Goal: Task Accomplishment & Management: Use online tool/utility

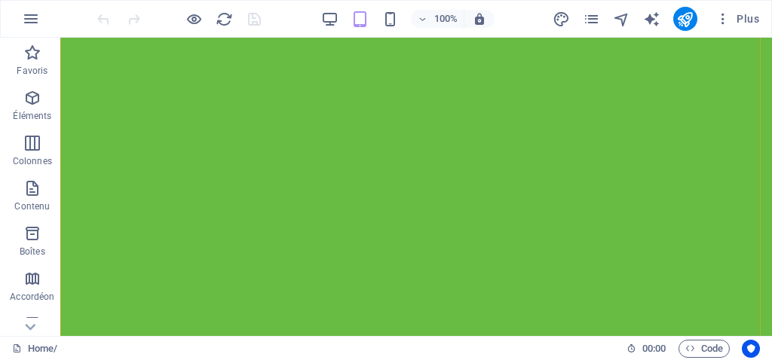
scroll to position [5052, 0]
click at [326, 17] on icon "button" at bounding box center [329, 19] width 17 height 17
click at [131, 126] on div "Menu Accueil Nos activités Produits fruits & légumes Viandes & poissons Agroali…" at bounding box center [416, 270] width 712 height 464
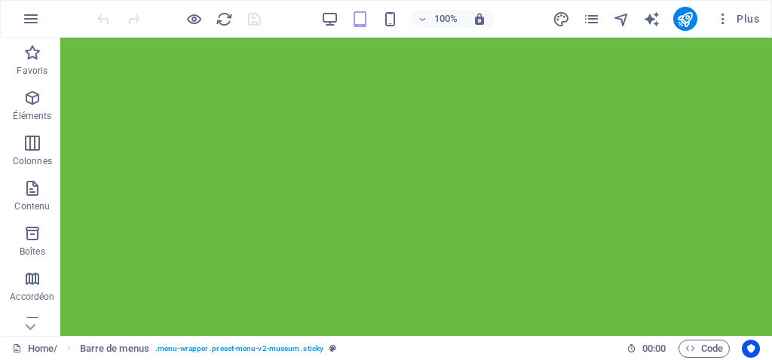
scroll to position [0, 0]
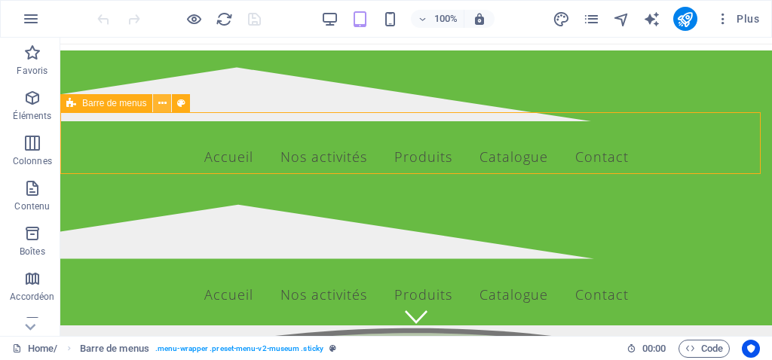
click at [160, 109] on icon at bounding box center [162, 104] width 8 height 16
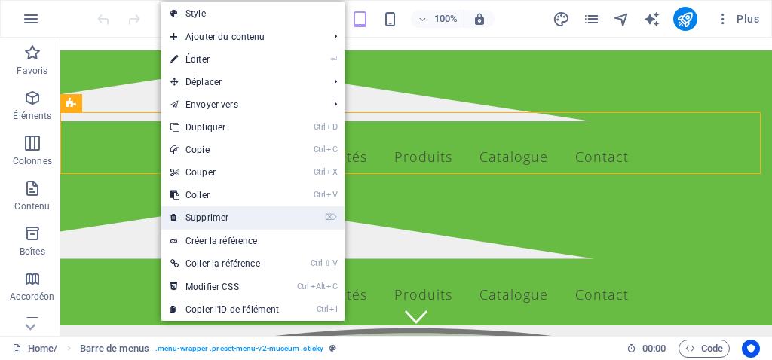
click at [214, 216] on link "⌦ Supprimer" at bounding box center [224, 218] width 127 height 23
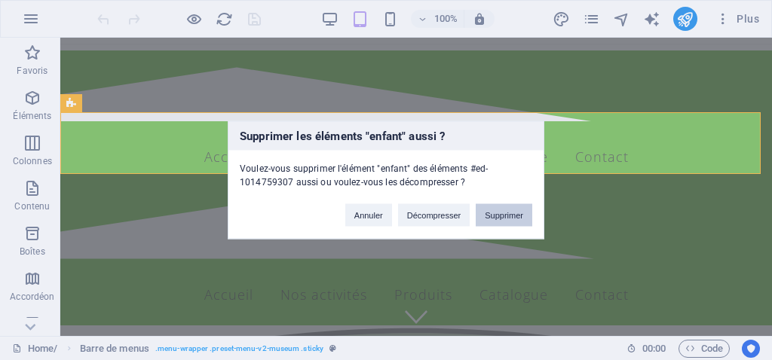
click at [496, 217] on button "Supprimer" at bounding box center [504, 215] width 57 height 23
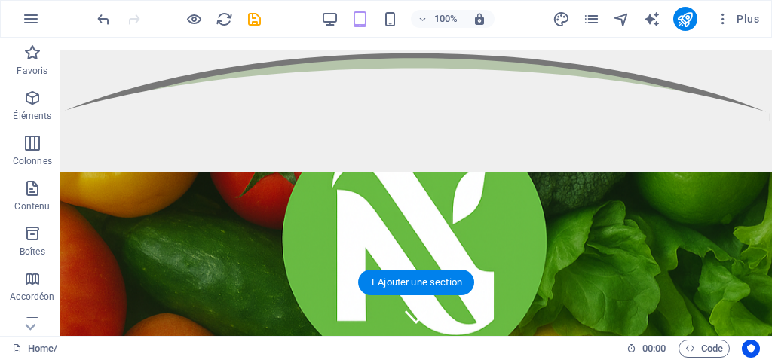
scroll to position [226, 0]
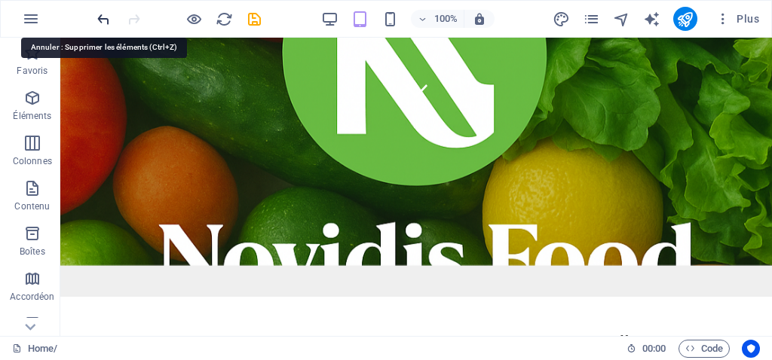
click at [103, 17] on icon "undo" at bounding box center [103, 19] width 17 height 17
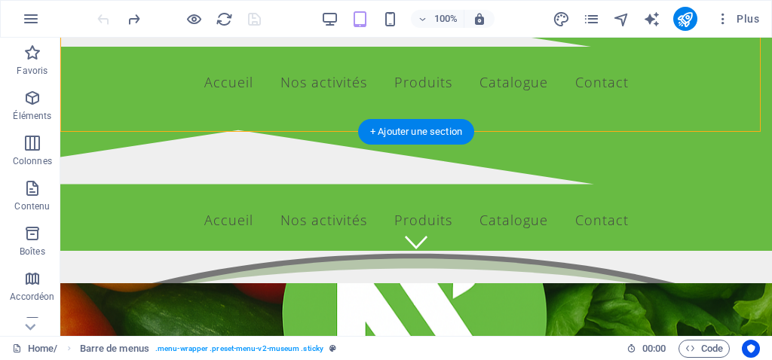
scroll to position [0, 0]
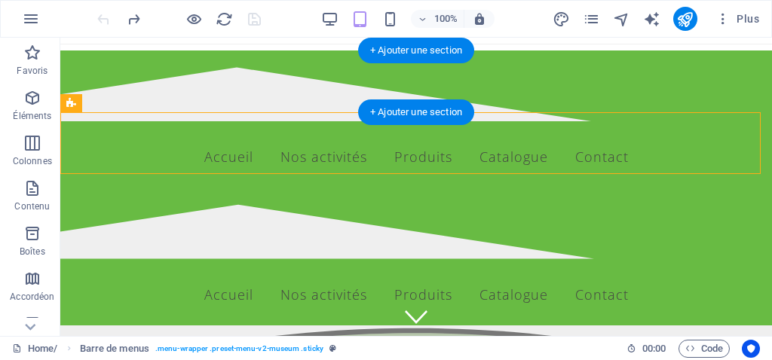
drag, startPoint x: 158, startPoint y: 207, endPoint x: 122, endPoint y: 74, distance: 138.0
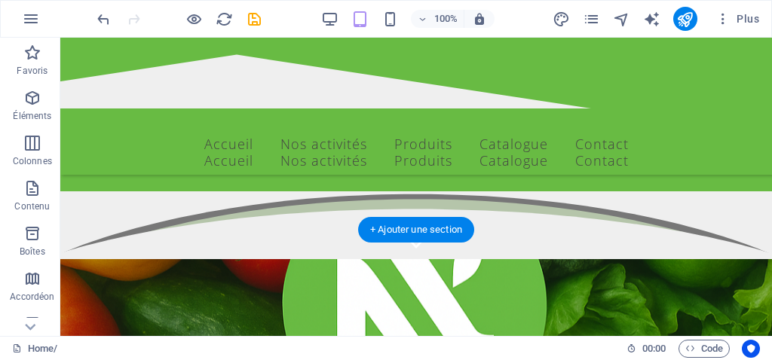
scroll to position [151, 0]
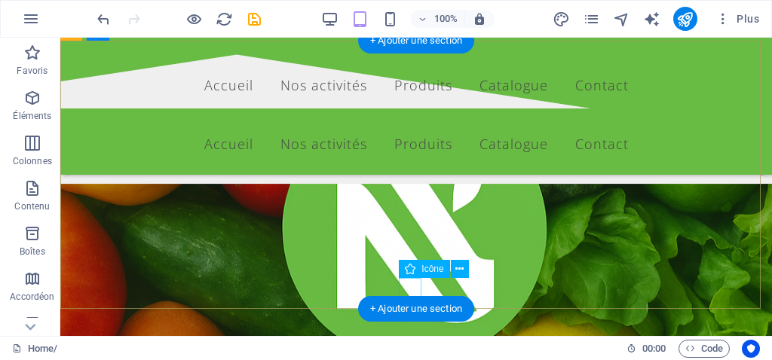
click at [405, 177] on figure at bounding box center [416, 166] width 23 height 23
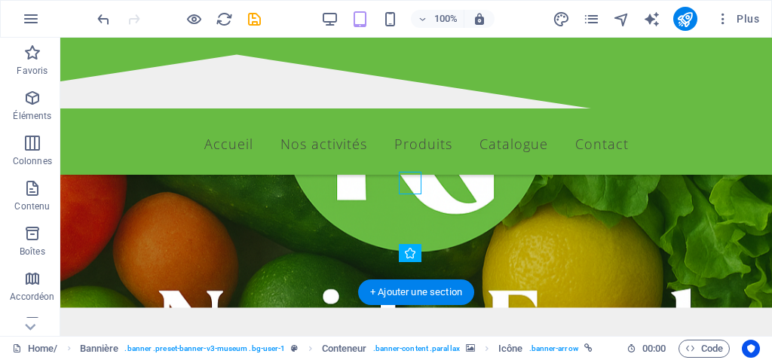
scroll to position [132, 0]
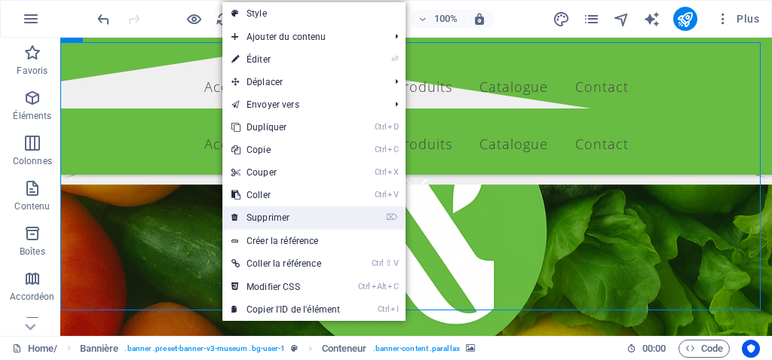
click at [268, 216] on link "⌦ Supprimer" at bounding box center [285, 218] width 127 height 23
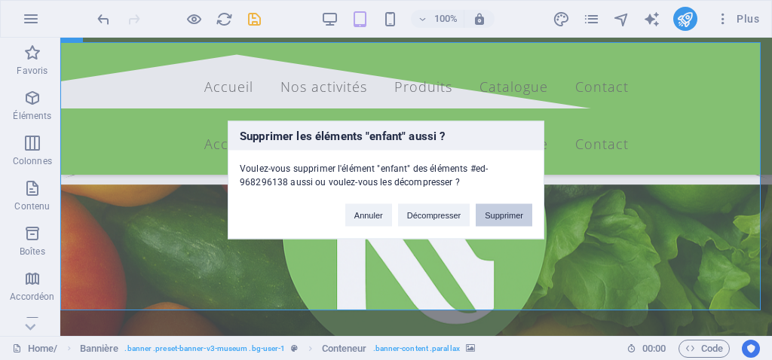
click at [495, 219] on button "Supprimer" at bounding box center [504, 215] width 57 height 23
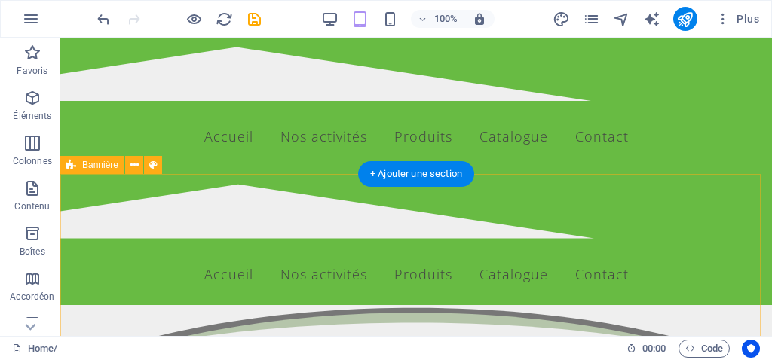
scroll to position [0, 0]
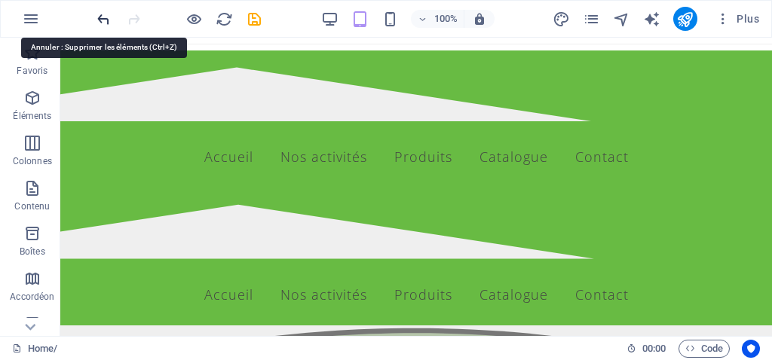
click at [100, 17] on icon "undo" at bounding box center [103, 19] width 17 height 17
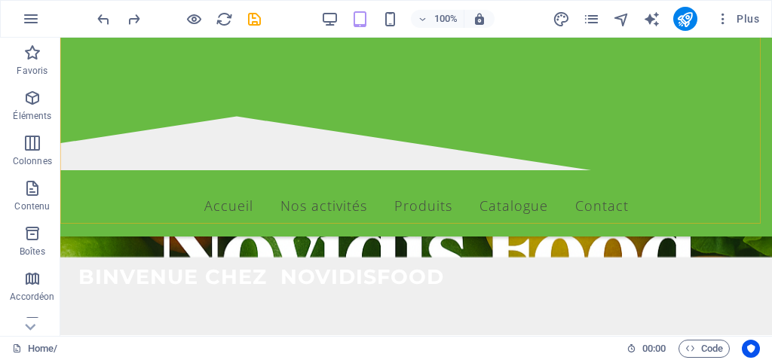
scroll to position [232, 0]
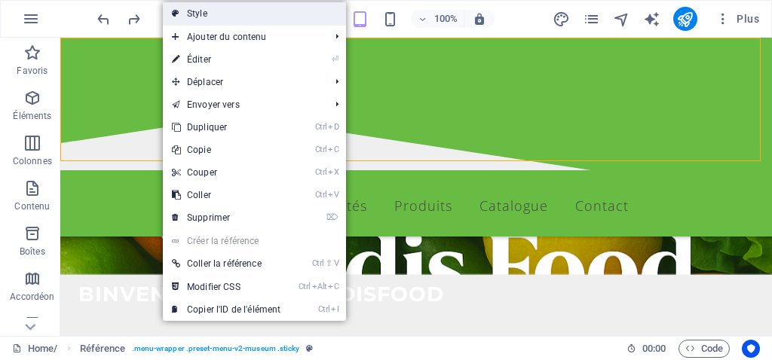
click at [194, 11] on link "Style" at bounding box center [254, 13] width 183 height 23
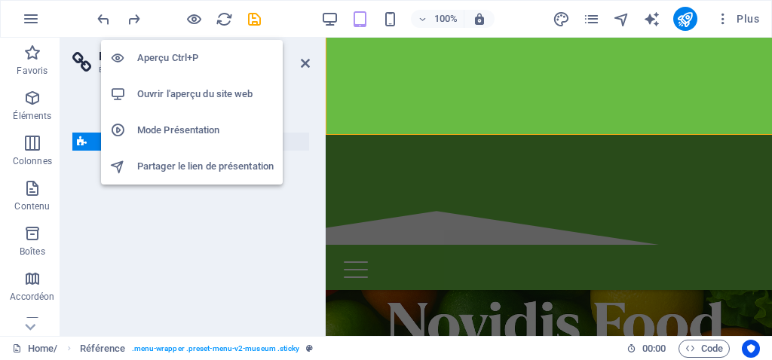
click at [177, 57] on h6 "Aperçu Ctrl+P" at bounding box center [205, 58] width 136 height 18
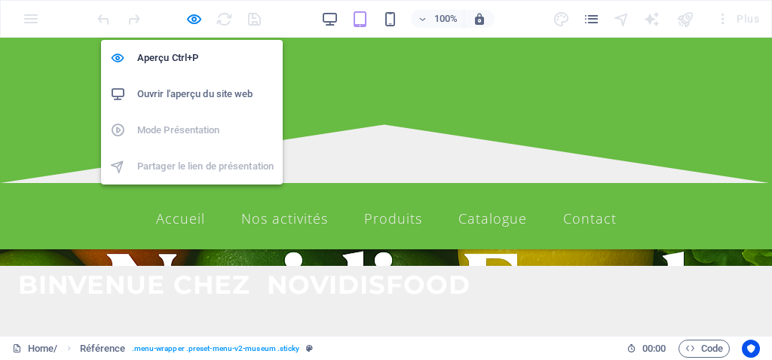
scroll to position [226, 0]
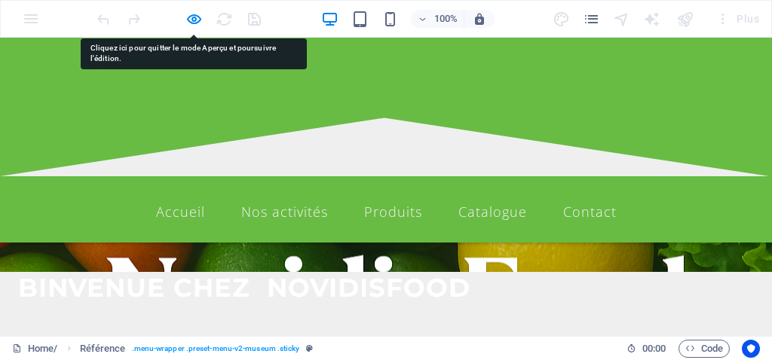
drag, startPoint x: 396, startPoint y: 121, endPoint x: 114, endPoint y: 92, distance: 284.2
click at [114, 99] on icon at bounding box center [386, 137] width 772 height 77
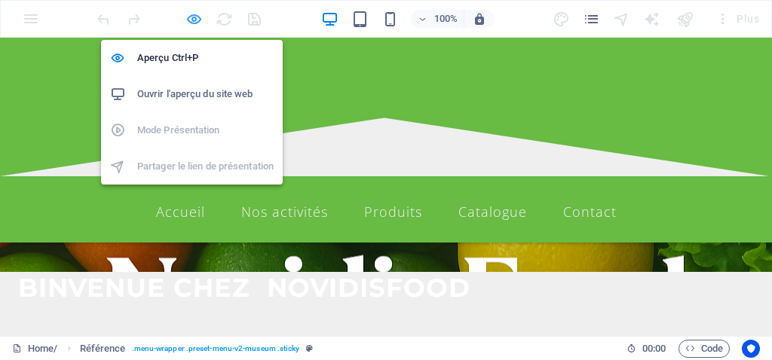
click at [194, 22] on icon "button" at bounding box center [193, 19] width 17 height 17
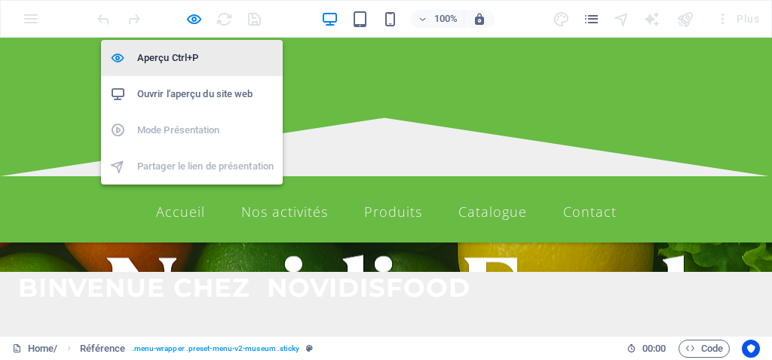
click at [178, 56] on h6 "Aperçu Ctrl+P" at bounding box center [205, 58] width 136 height 18
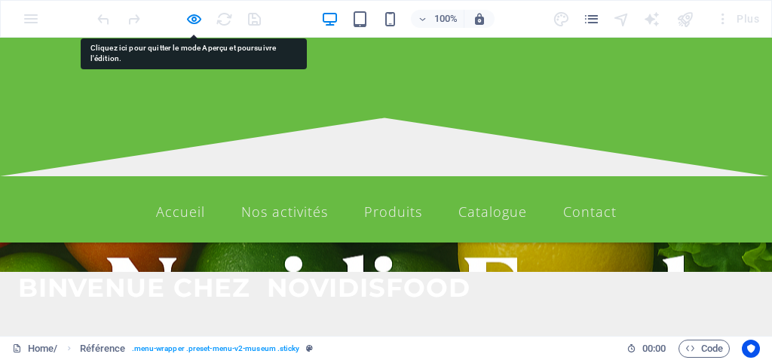
drag, startPoint x: 63, startPoint y: 86, endPoint x: 439, endPoint y: 61, distance: 376.9
click at [439, 61] on div "Menu Accueil Nos activités Produits fruits & légumes Viandes & poissons Agroali…" at bounding box center [386, 140] width 772 height 205
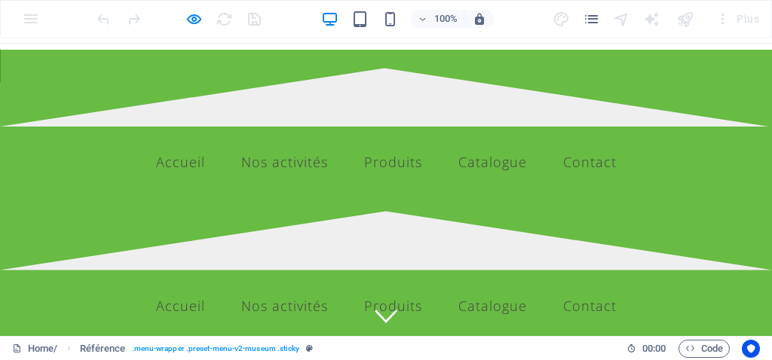
scroll to position [0, 0]
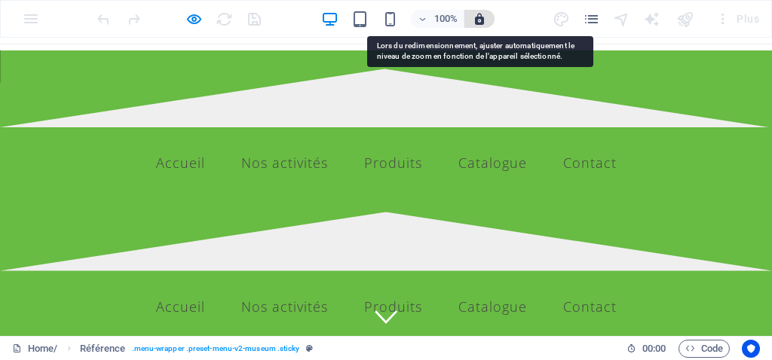
click at [478, 22] on icon "button" at bounding box center [480, 19] width 14 height 14
click at [481, 22] on icon "button" at bounding box center [480, 19] width 14 height 14
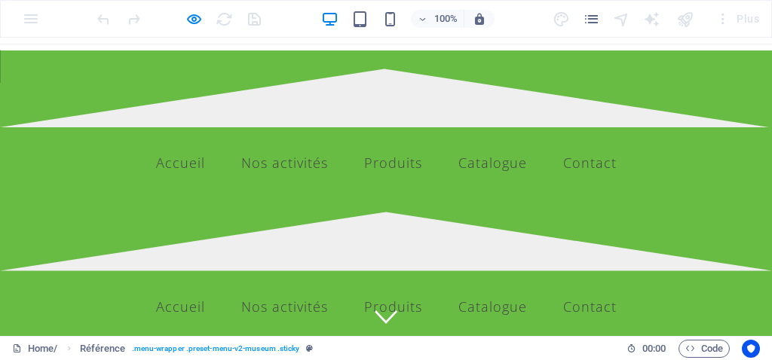
scroll to position [75, 0]
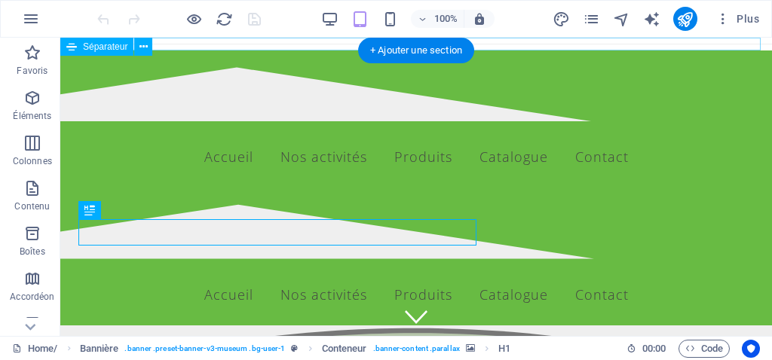
click at [213, 45] on div at bounding box center [416, 44] width 712 height 13
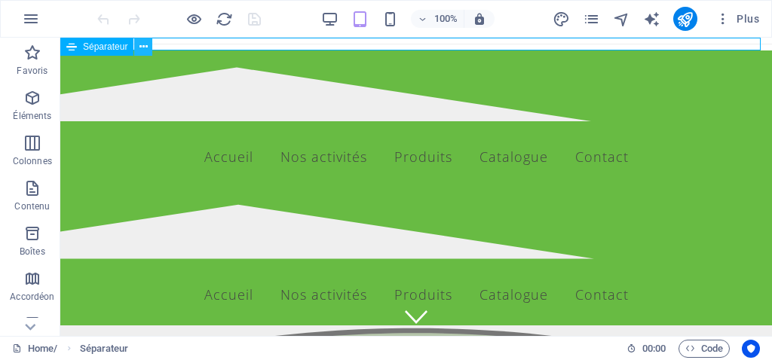
click at [148, 45] on button at bounding box center [143, 47] width 18 height 18
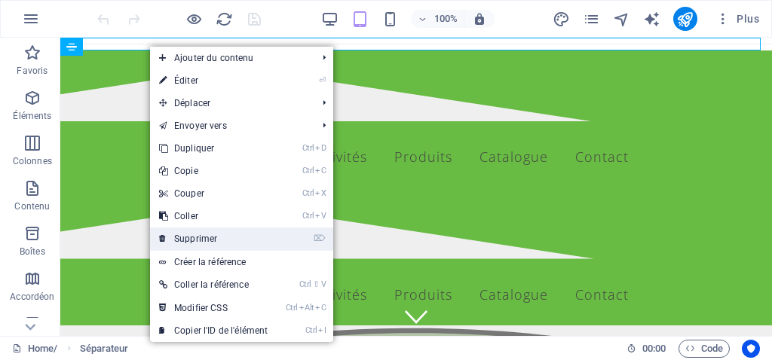
click at [207, 237] on link "⌦ Supprimer" at bounding box center [213, 239] width 127 height 23
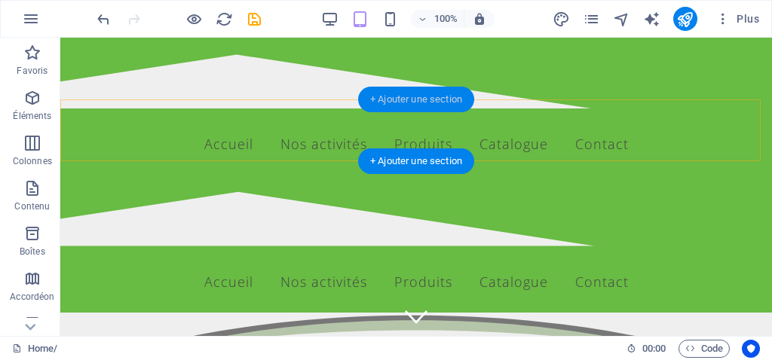
click at [393, 99] on div "+ Ajouter une section" at bounding box center [416, 100] width 116 height 26
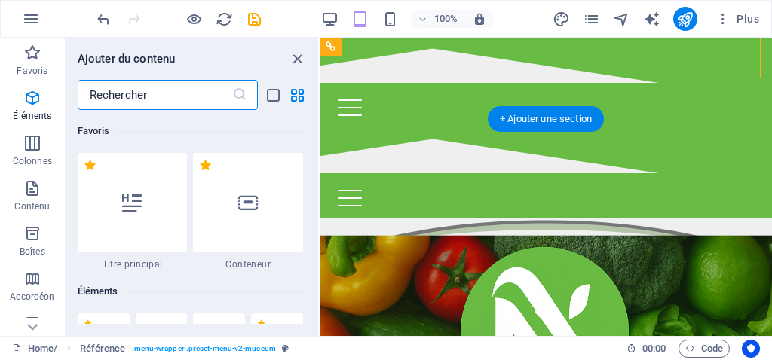
scroll to position [2637, 0]
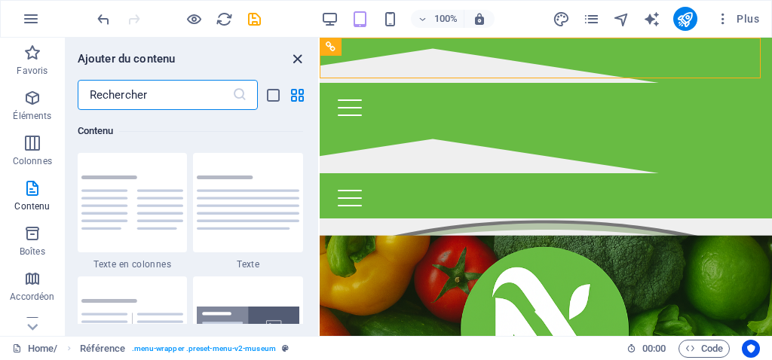
drag, startPoint x: 297, startPoint y: 58, endPoint x: 246, endPoint y: 32, distance: 57.0
click at [297, 58] on icon "close panel" at bounding box center [297, 59] width 17 height 17
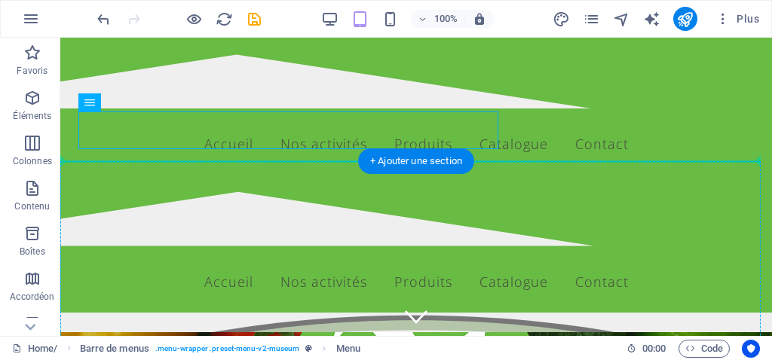
drag, startPoint x: 196, startPoint y: 144, endPoint x: 133, endPoint y: 165, distance: 66.0
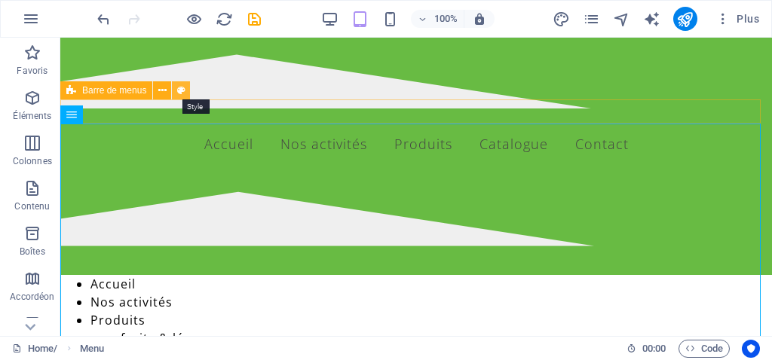
click at [179, 92] on icon at bounding box center [181, 91] width 8 height 16
select select "rem"
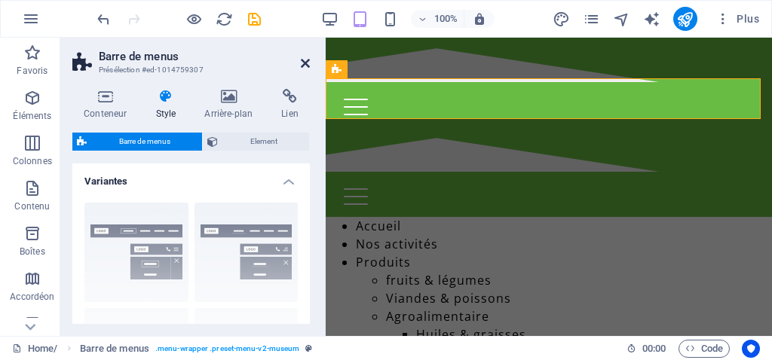
click at [305, 64] on icon at bounding box center [305, 63] width 9 height 12
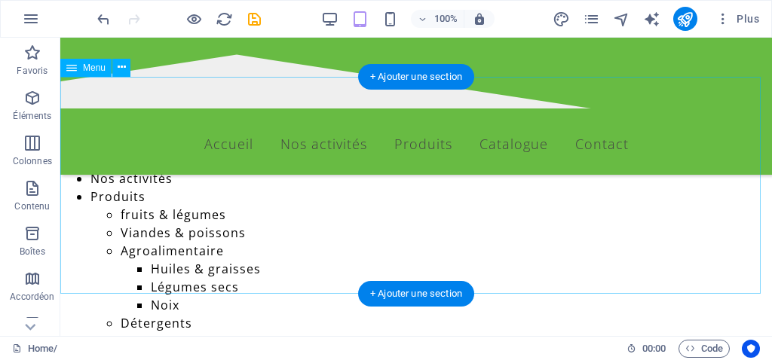
scroll to position [0, 0]
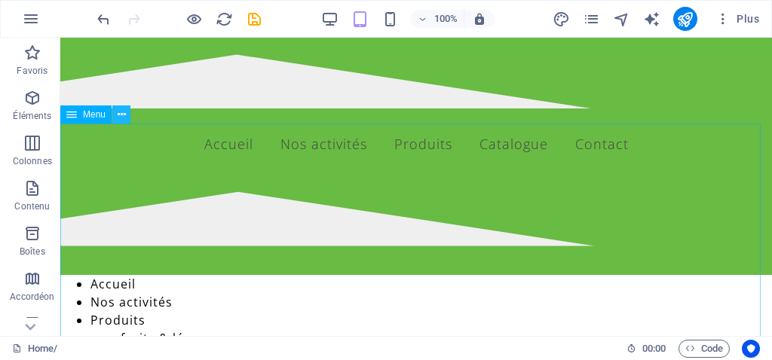
click at [118, 115] on icon at bounding box center [122, 115] width 8 height 16
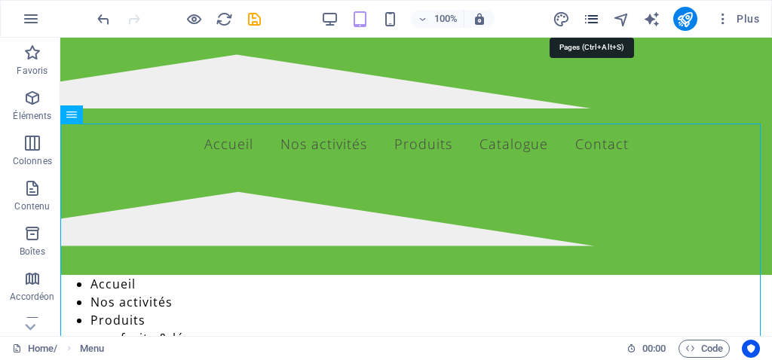
click at [595, 20] on icon "pages" at bounding box center [591, 19] width 17 height 17
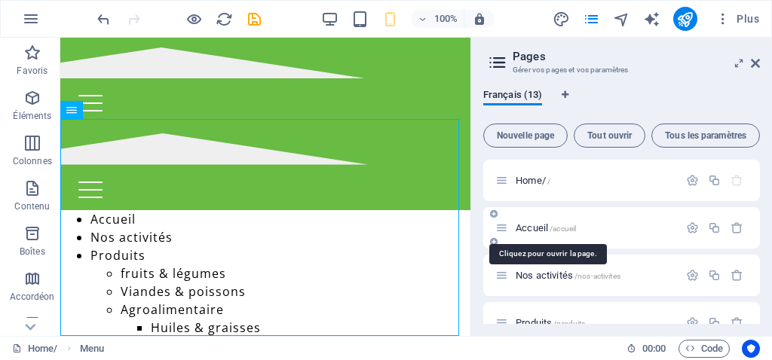
click at [537, 228] on span "Accueil /accueil" at bounding box center [546, 227] width 60 height 11
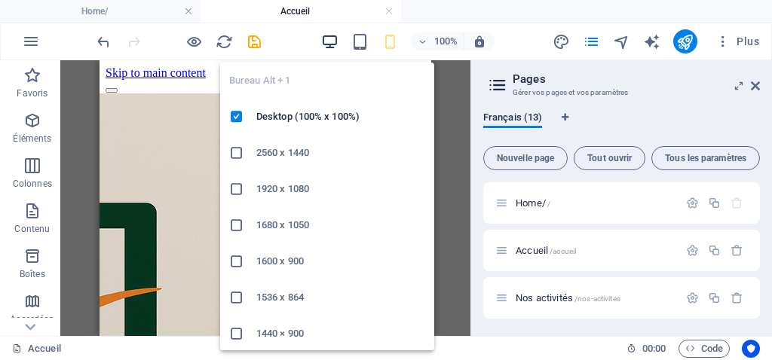
click at [329, 41] on icon "button" at bounding box center [329, 41] width 17 height 17
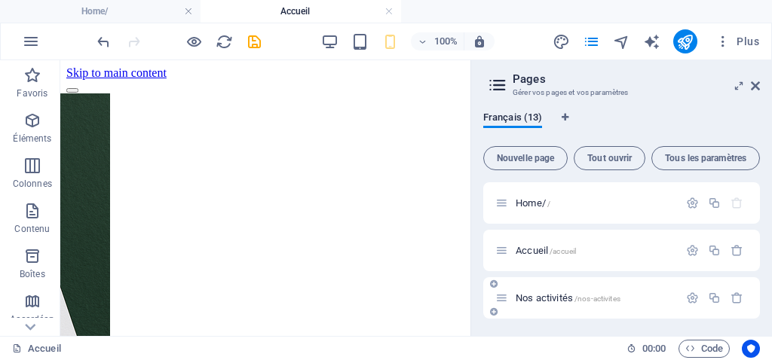
click at [529, 298] on span "Nos activités /nos-activites" at bounding box center [568, 297] width 105 height 11
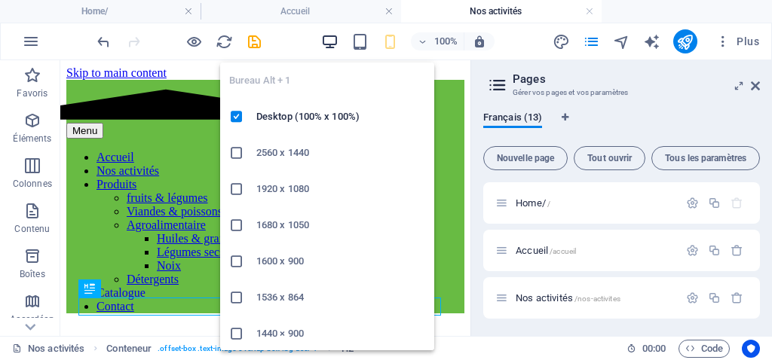
click at [330, 41] on icon "button" at bounding box center [329, 41] width 17 height 17
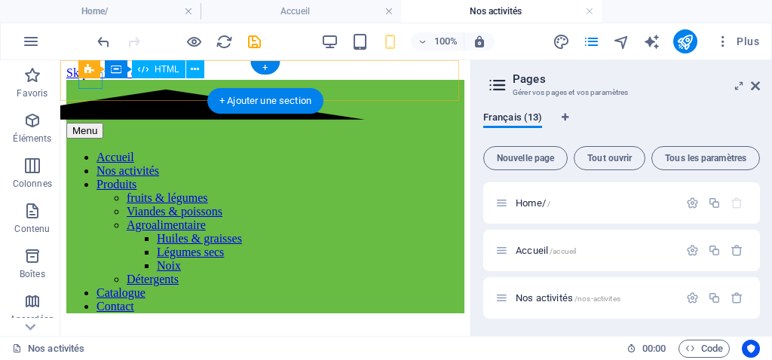
click at [92, 123] on div "Menu" at bounding box center [265, 131] width 398 height 16
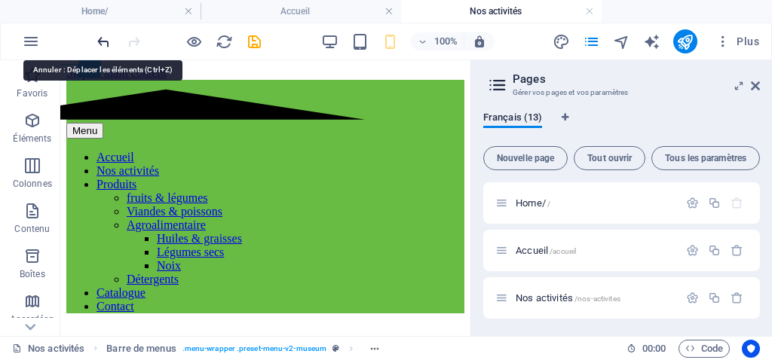
click at [103, 33] on icon "undo" at bounding box center [103, 41] width 17 height 17
click at [106, 39] on icon "undo" at bounding box center [103, 41] width 17 height 17
click at [106, 38] on icon "undo" at bounding box center [103, 41] width 17 height 17
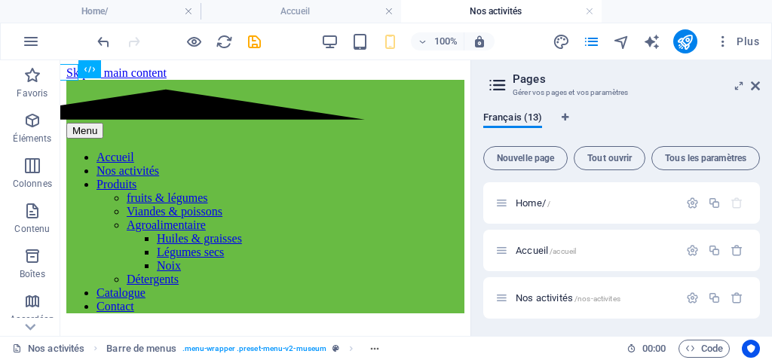
click at [464, 16] on h4 "Nos activités" at bounding box center [501, 11] width 200 height 17
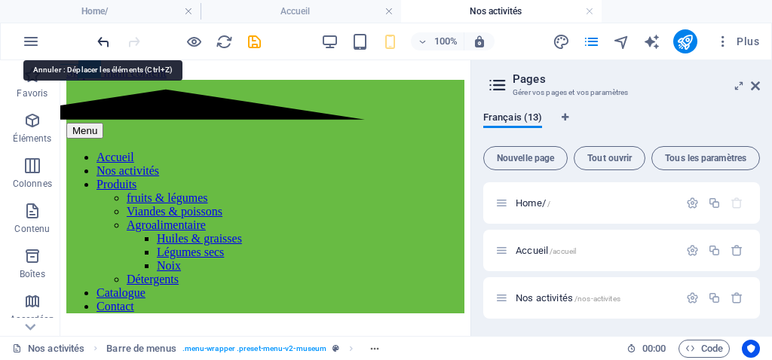
click at [107, 39] on icon "undo" at bounding box center [103, 41] width 17 height 17
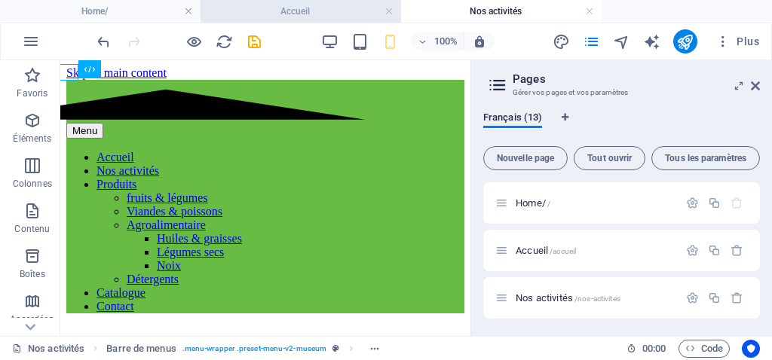
click at [248, 16] on h4 "Accueil" at bounding box center [300, 11] width 200 height 17
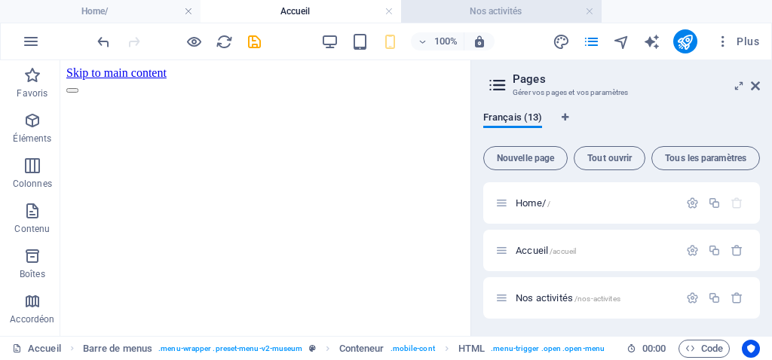
click at [428, 8] on h4 "Nos activités" at bounding box center [501, 11] width 200 height 17
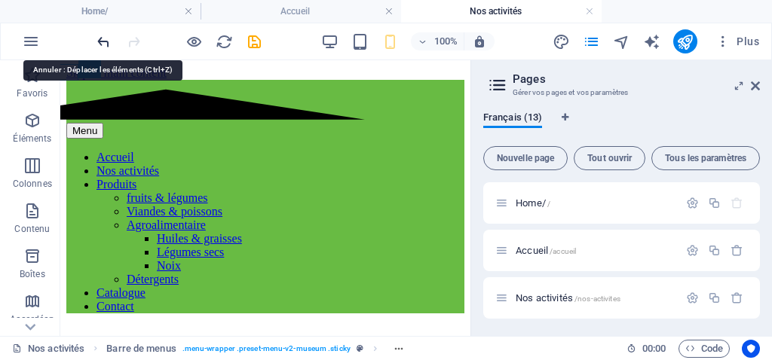
click at [103, 34] on icon "undo" at bounding box center [103, 41] width 17 height 17
click at [107, 42] on icon "undo" at bounding box center [103, 41] width 17 height 17
click at [104, 42] on icon "undo" at bounding box center [103, 41] width 17 height 17
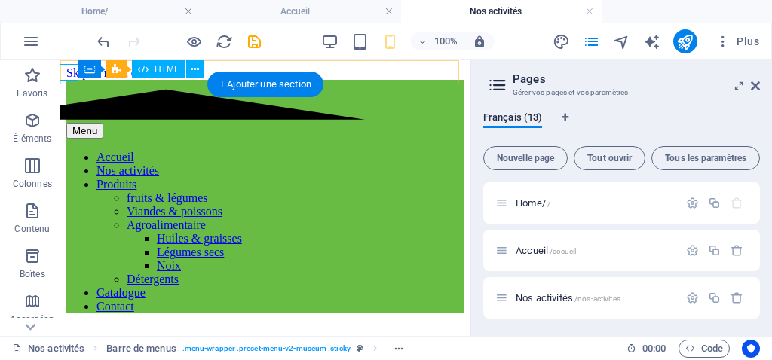
click at [70, 123] on div "Menu" at bounding box center [265, 131] width 398 height 16
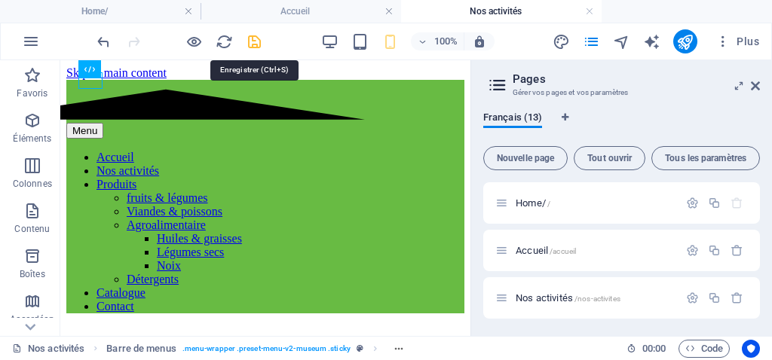
click at [253, 38] on icon "save" at bounding box center [254, 41] width 17 height 17
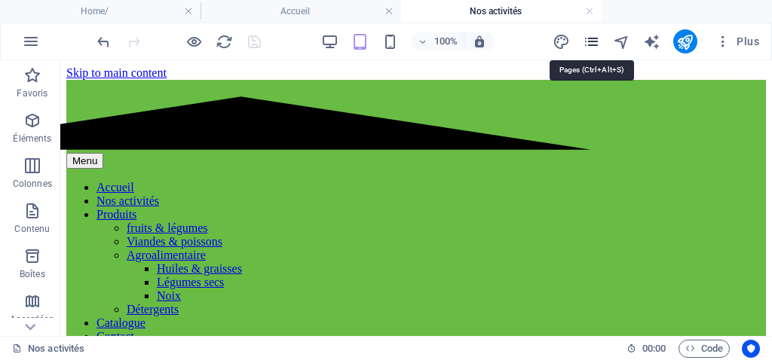
click at [589, 46] on icon "pages" at bounding box center [591, 41] width 17 height 17
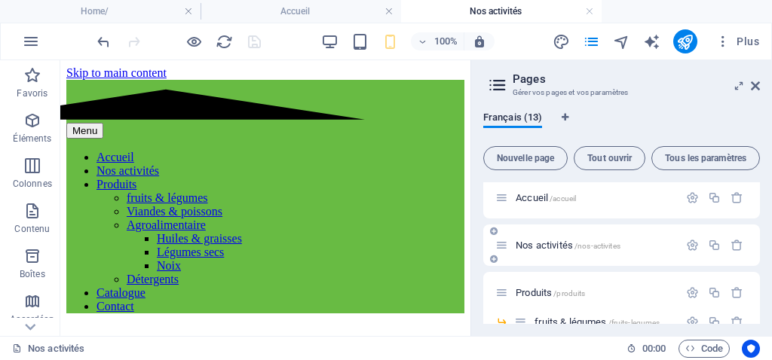
scroll to position [75, 0]
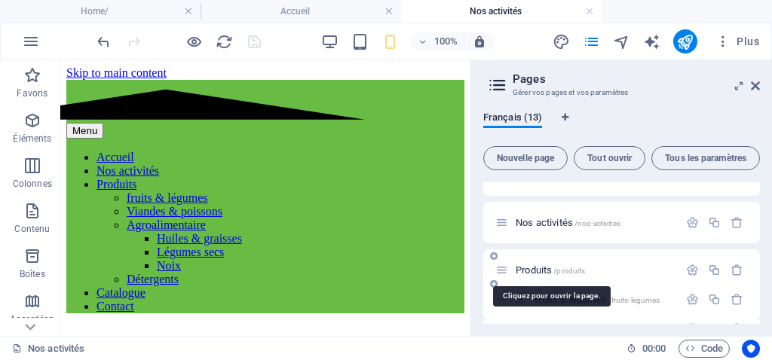
click at [528, 269] on span "Produits /produits" at bounding box center [550, 270] width 69 height 11
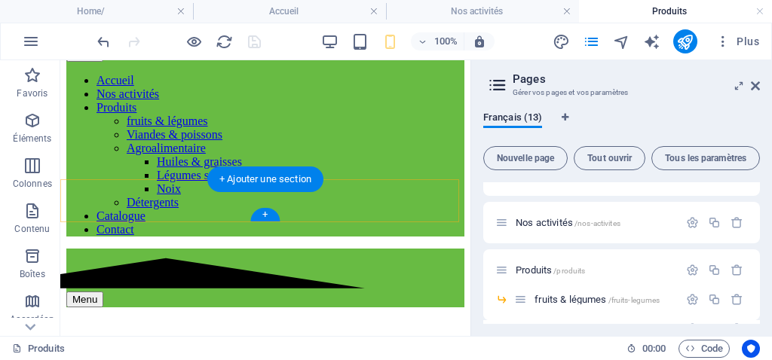
scroll to position [0, 0]
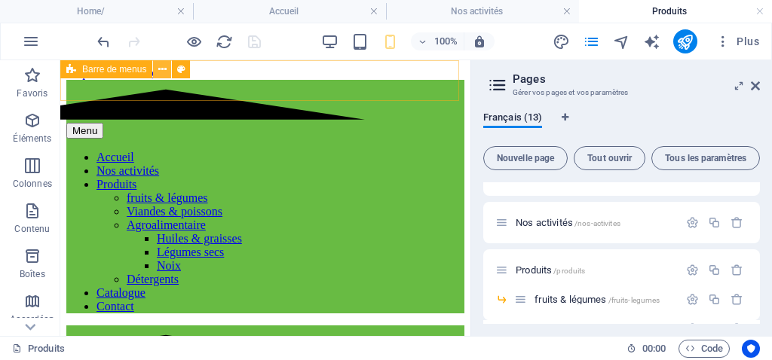
click at [163, 71] on icon at bounding box center [162, 70] width 8 height 16
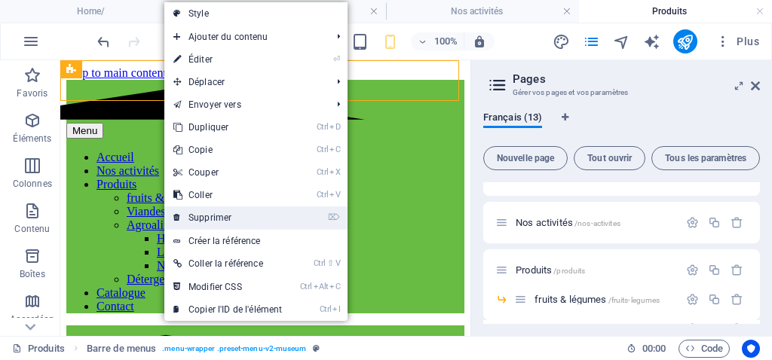
click at [212, 215] on link "⌦ Supprimer" at bounding box center [227, 218] width 127 height 23
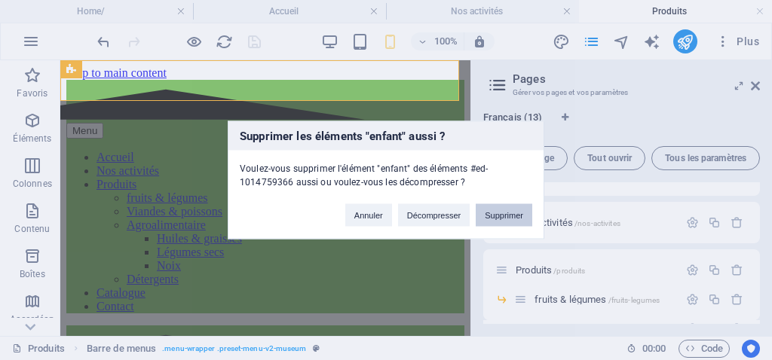
click at [523, 218] on button "Supprimer" at bounding box center [504, 215] width 57 height 23
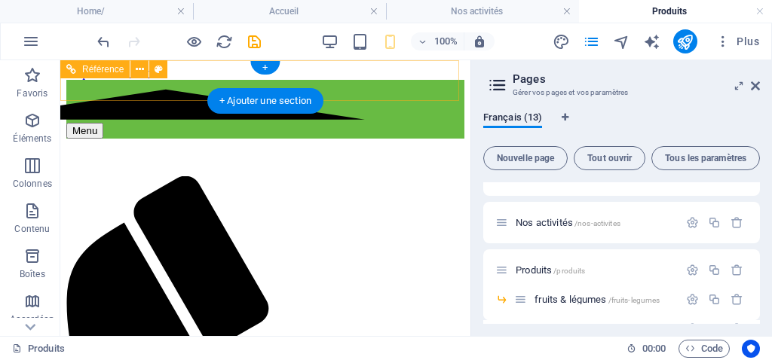
click at [84, 123] on div "Menu" at bounding box center [265, 131] width 398 height 16
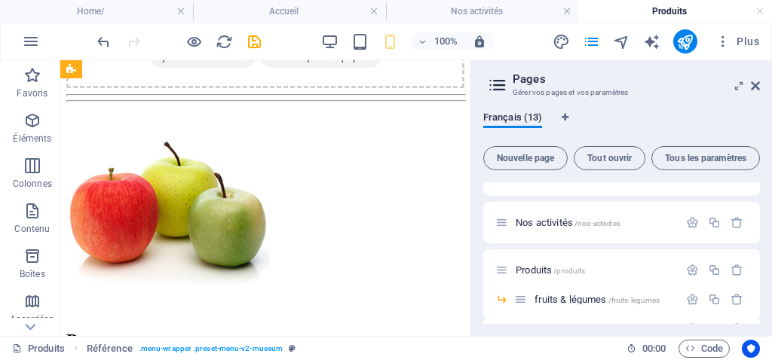
scroll to position [1055, 0]
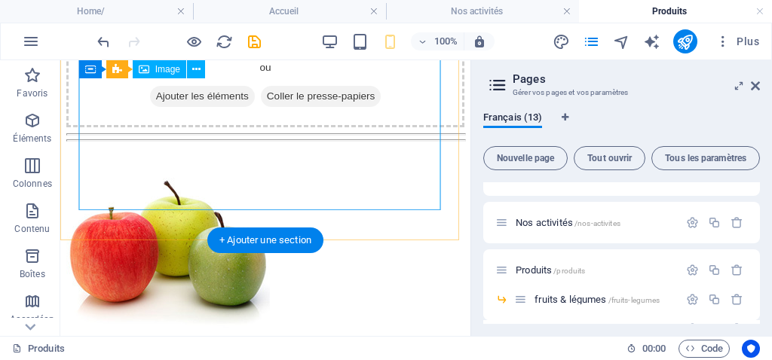
scroll to position [846, 0]
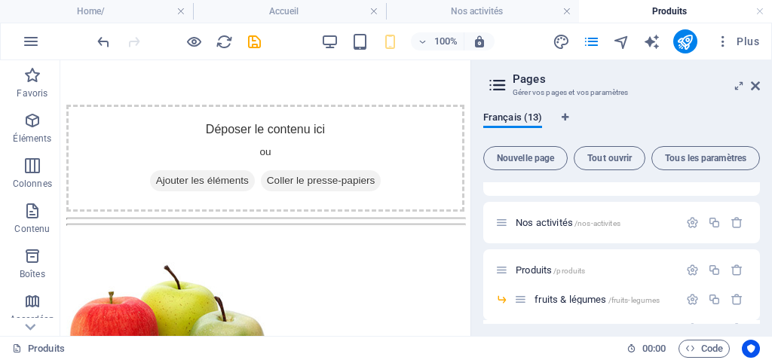
click at [645, 16] on h4 "Produits" at bounding box center [675, 11] width 193 height 17
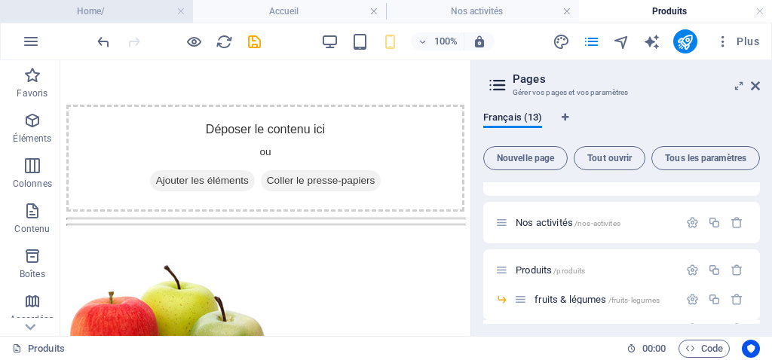
click at [125, 13] on h4 "Home/" at bounding box center [96, 11] width 193 height 17
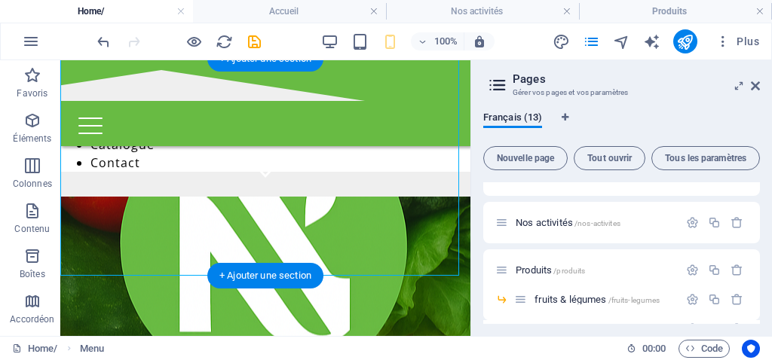
scroll to position [151, 0]
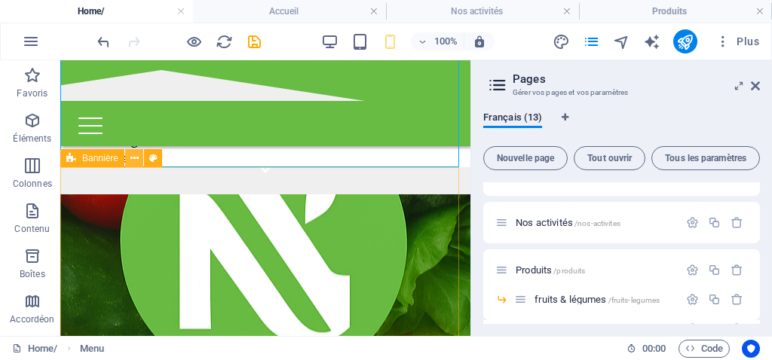
click at [132, 161] on icon at bounding box center [134, 159] width 8 height 16
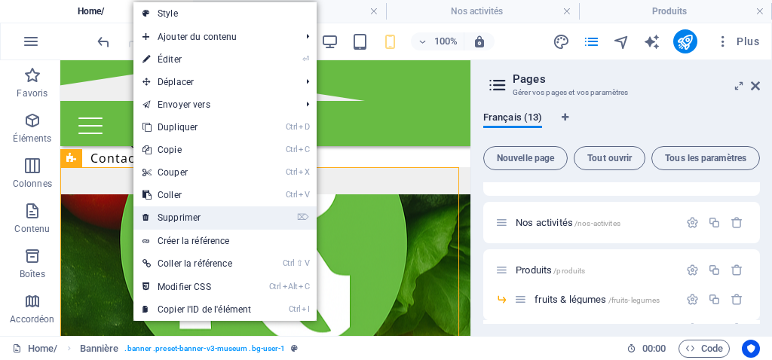
click at [184, 219] on link "⌦ Supprimer" at bounding box center [196, 218] width 127 height 23
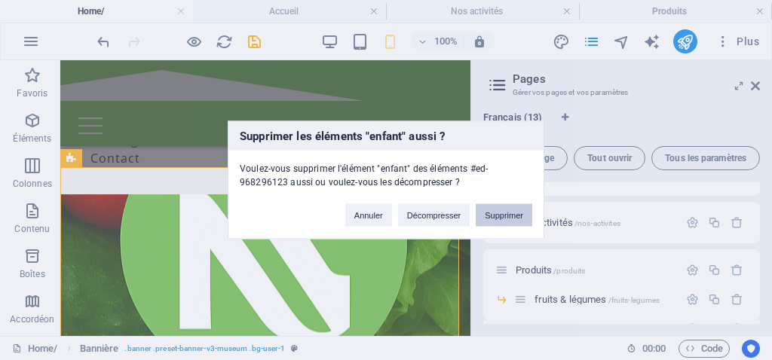
drag, startPoint x: 494, startPoint y: 216, endPoint x: 339, endPoint y: 177, distance: 159.4
click at [494, 216] on button "Supprimer" at bounding box center [504, 215] width 57 height 23
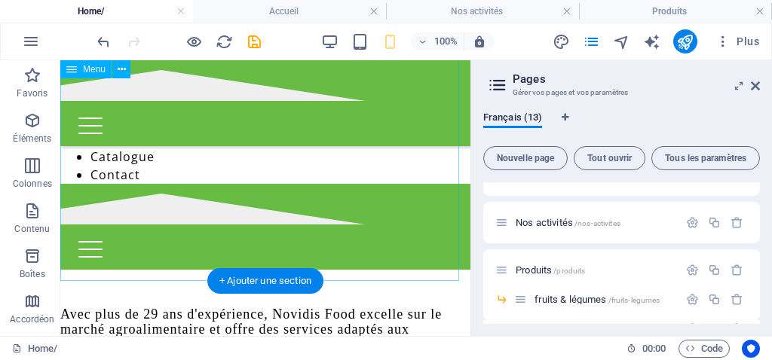
scroll to position [75, 0]
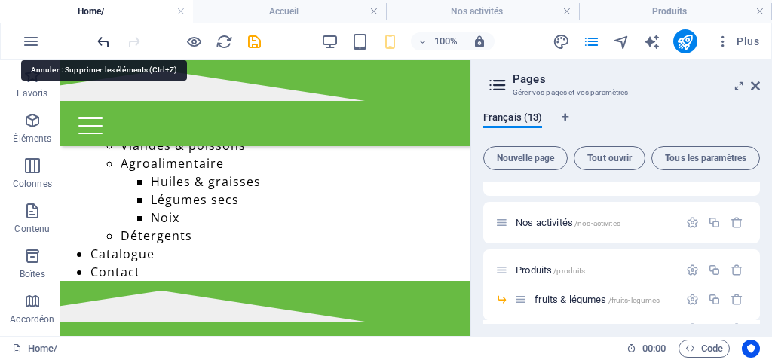
click at [99, 43] on icon "undo" at bounding box center [103, 41] width 17 height 17
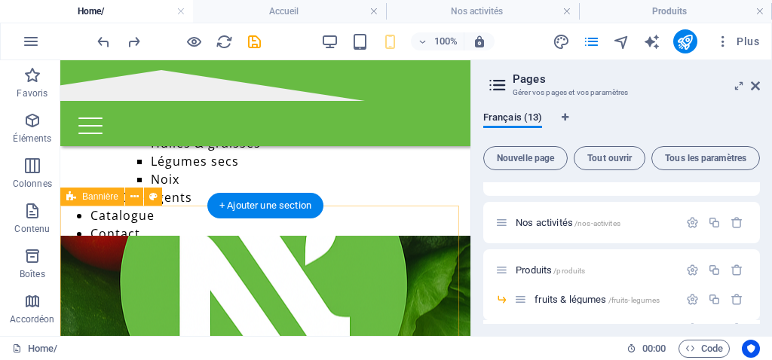
scroll to position [112, 0]
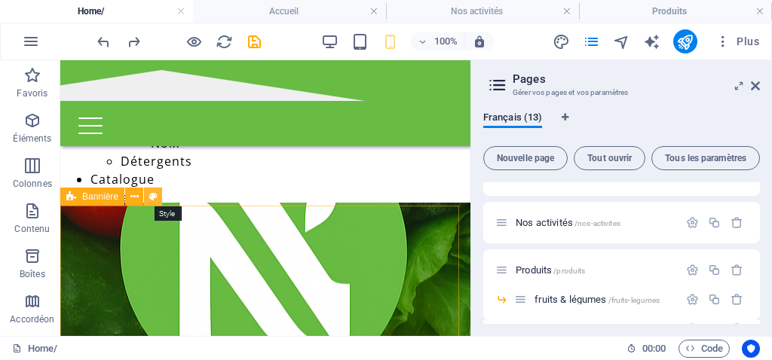
click at [154, 198] on icon at bounding box center [153, 197] width 8 height 16
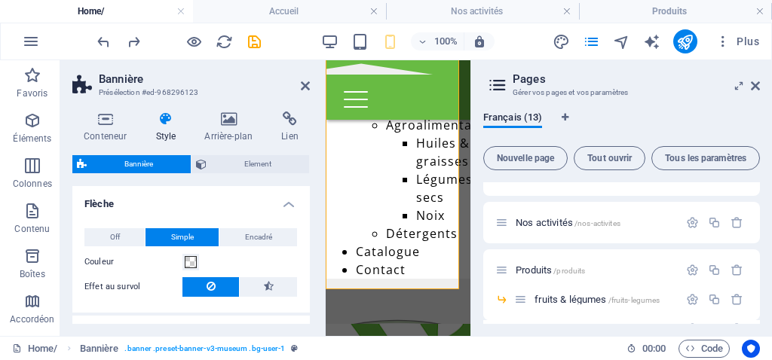
scroll to position [354, 0]
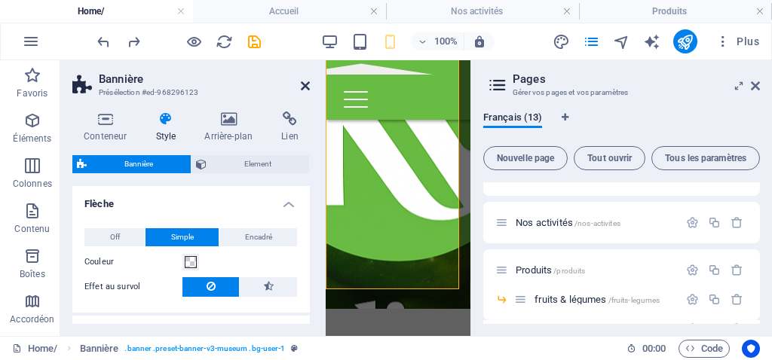
click at [303, 87] on icon at bounding box center [305, 86] width 9 height 12
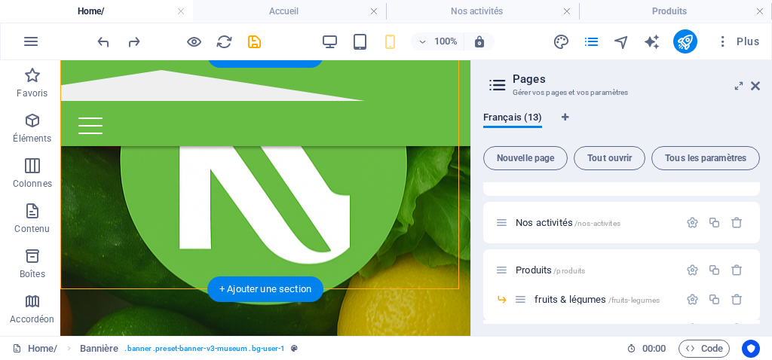
scroll to position [263, 0]
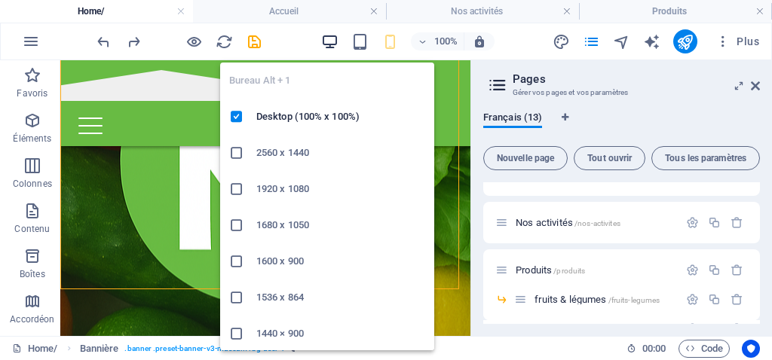
click at [327, 38] on icon "button" at bounding box center [329, 41] width 17 height 17
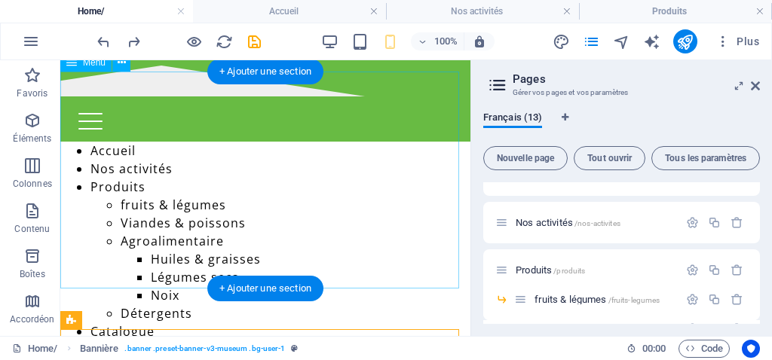
scroll to position [0, 0]
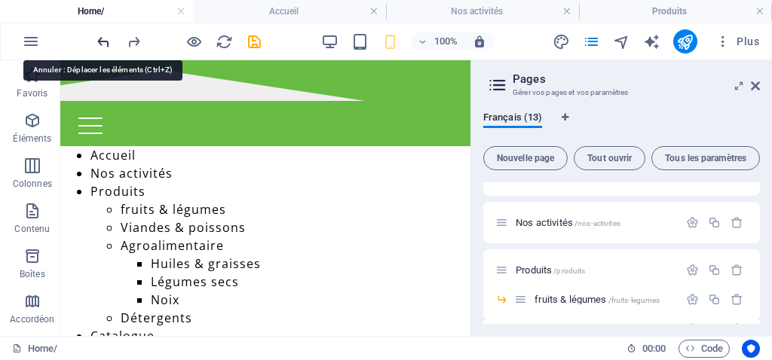
click at [106, 44] on icon "undo" at bounding box center [103, 41] width 17 height 17
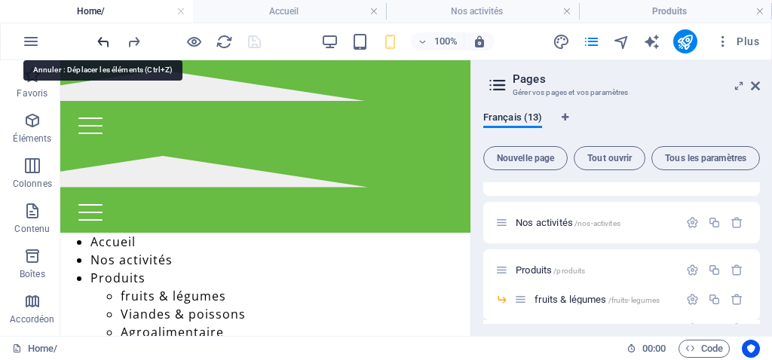
click at [104, 33] on icon "undo" at bounding box center [103, 41] width 17 height 17
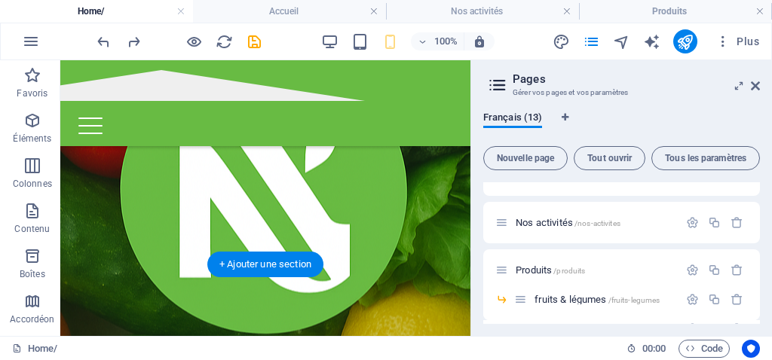
scroll to position [150, 0]
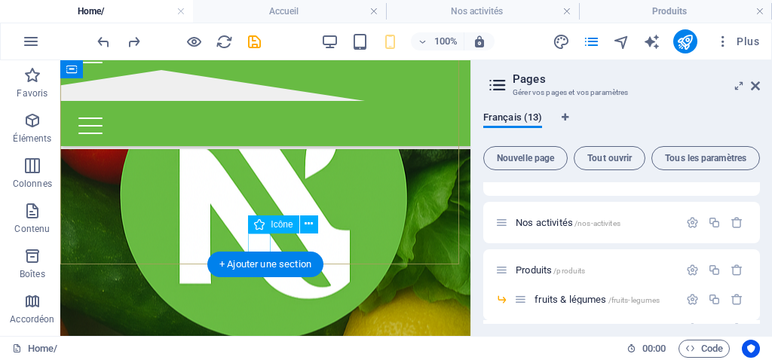
click at [258, 178] on figure at bounding box center [265, 166] width 23 height 23
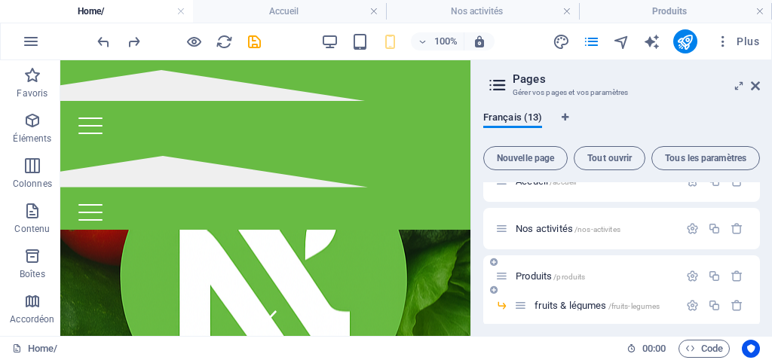
scroll to position [47, 0]
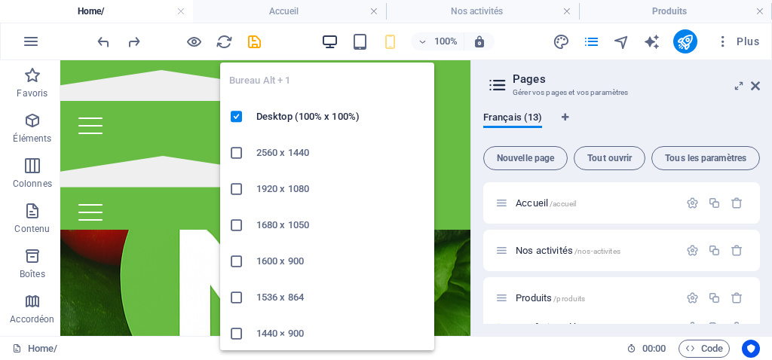
click at [330, 38] on icon "button" at bounding box center [329, 41] width 17 height 17
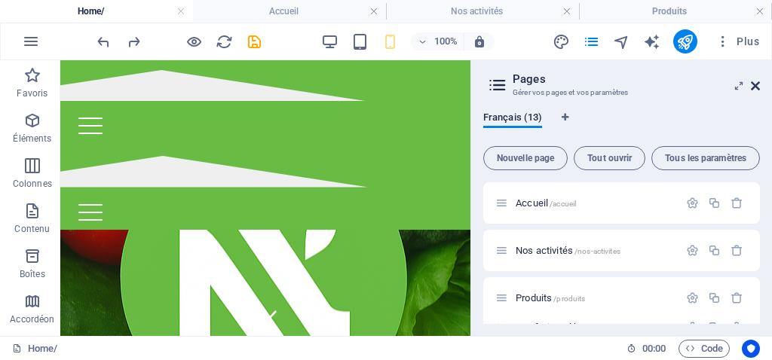
click at [754, 90] on icon at bounding box center [755, 86] width 9 height 12
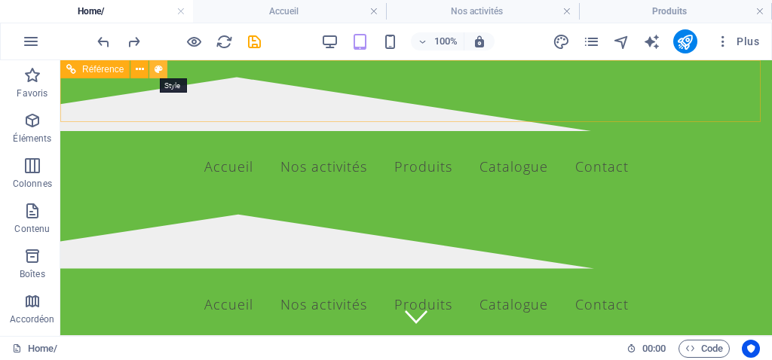
click at [156, 67] on icon at bounding box center [159, 70] width 8 height 16
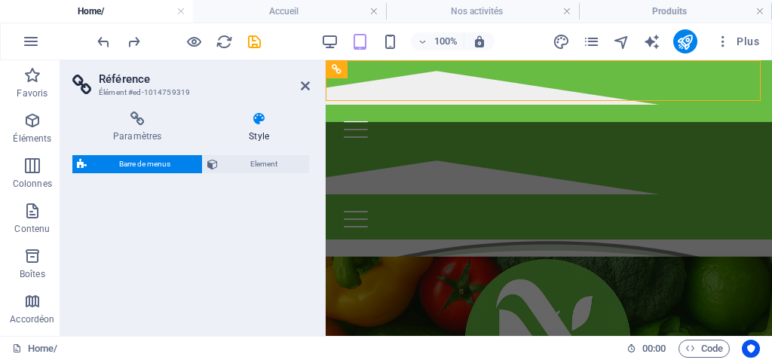
click at [262, 118] on icon at bounding box center [259, 119] width 102 height 15
select select "rem"
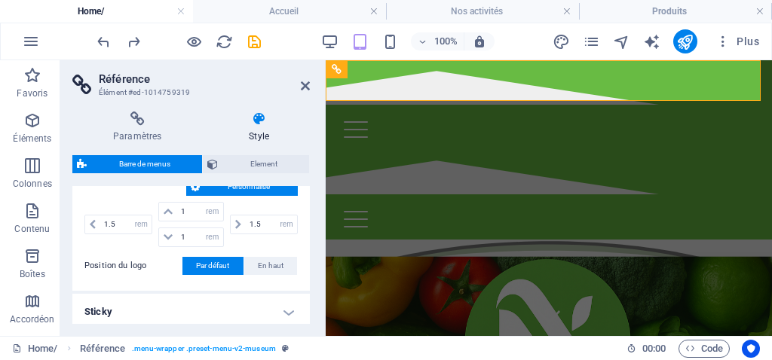
scroll to position [452, 0]
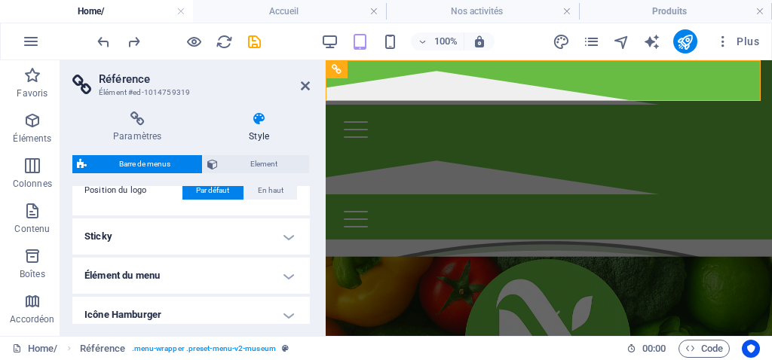
click at [202, 280] on h4 "Élément du menu" at bounding box center [190, 276] width 237 height 36
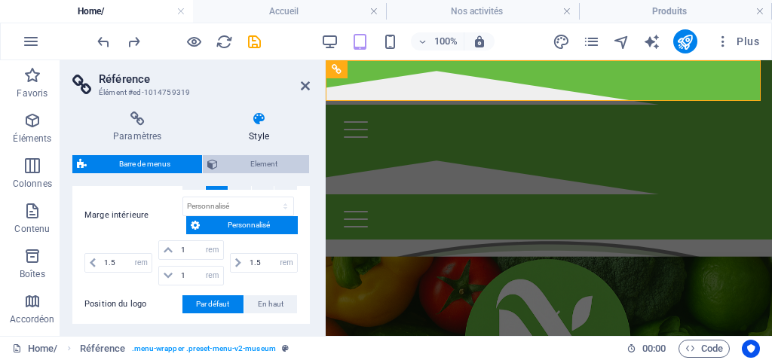
scroll to position [302, 0]
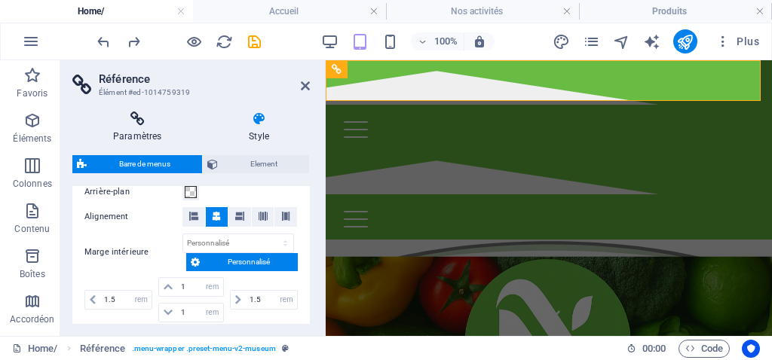
click at [136, 119] on icon at bounding box center [137, 119] width 130 height 15
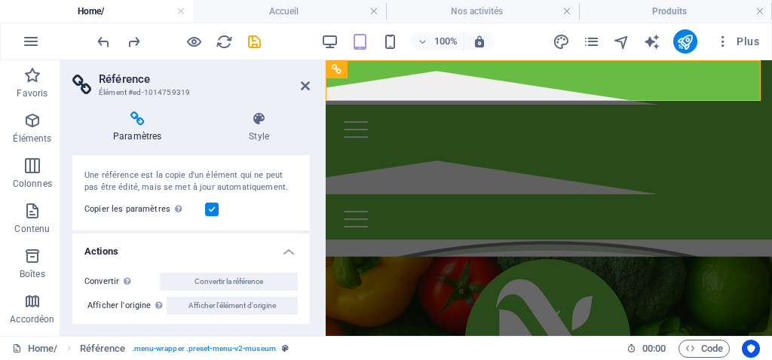
scroll to position [27, 0]
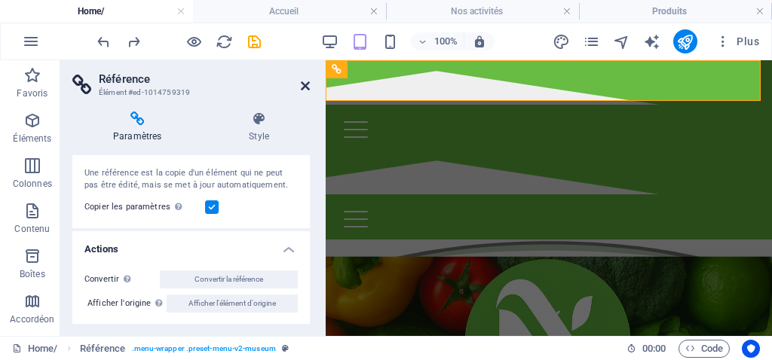
click at [306, 82] on icon at bounding box center [305, 86] width 9 height 12
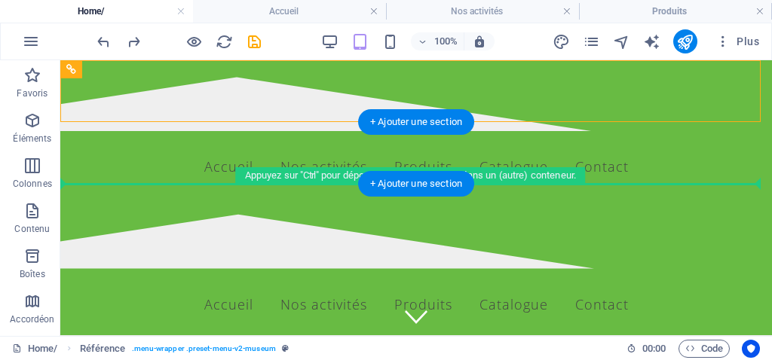
drag, startPoint x: 138, startPoint y: 127, endPoint x: 75, endPoint y: 167, distance: 74.9
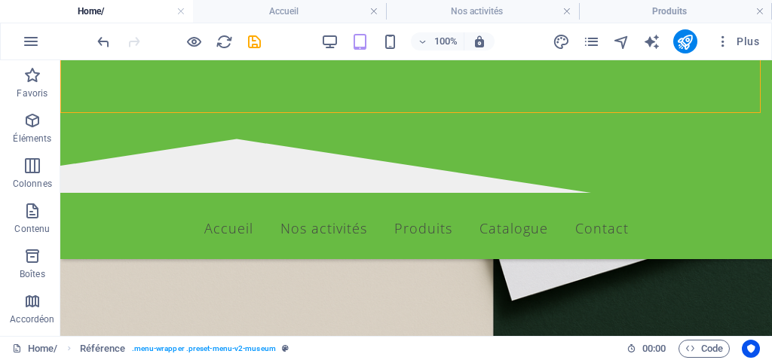
scroll to position [979, 0]
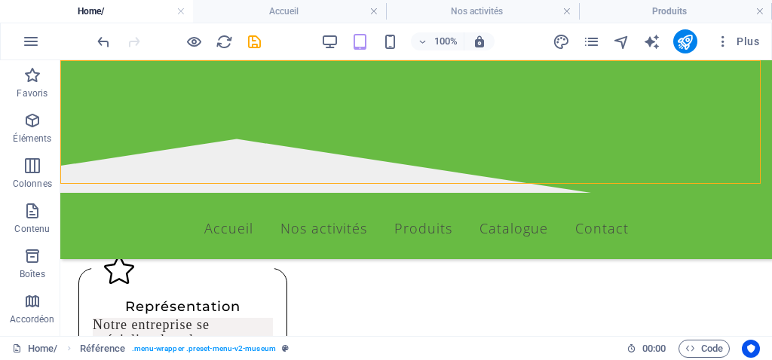
click at [85, 109] on div "Menu Accueil Nos activités Produits fruits & légumes Viandes & poissons Agroali…" at bounding box center [416, 159] width 712 height 199
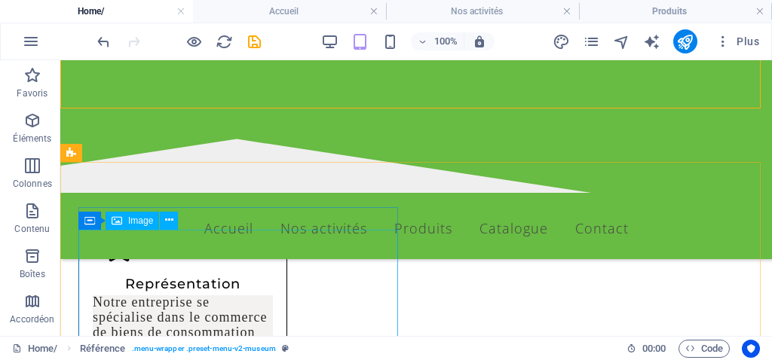
scroll to position [1582, 0]
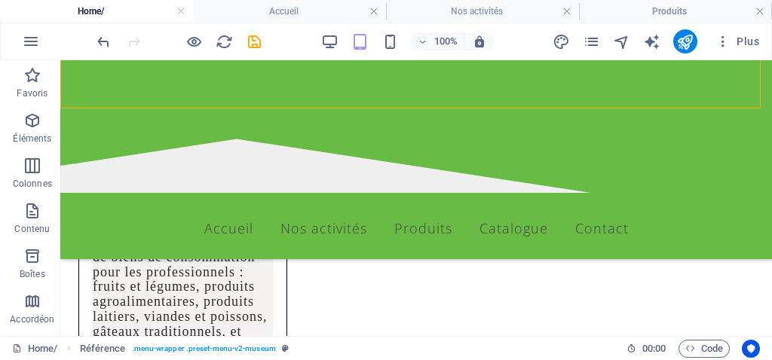
click at [139, 183] on div "Menu Accueil Nos activités Produits fruits & légumes Viandes & poissons Agroali…" at bounding box center [416, 159] width 712 height 199
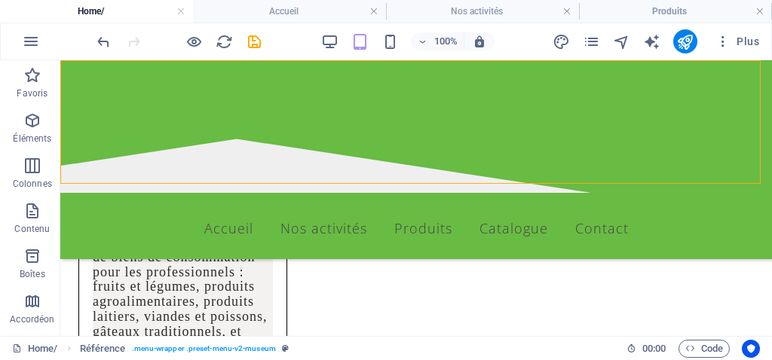
click at [107, 129] on div "Menu Accueil Nos activités Produits fruits & légumes Viandes & poissons Agroali…" at bounding box center [416, 159] width 712 height 199
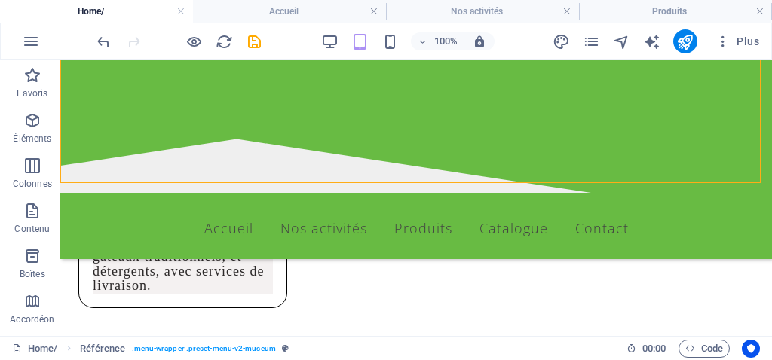
scroll to position [1733, 0]
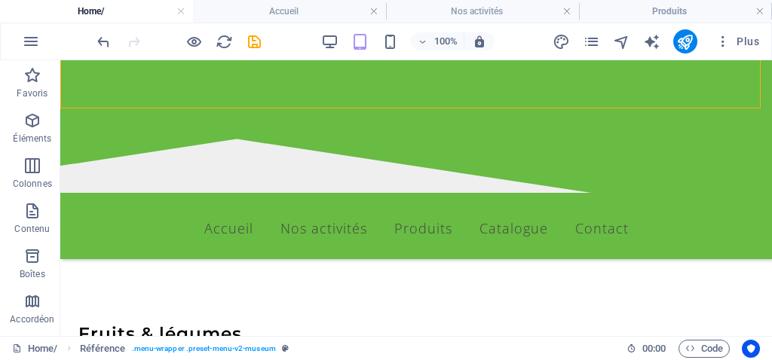
click at [112, 108] on div "Menu Accueil Nos activités Produits fruits & légumes Viandes & poissons Agroali…" at bounding box center [416, 159] width 712 height 199
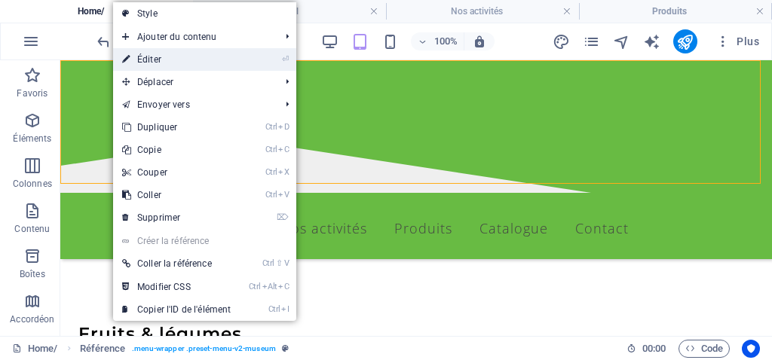
click at [136, 59] on link "⏎ Éditer" at bounding box center [176, 59] width 127 height 23
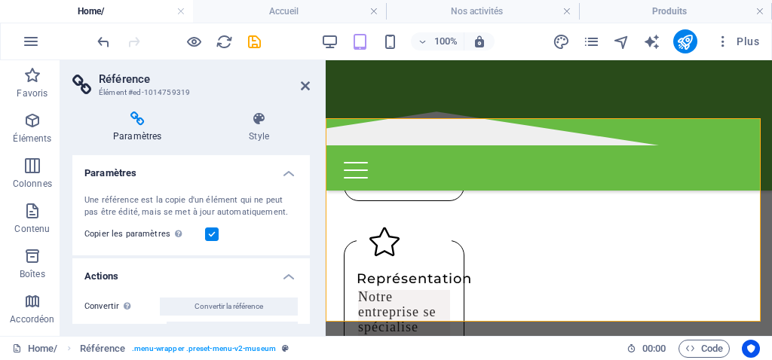
scroll to position [1669, 0]
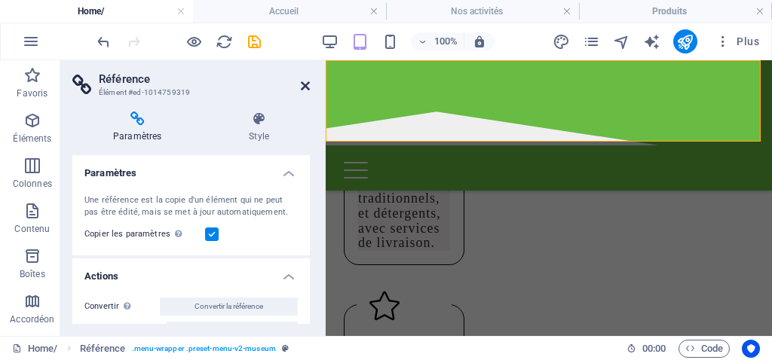
click at [306, 83] on icon at bounding box center [305, 86] width 9 height 12
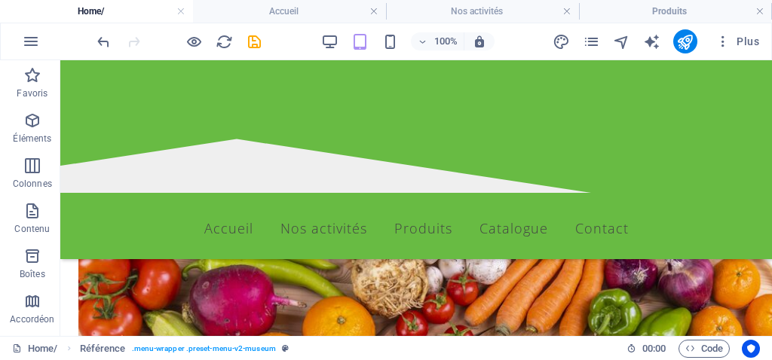
scroll to position [1980, 0]
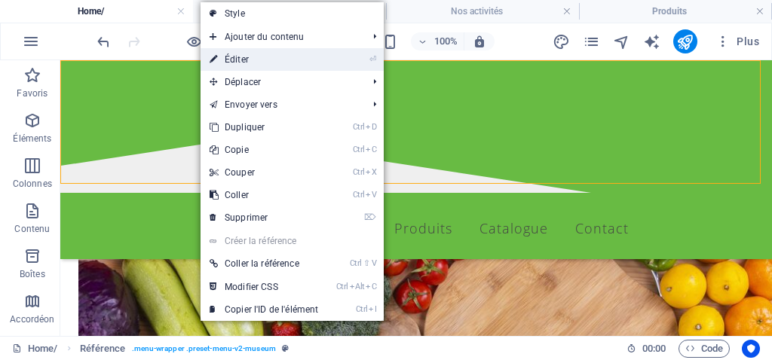
click at [237, 62] on link "⏎ Éditer" at bounding box center [263, 59] width 127 height 23
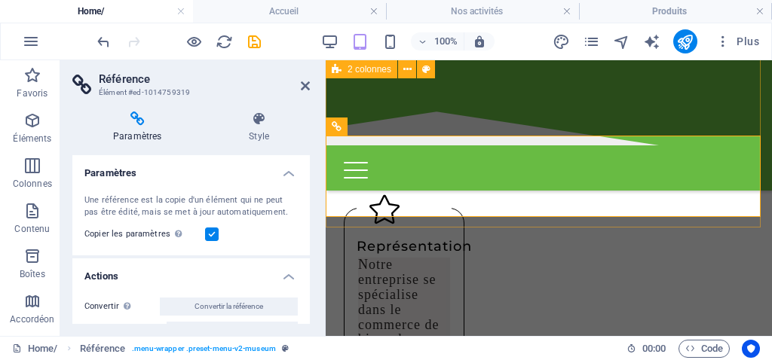
scroll to position [1690, 0]
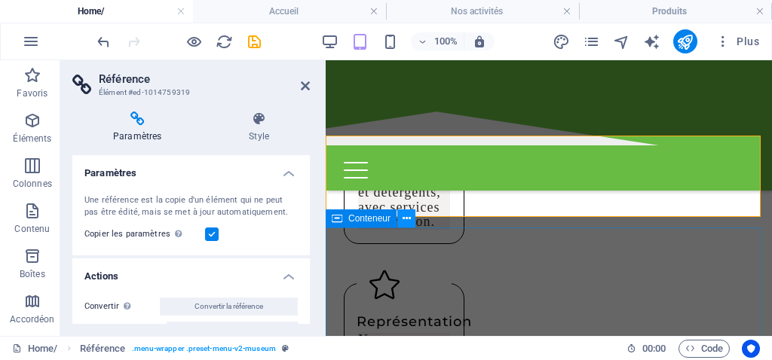
click at [406, 222] on icon at bounding box center [407, 219] width 8 height 16
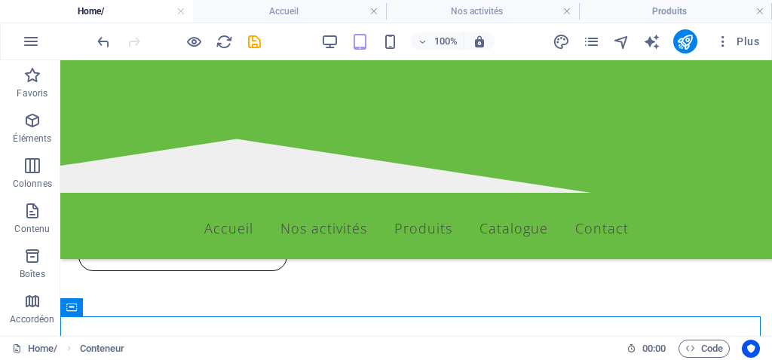
scroll to position [1754, 0]
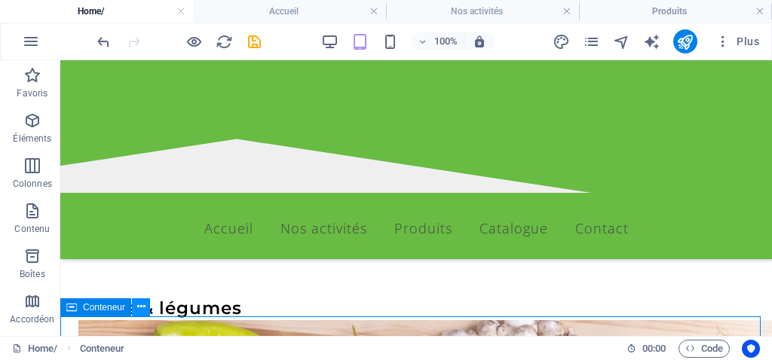
click at [142, 311] on icon at bounding box center [141, 307] width 8 height 16
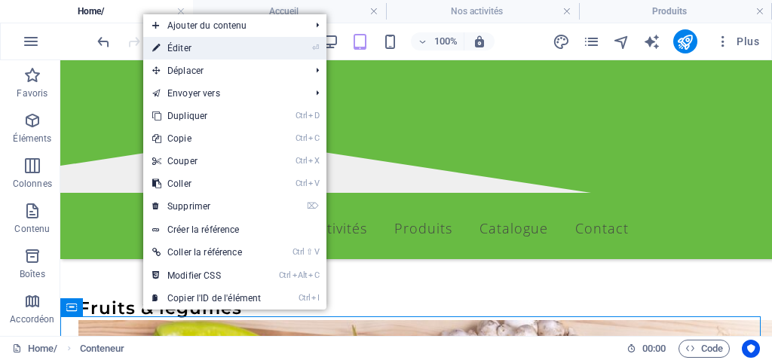
click at [188, 49] on link "⏎ Éditer" at bounding box center [206, 48] width 127 height 23
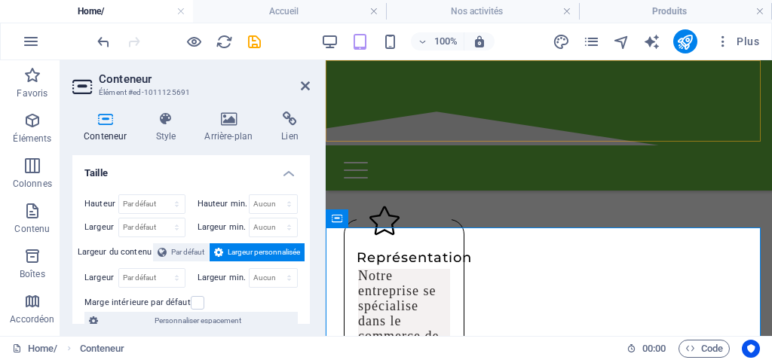
scroll to position [1690, 0]
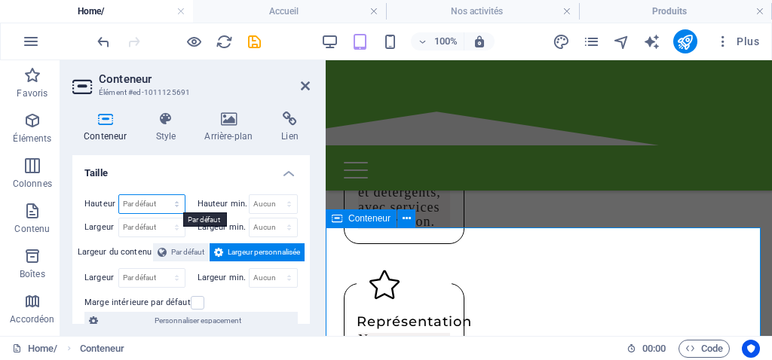
click at [157, 204] on select "Par défaut px rem % vh vw" at bounding box center [152, 204] width 66 height 18
click at [119, 195] on select "Par défaut px rem % vh vw" at bounding box center [152, 204] width 66 height 18
select select "DISABLED_OPTION_VALUE"
click at [182, 249] on span "Par défaut" at bounding box center [187, 252] width 33 height 18
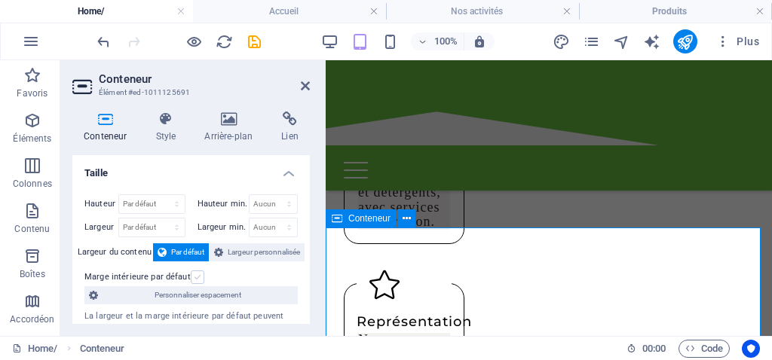
click at [191, 280] on label at bounding box center [198, 278] width 14 height 14
click at [0, 0] on input "Marge intérieure par défaut" at bounding box center [0, 0] width 0 height 0
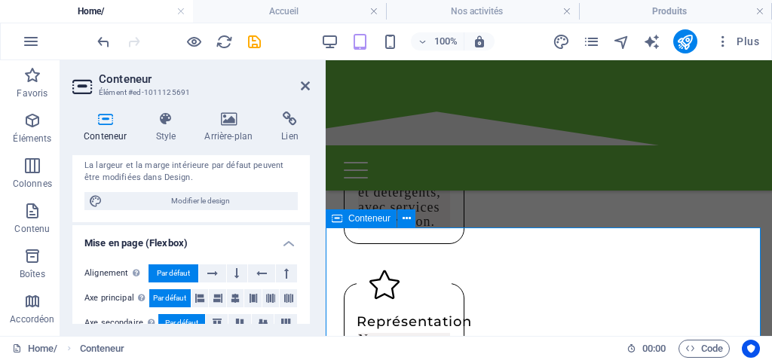
scroll to position [226, 0]
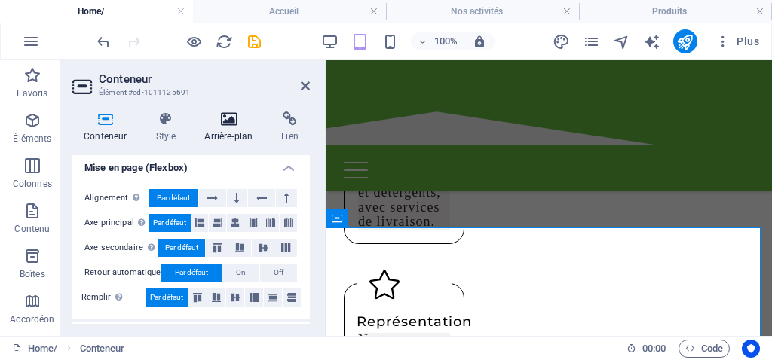
click at [225, 115] on icon at bounding box center [228, 119] width 71 height 15
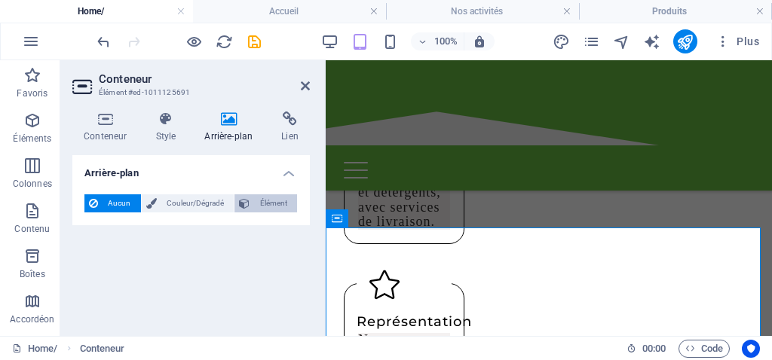
click at [257, 200] on span "Élément" at bounding box center [273, 203] width 38 height 18
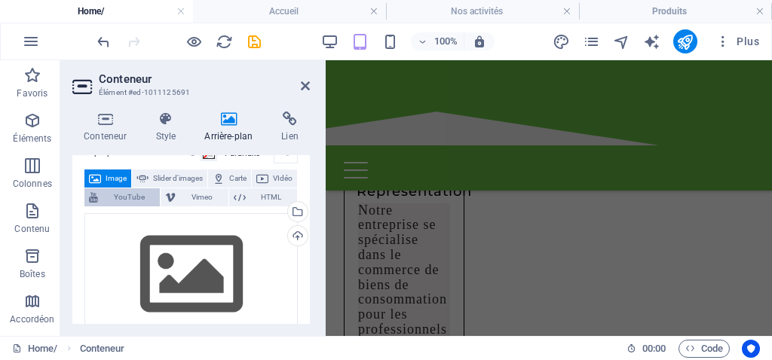
scroll to position [0, 0]
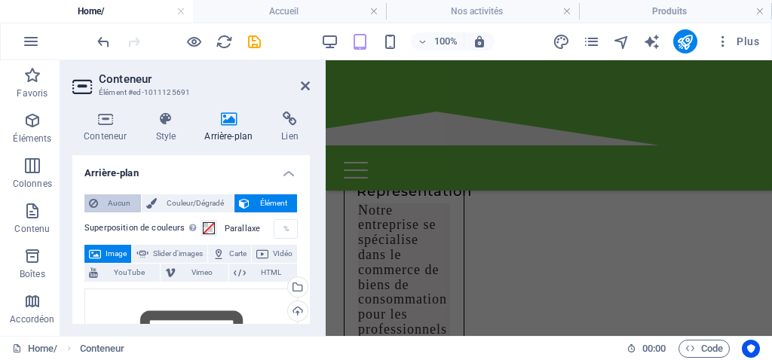
click at [123, 200] on span "Aucun" at bounding box center [120, 203] width 34 height 18
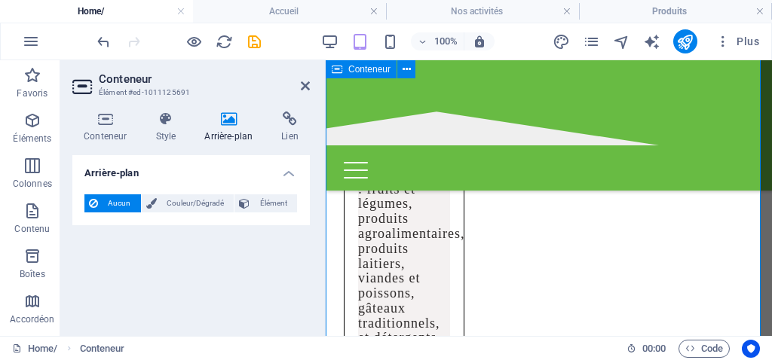
scroll to position [1900, 0]
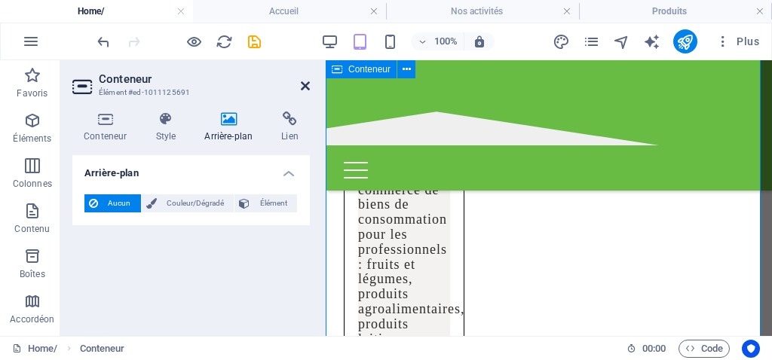
drag, startPoint x: 305, startPoint y: 85, endPoint x: 245, endPoint y: 40, distance: 75.4
click at [305, 85] on icon at bounding box center [305, 86] width 9 height 12
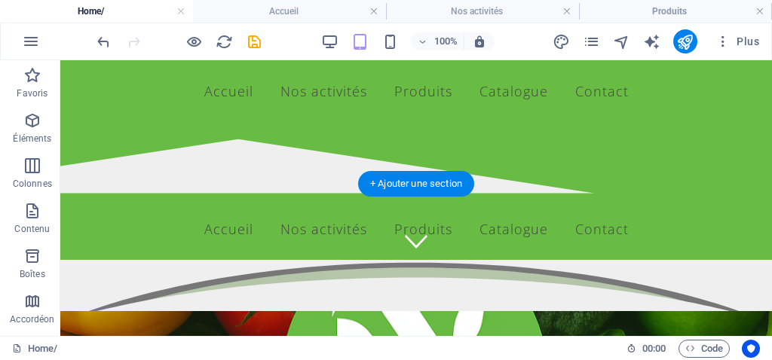
scroll to position [0, 0]
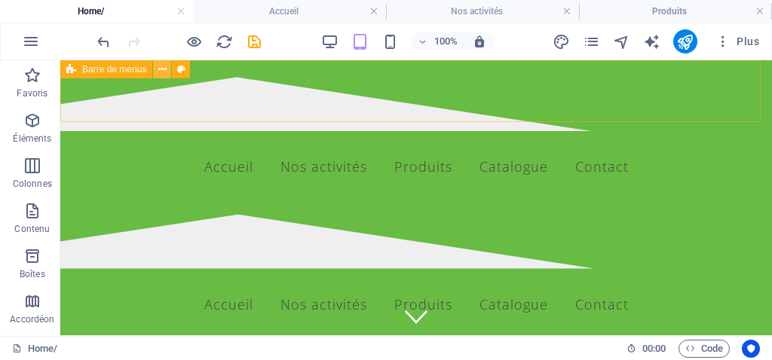
click at [163, 69] on icon at bounding box center [162, 70] width 8 height 16
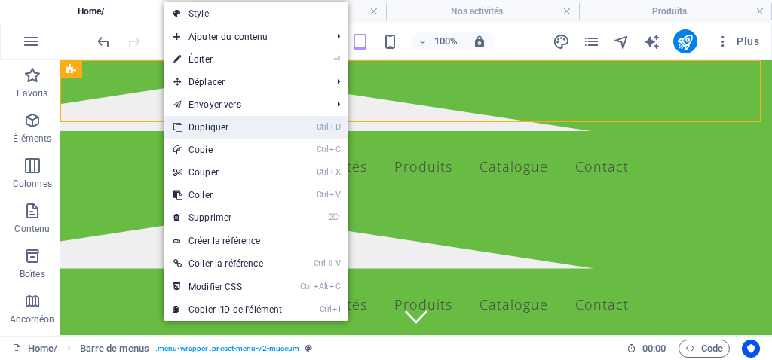
click at [225, 127] on link "Ctrl D Dupliquer" at bounding box center [227, 127] width 127 height 23
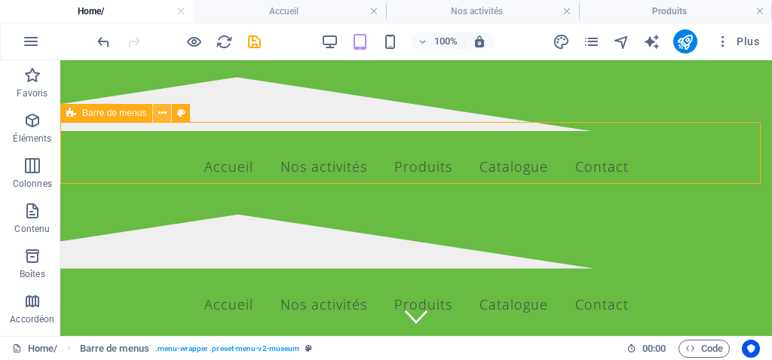
click at [164, 114] on icon at bounding box center [162, 114] width 8 height 16
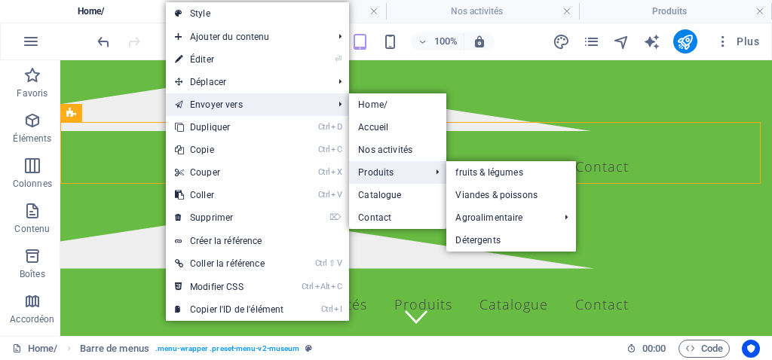
click at [378, 172] on link "Produits" at bounding box center [386, 172] width 75 height 23
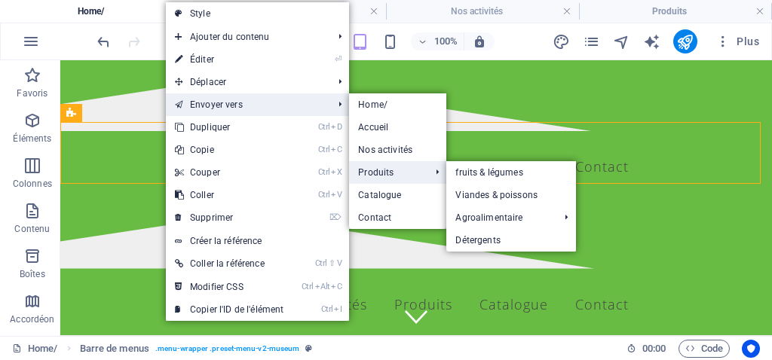
select select "triangle"
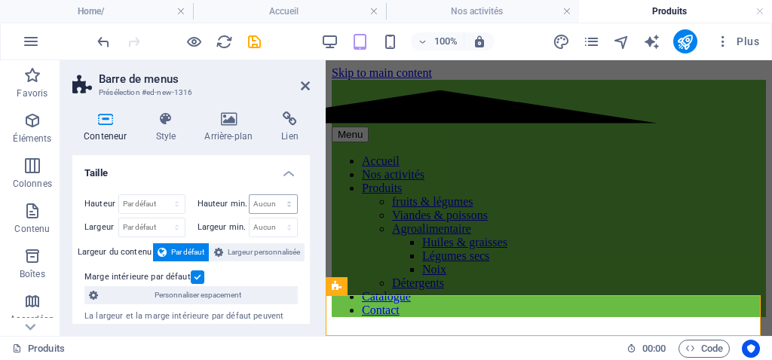
scroll to position [692, 0]
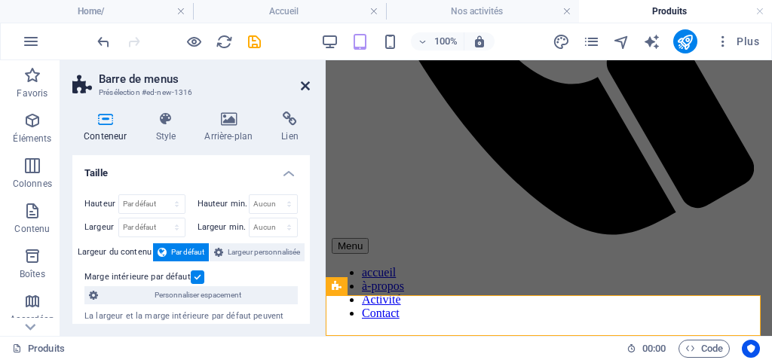
click at [303, 89] on icon at bounding box center [305, 86] width 9 height 12
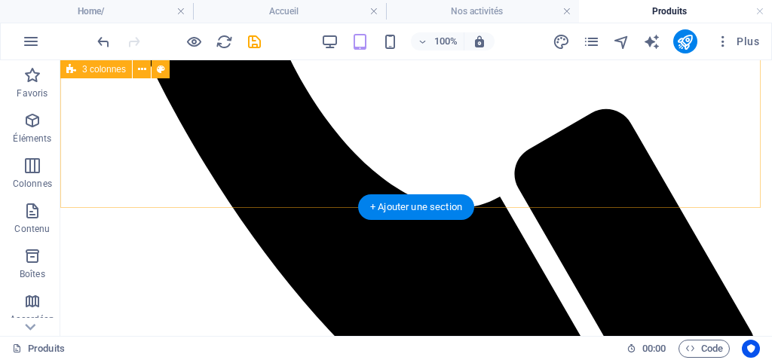
scroll to position [929, 0]
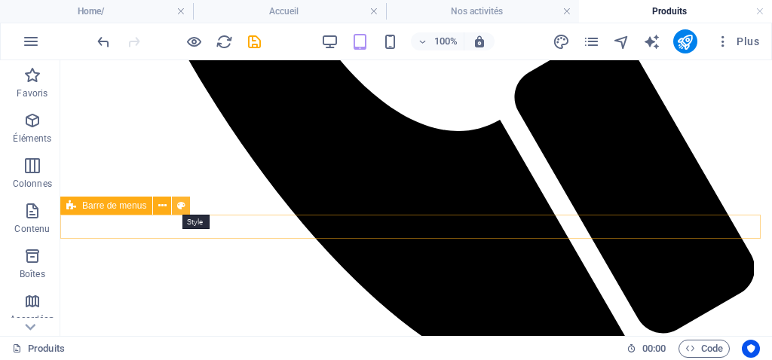
click at [179, 204] on icon at bounding box center [181, 206] width 8 height 16
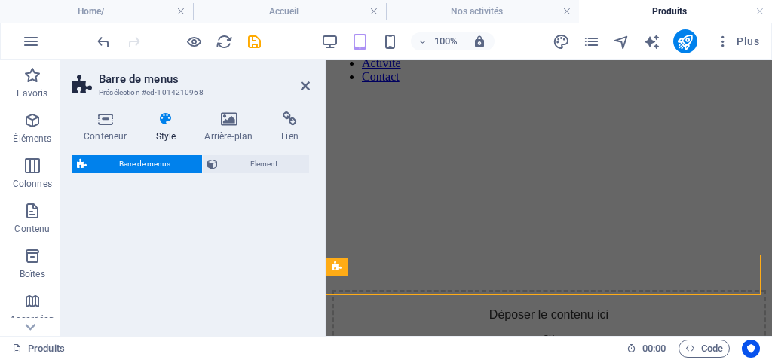
select select "rem"
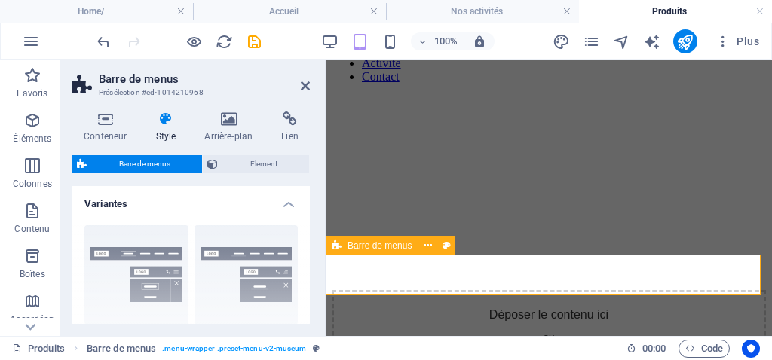
scroll to position [692, 0]
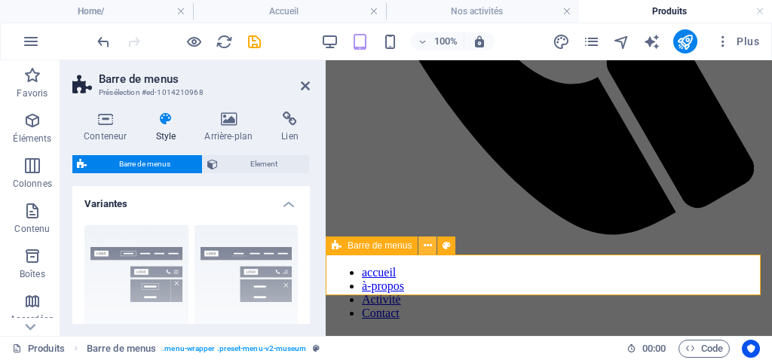
click at [430, 248] on icon at bounding box center [428, 246] width 8 height 16
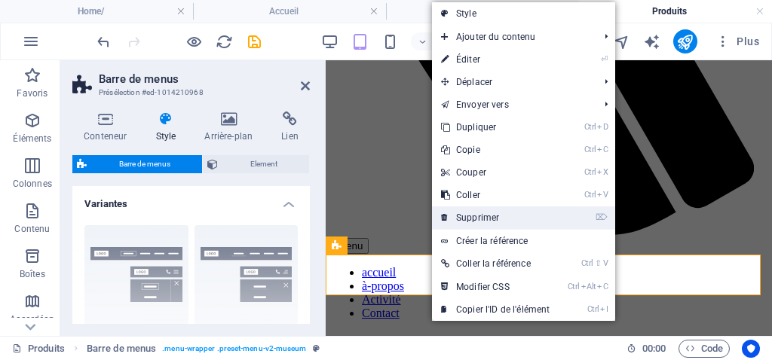
click at [460, 224] on link "⌦ Supprimer" at bounding box center [495, 218] width 127 height 23
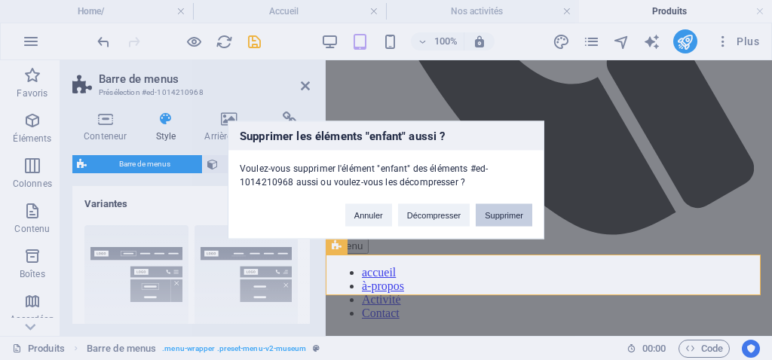
click at [491, 213] on button "Supprimer" at bounding box center [504, 215] width 57 height 23
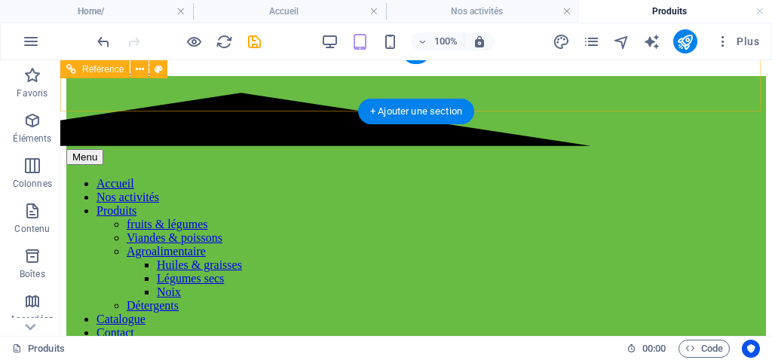
scroll to position [0, 0]
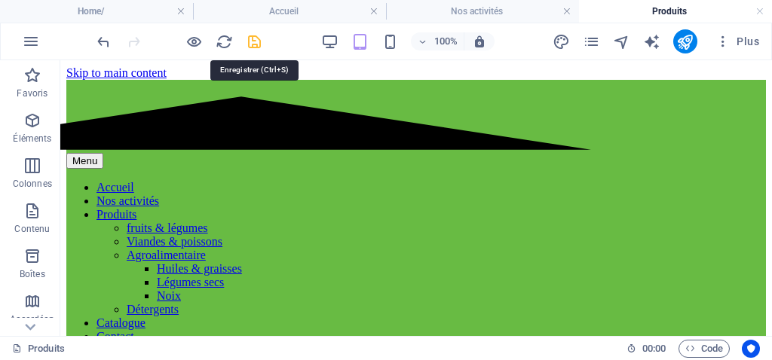
click at [255, 41] on icon "save" at bounding box center [254, 41] width 17 height 17
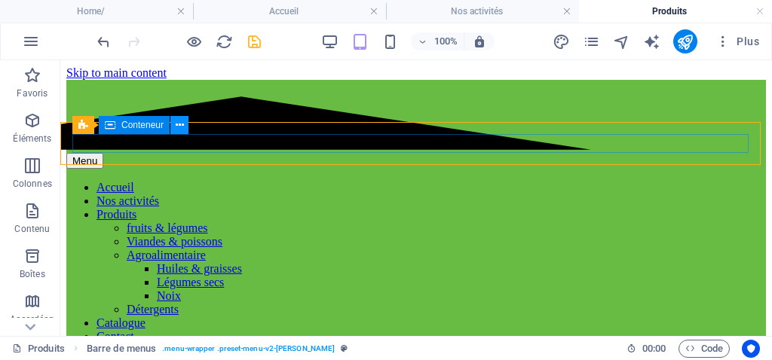
click at [185, 126] on button at bounding box center [179, 125] width 18 height 18
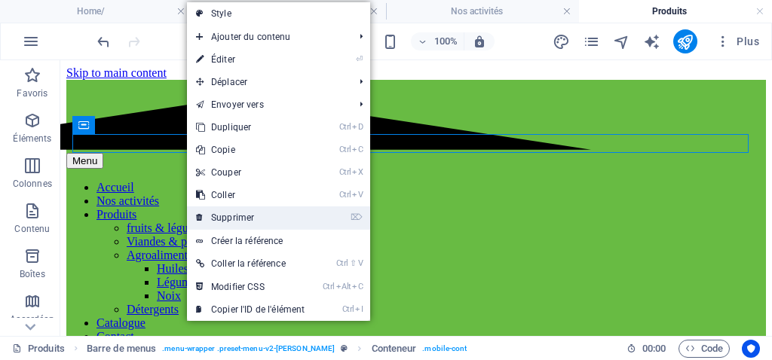
click at [228, 221] on link "⌦ Supprimer" at bounding box center [250, 218] width 127 height 23
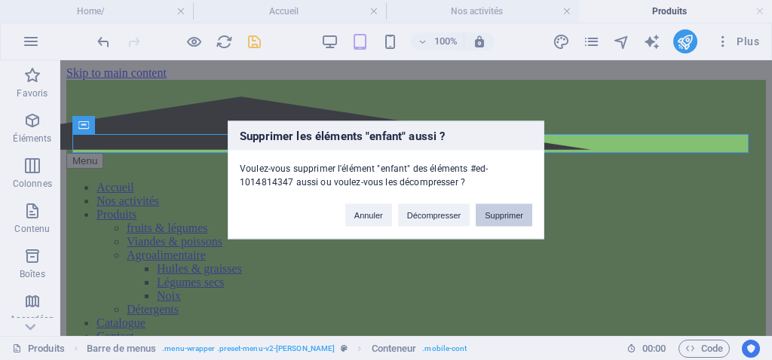
click at [516, 209] on button "Supprimer" at bounding box center [504, 215] width 57 height 23
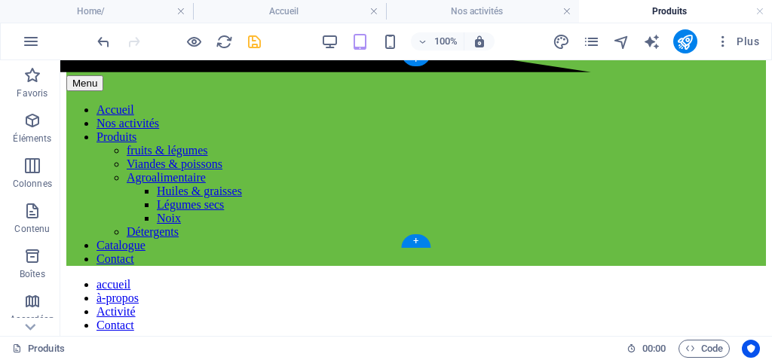
scroll to position [75, 0]
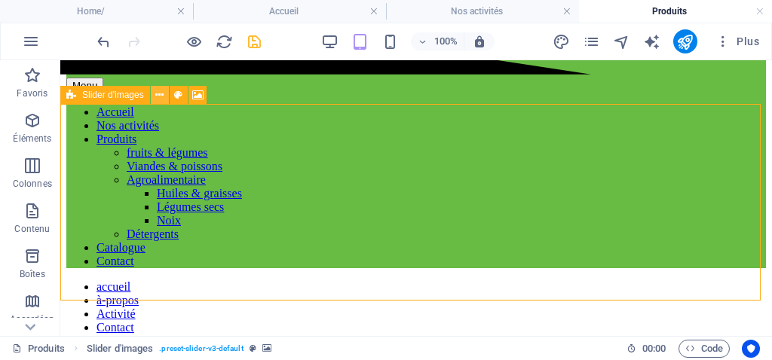
click at [158, 92] on icon at bounding box center [159, 95] width 8 height 16
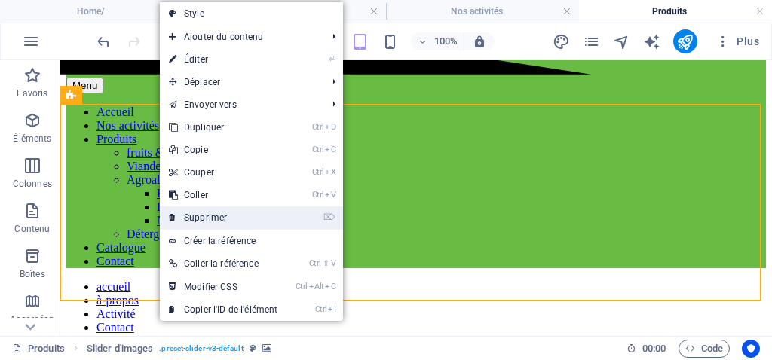
click at [227, 219] on link "⌦ Supprimer" at bounding box center [223, 218] width 127 height 23
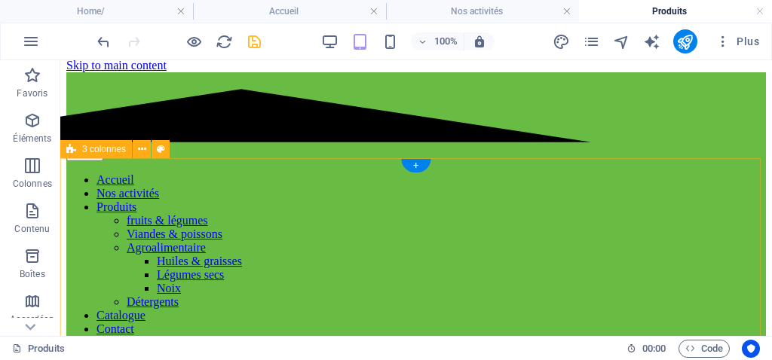
scroll to position [0, 0]
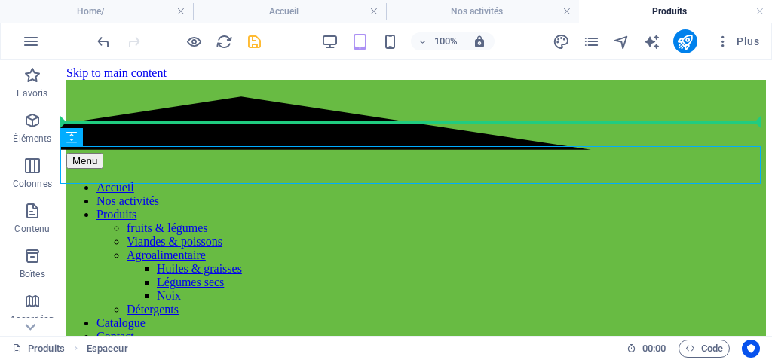
drag, startPoint x: 163, startPoint y: 198, endPoint x: 151, endPoint y: 125, distance: 74.1
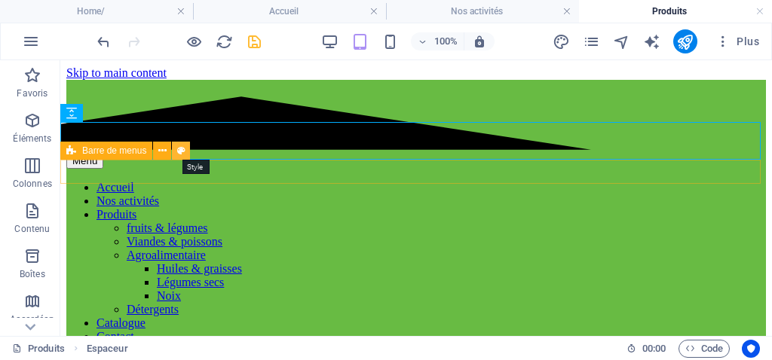
click at [177, 151] on icon at bounding box center [181, 151] width 8 height 16
select select "header"
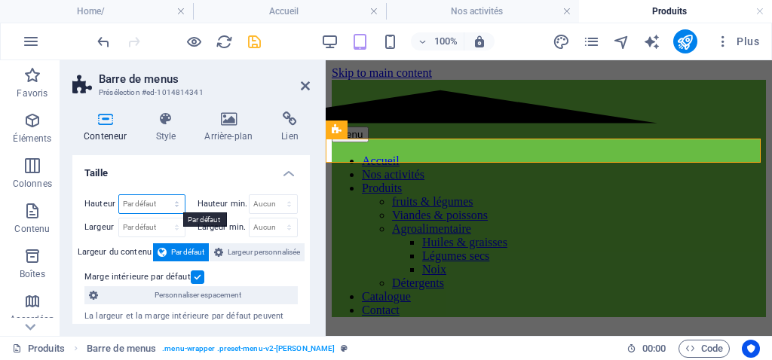
click at [137, 205] on select "Par défaut px rem % vh vw" at bounding box center [152, 204] width 66 height 18
click at [119, 195] on select "Par défaut px rem % vh vw" at bounding box center [152, 204] width 66 height 18
select select "DISABLED_OPTION_VALUE"
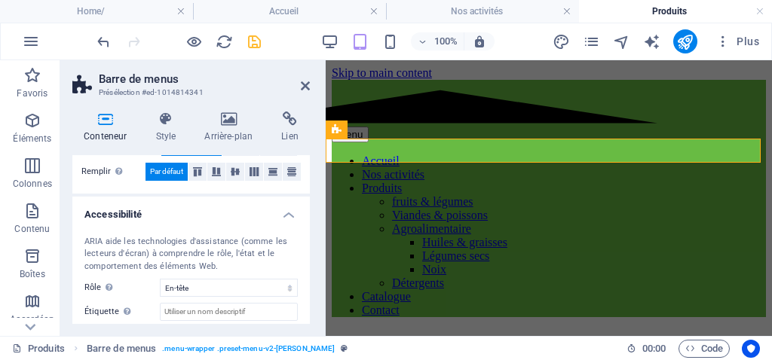
scroll to position [377, 0]
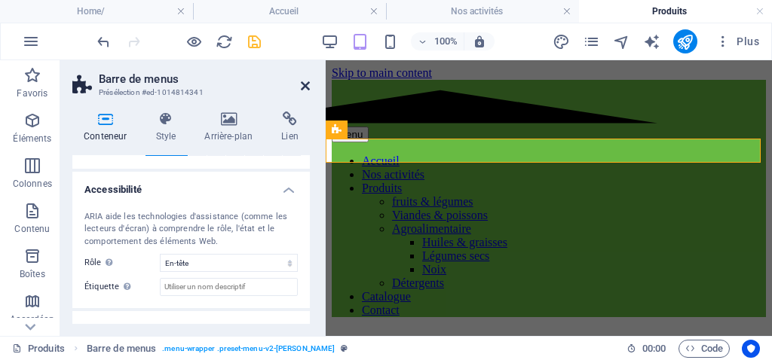
click at [303, 81] on icon at bounding box center [305, 86] width 9 height 12
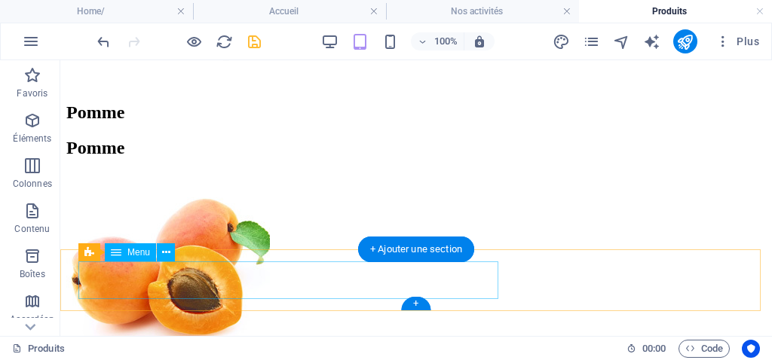
scroll to position [678, 0]
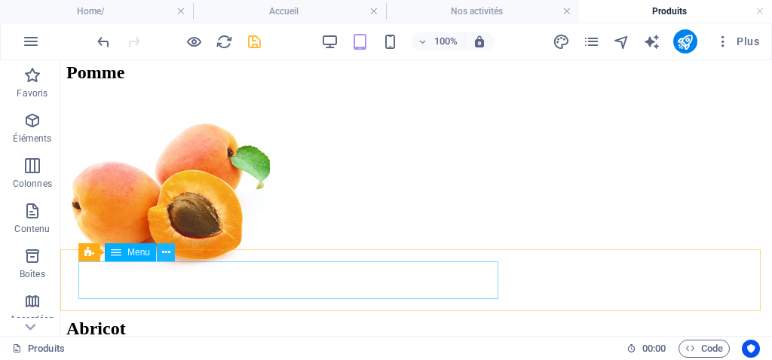
click at [167, 253] on icon at bounding box center [166, 253] width 8 height 16
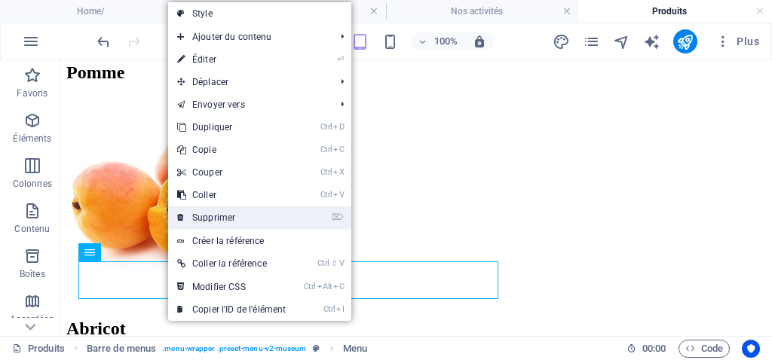
click at [218, 214] on link "⌦ Supprimer" at bounding box center [231, 218] width 127 height 23
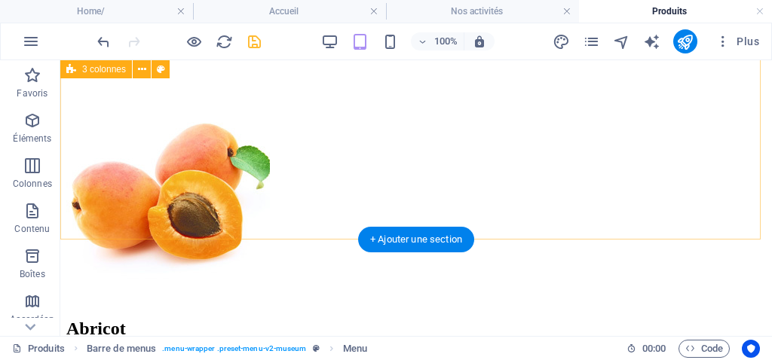
scroll to position [616, 0]
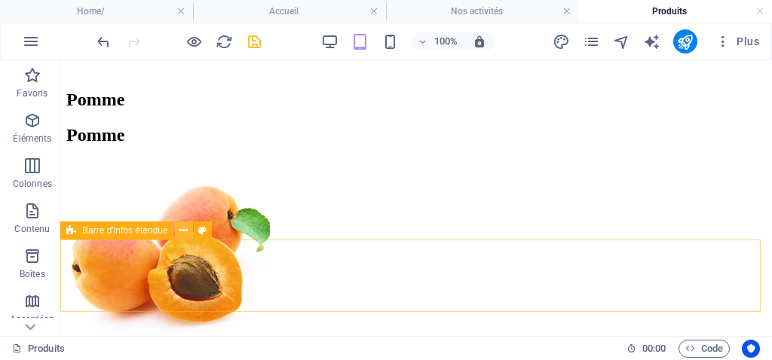
click at [190, 227] on button at bounding box center [184, 231] width 18 height 18
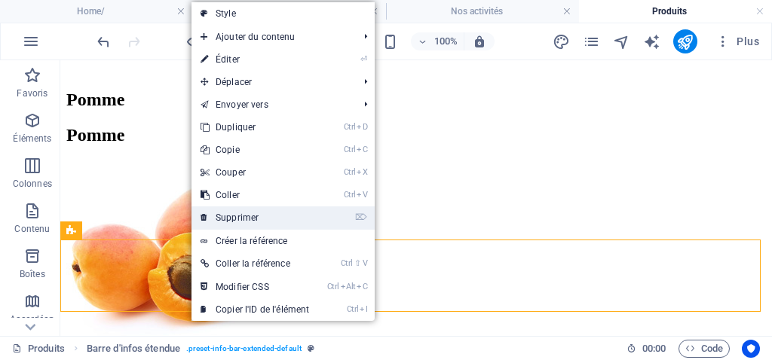
click at [230, 222] on link "⌦ Supprimer" at bounding box center [254, 218] width 127 height 23
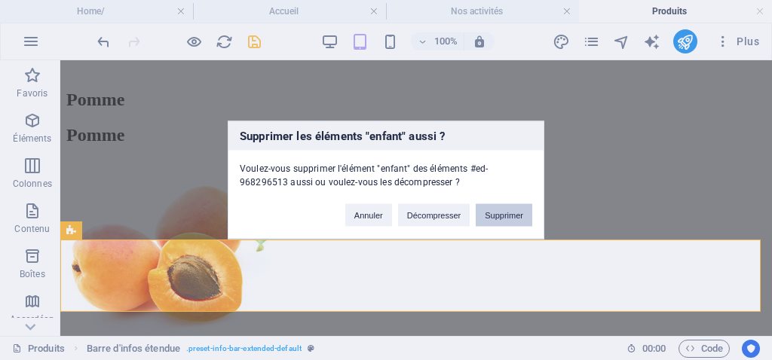
click at [490, 216] on button "Supprimer" at bounding box center [504, 215] width 57 height 23
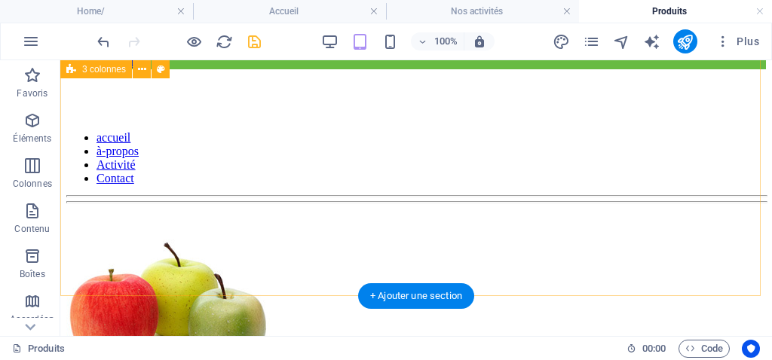
scroll to position [242, 0]
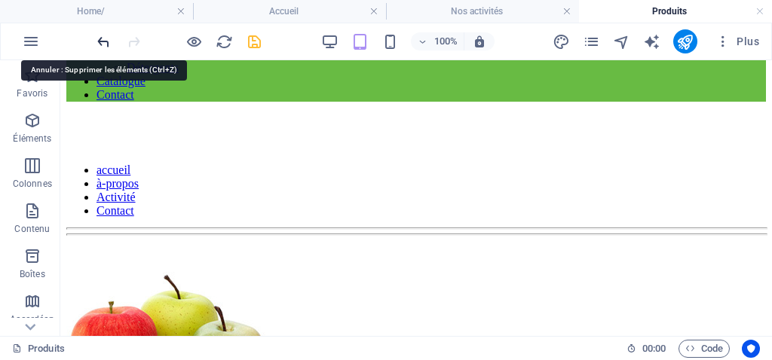
click at [102, 43] on icon "undo" at bounding box center [103, 41] width 17 height 17
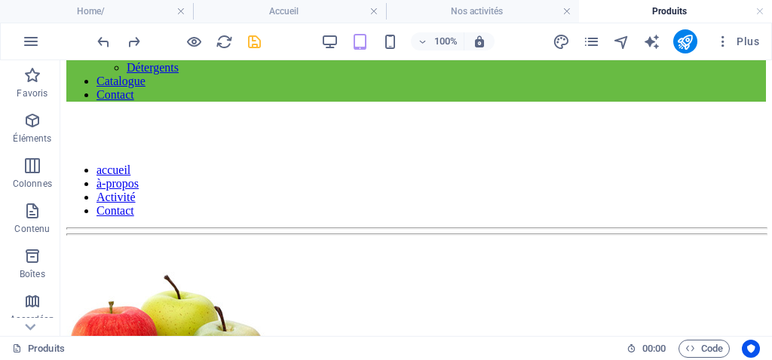
scroll to position [616, 0]
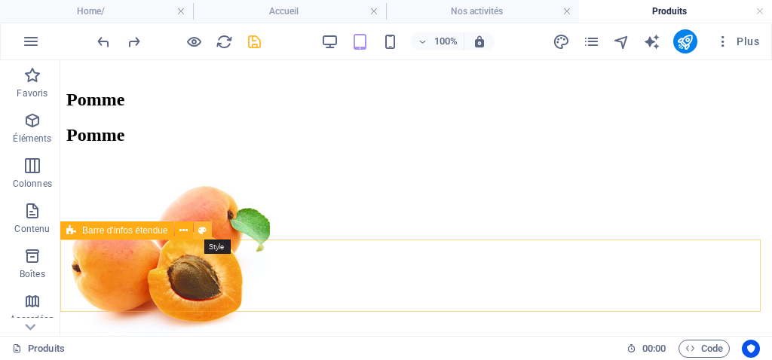
click at [201, 231] on icon at bounding box center [202, 231] width 8 height 16
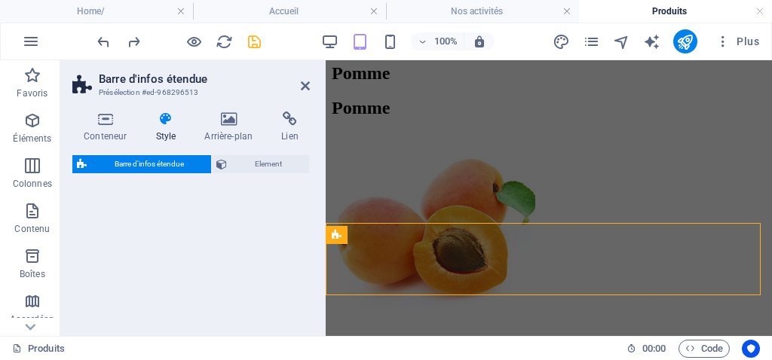
select select "rem"
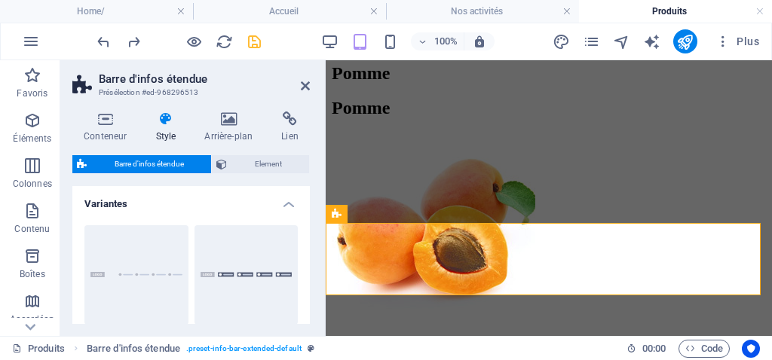
scroll to position [436, 0]
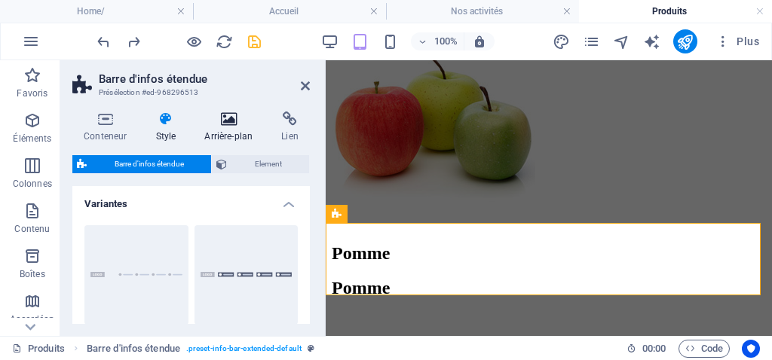
click at [223, 117] on icon at bounding box center [228, 119] width 71 height 15
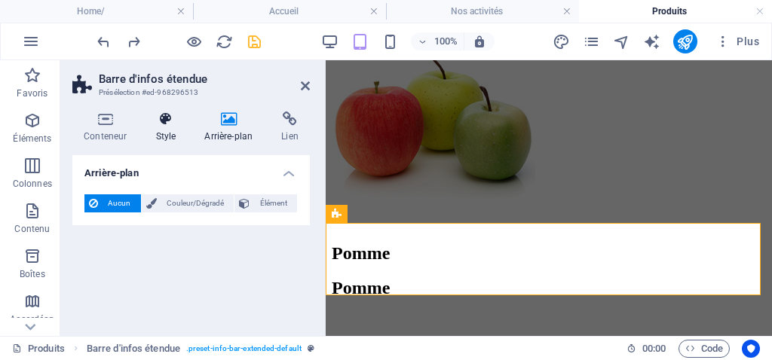
click at [167, 117] on icon at bounding box center [165, 119] width 43 height 15
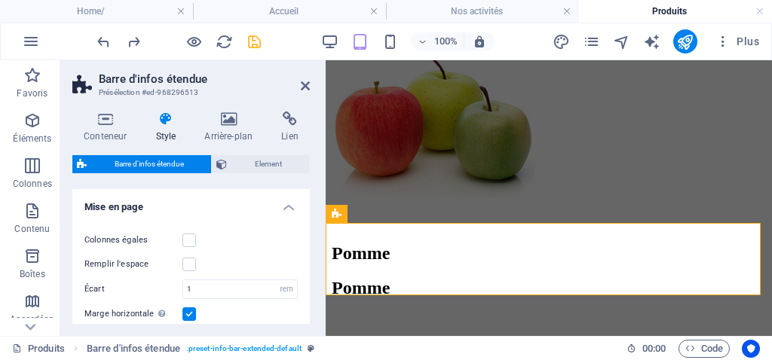
scroll to position [0, 0]
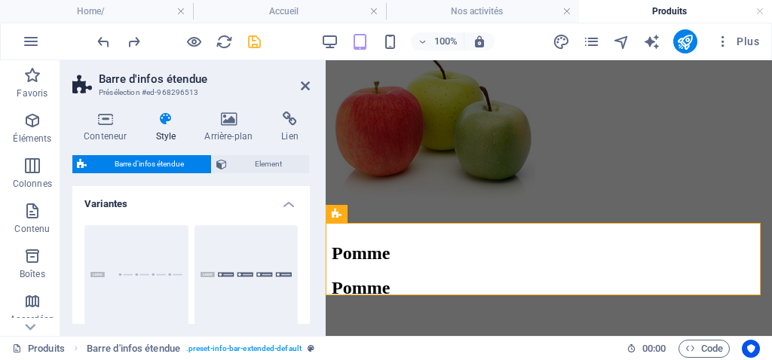
click at [109, 110] on div "Conteneur Style Arrière-plan Lien Taille Hauteur Par défaut px rem % vh vw Haut…" at bounding box center [191, 217] width 262 height 237
click at [108, 121] on icon at bounding box center [105, 119] width 66 height 15
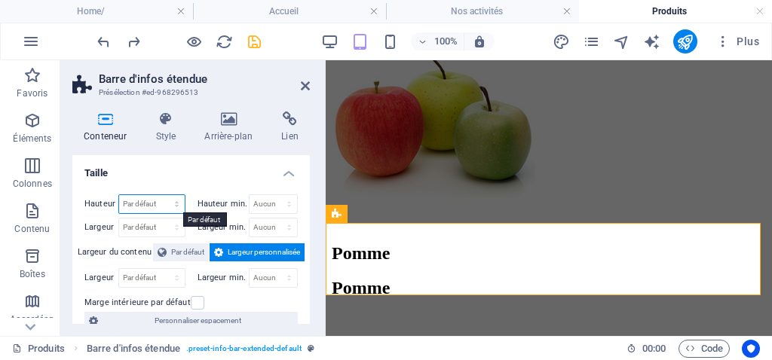
click at [140, 205] on select "Par défaut px rem % vh vw" at bounding box center [152, 204] width 66 height 18
click at [119, 195] on select "Par défaut px rem % vh vw" at bounding box center [152, 204] width 66 height 18
select select "DISABLED_OPTION_VALUE"
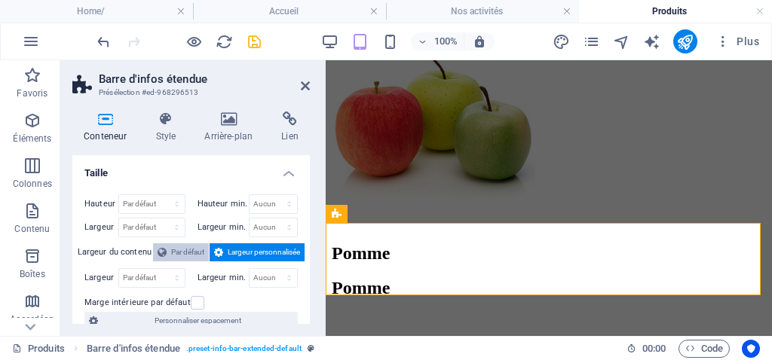
click at [179, 251] on span "Par défaut" at bounding box center [187, 252] width 33 height 18
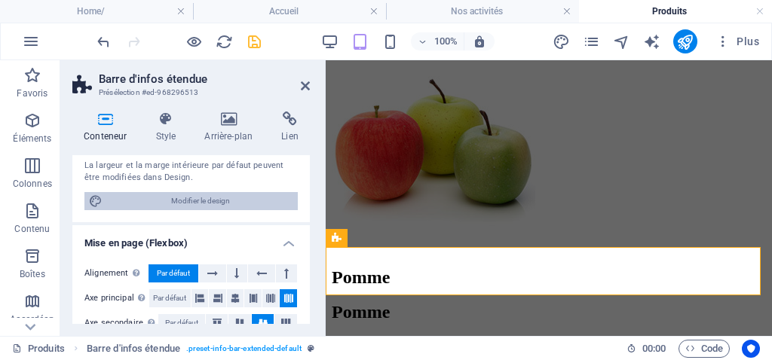
scroll to position [75, 0]
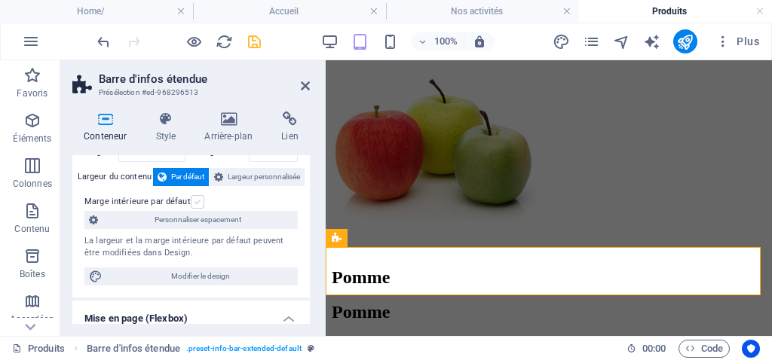
click at [197, 200] on label at bounding box center [198, 202] width 14 height 14
click at [0, 0] on input "Marge intérieure par défaut" at bounding box center [0, 0] width 0 height 0
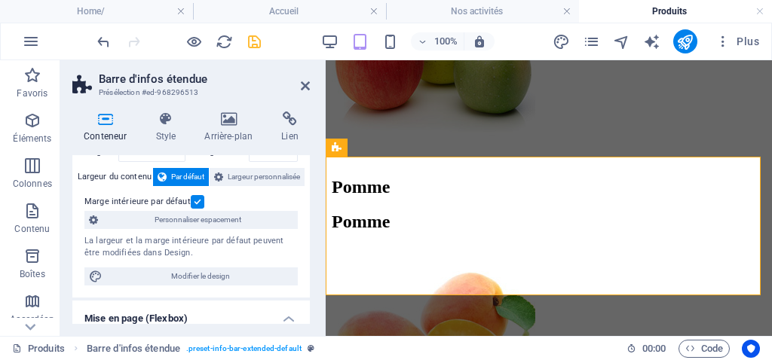
scroll to position [151, 0]
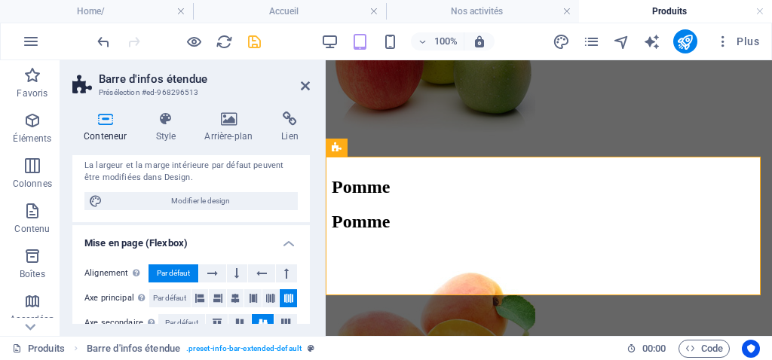
click at [298, 91] on header "Barre d'infos étendue Présélection #ed-968296513" at bounding box center [190, 79] width 237 height 39
click at [305, 84] on icon at bounding box center [305, 86] width 9 height 12
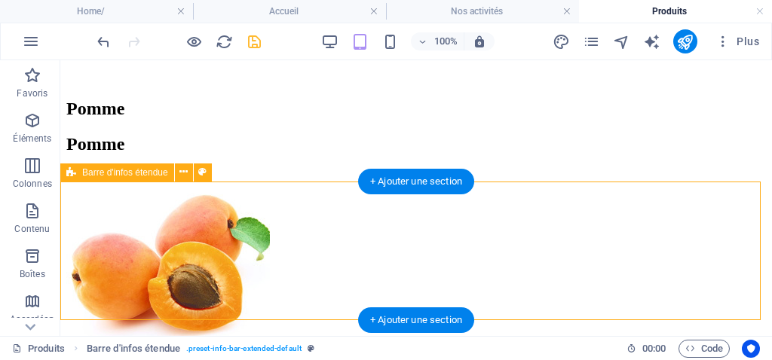
scroll to position [682, 0]
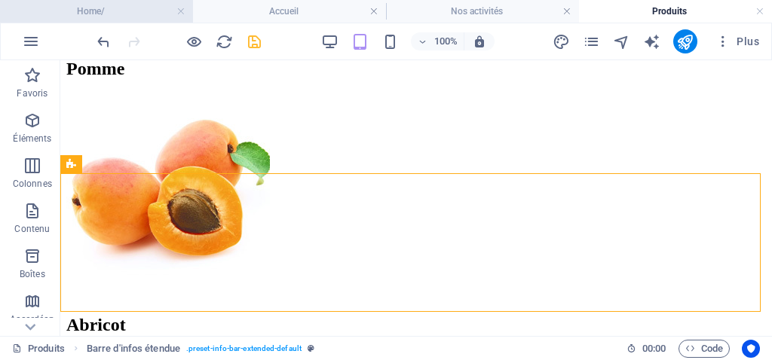
click at [133, 17] on h4 "Home/" at bounding box center [96, 11] width 193 height 17
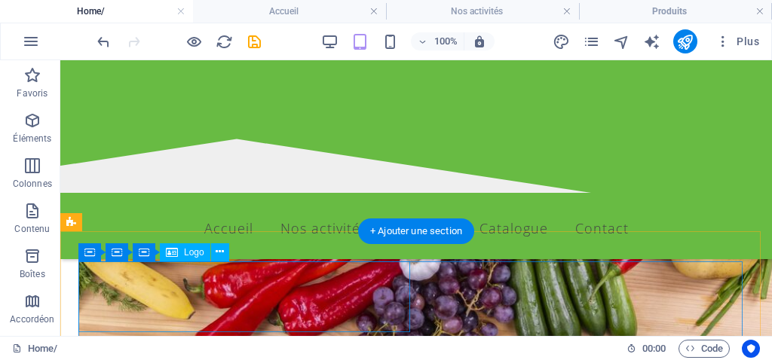
scroll to position [2355, 0]
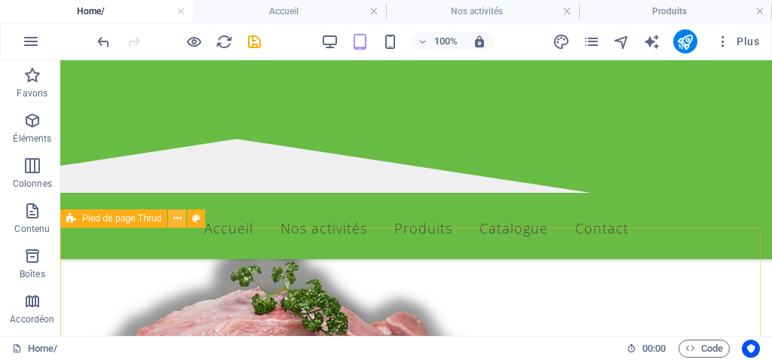
click at [175, 221] on icon at bounding box center [177, 219] width 8 height 16
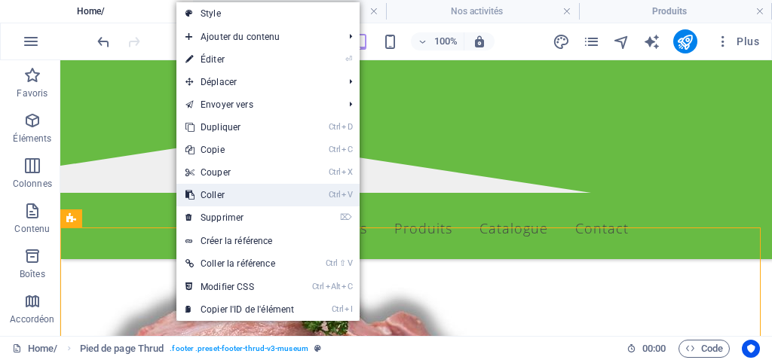
click at [212, 194] on link "Ctrl V Coller" at bounding box center [239, 195] width 127 height 23
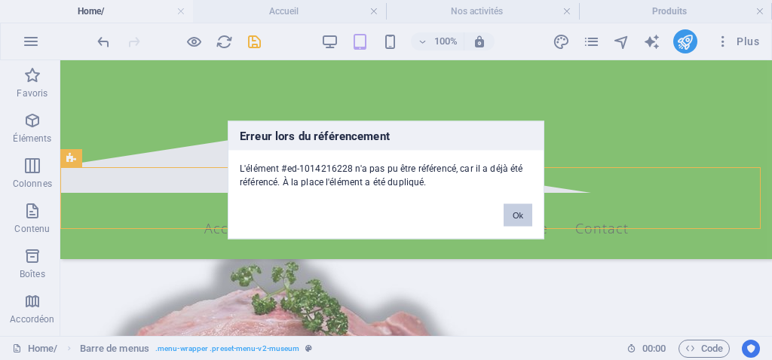
scroll to position [2674, 0]
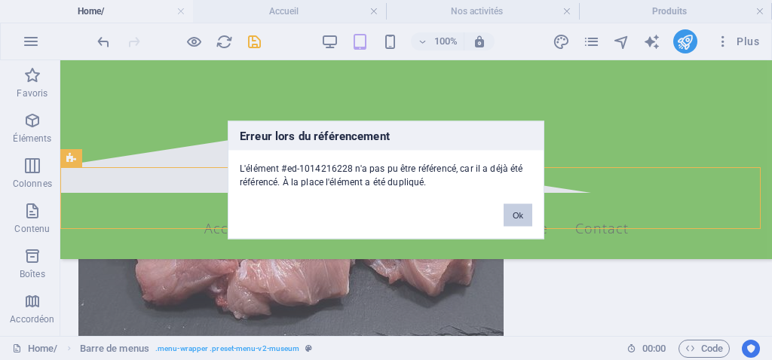
click at [514, 213] on button "Ok" at bounding box center [518, 215] width 29 height 23
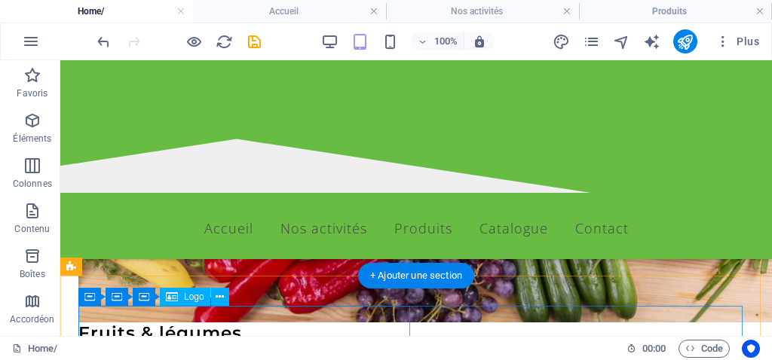
scroll to position [2306, 0]
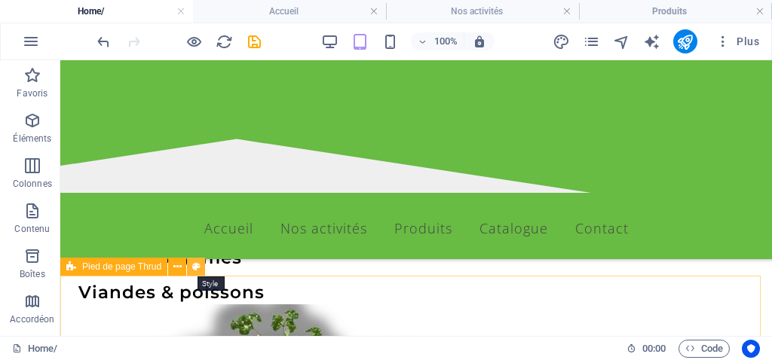
click at [195, 266] on icon at bounding box center [196, 267] width 8 height 16
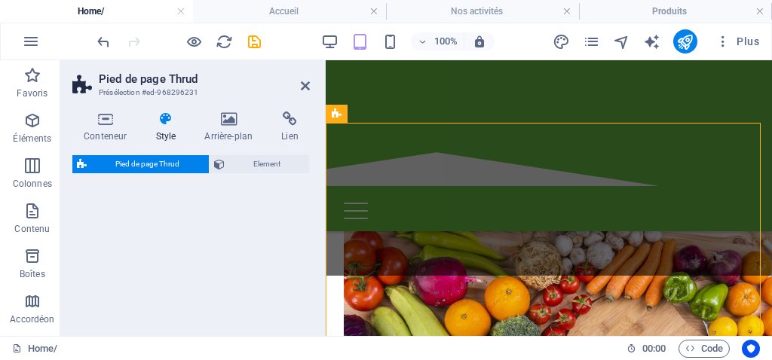
select select "rem"
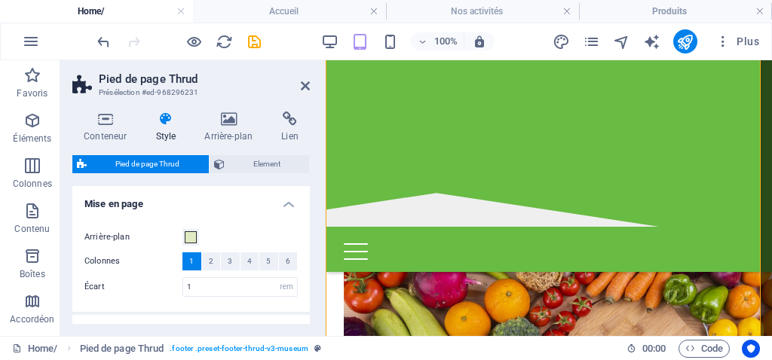
scroll to position [2418, 0]
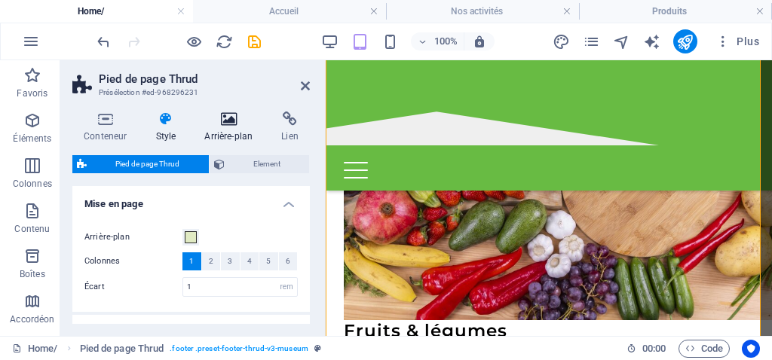
click at [232, 120] on icon at bounding box center [228, 119] width 71 height 15
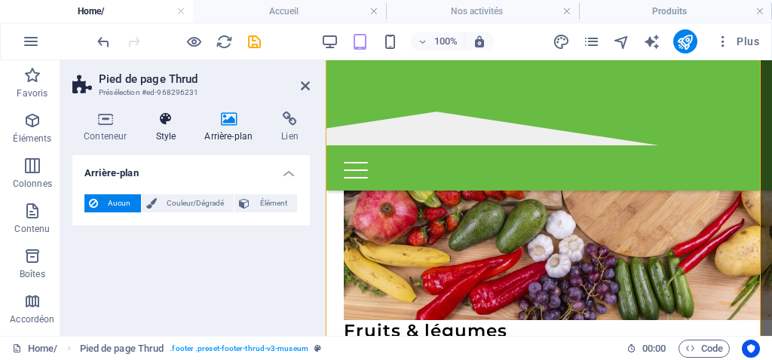
click at [165, 115] on icon at bounding box center [165, 119] width 43 height 15
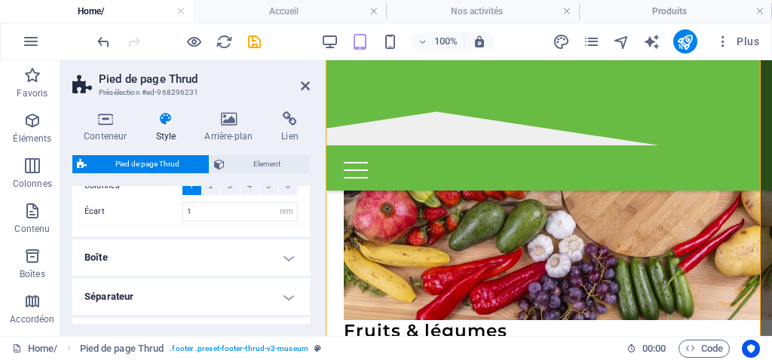
scroll to position [0, 0]
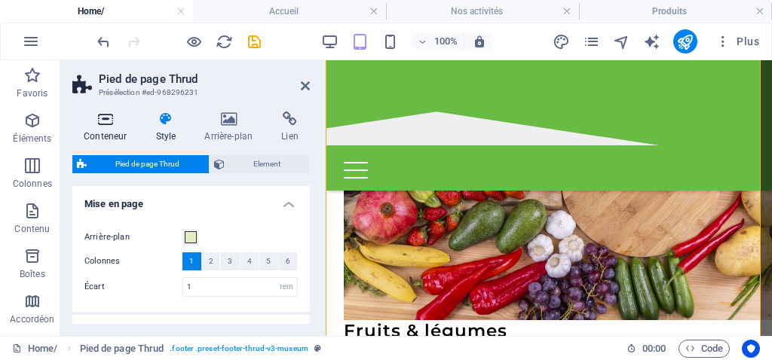
click at [110, 115] on icon at bounding box center [105, 119] width 66 height 15
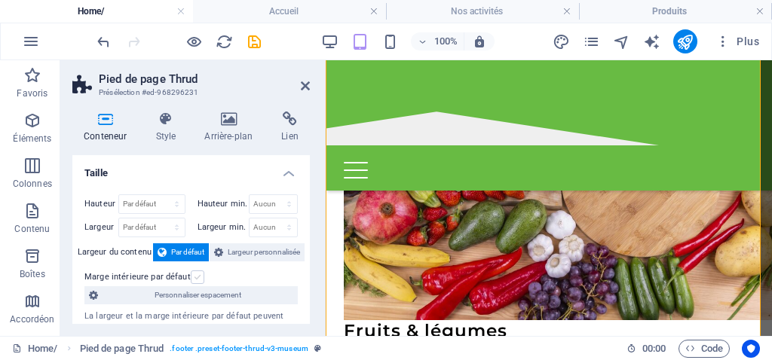
click at [194, 272] on label at bounding box center [198, 278] width 14 height 14
click at [0, 0] on input "Marge intérieure par défaut" at bounding box center [0, 0] width 0 height 0
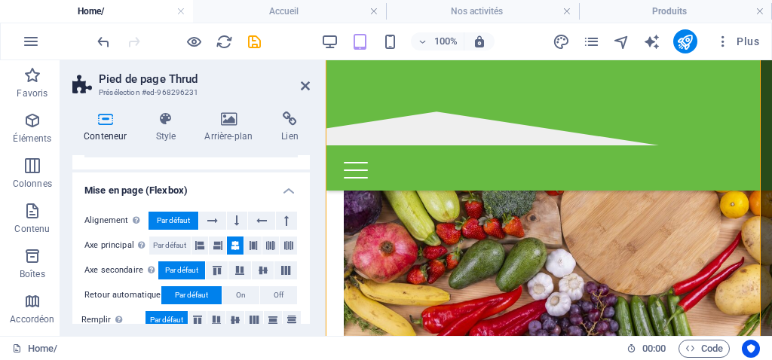
scroll to position [226, 0]
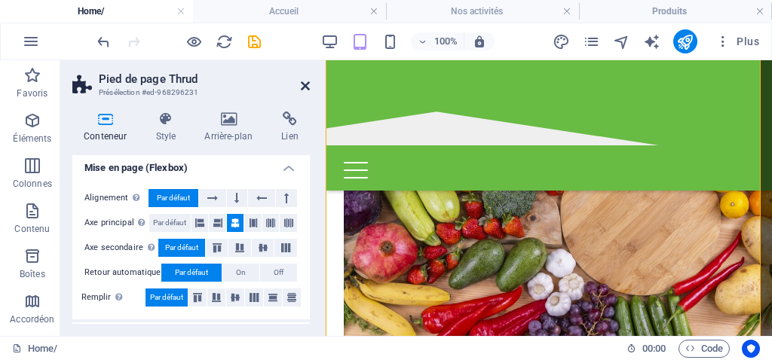
click at [303, 86] on icon at bounding box center [305, 86] width 9 height 12
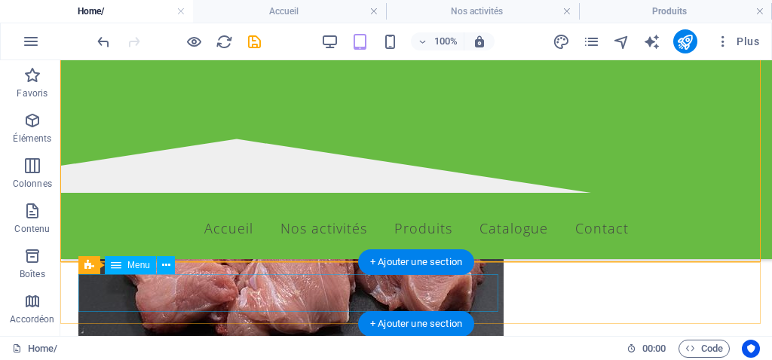
scroll to position [2571, 0]
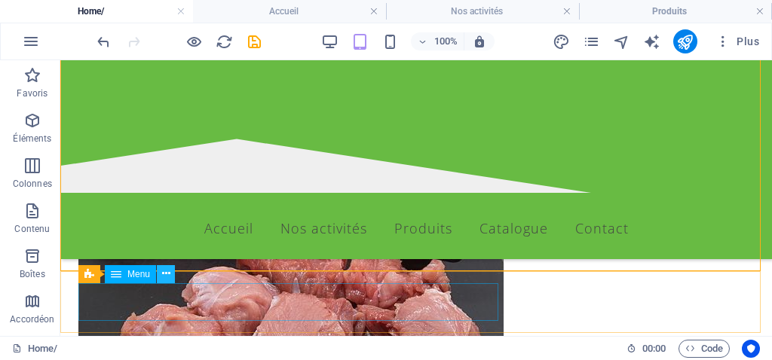
click at [168, 271] on icon at bounding box center [166, 274] width 8 height 16
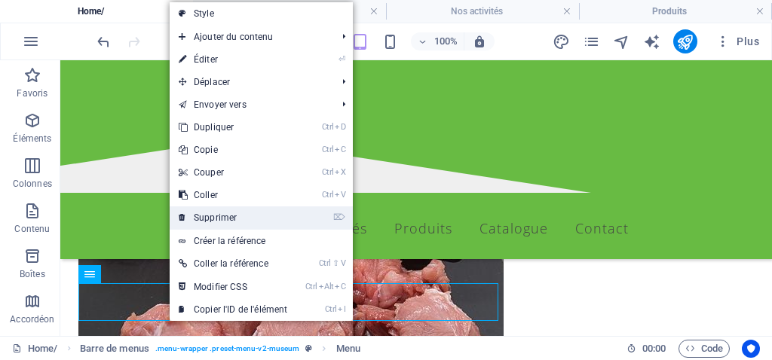
click at [205, 215] on link "⌦ Supprimer" at bounding box center [233, 218] width 127 height 23
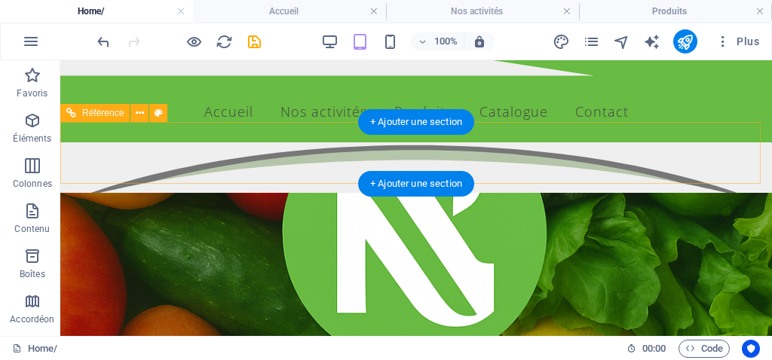
scroll to position [0, 0]
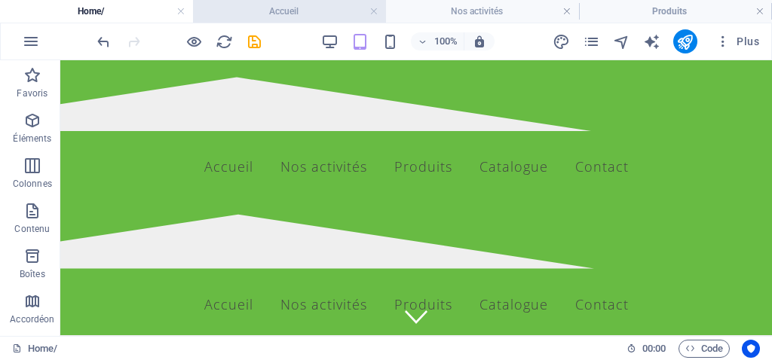
click at [273, 12] on h4 "Accueil" at bounding box center [289, 11] width 193 height 17
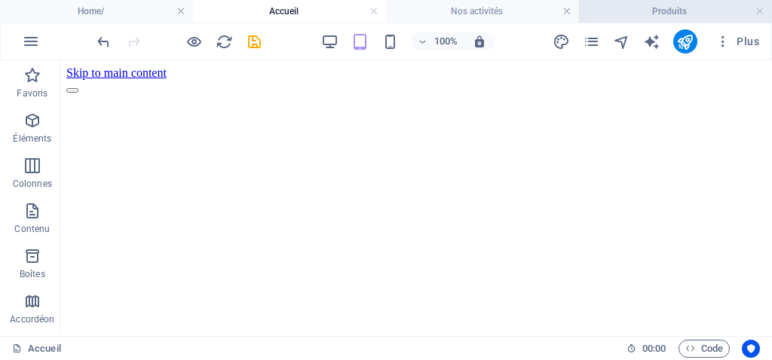
click at [604, 15] on h4 "Produits" at bounding box center [675, 11] width 193 height 17
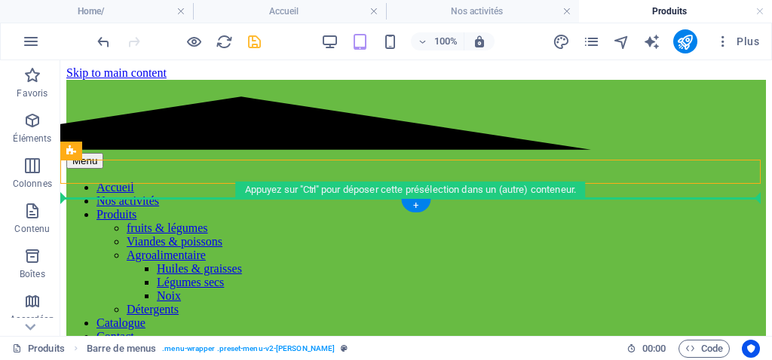
drag, startPoint x: 155, startPoint y: 209, endPoint x: 106, endPoint y: 201, distance: 50.3
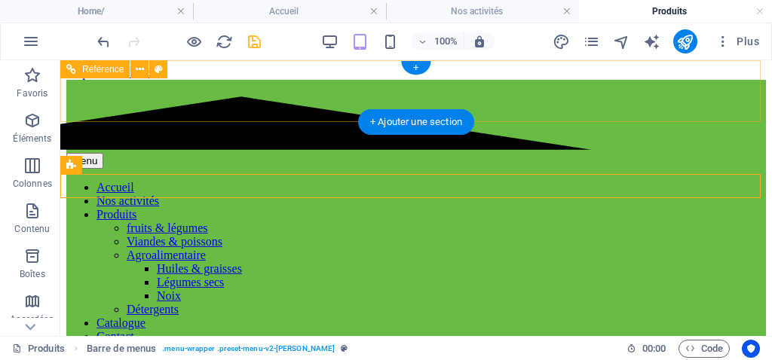
click at [96, 181] on nav "Accueil Nos activités Produits fruits & légumes Viandes & poissons Agroalimenta…" at bounding box center [415, 262] width 699 height 163
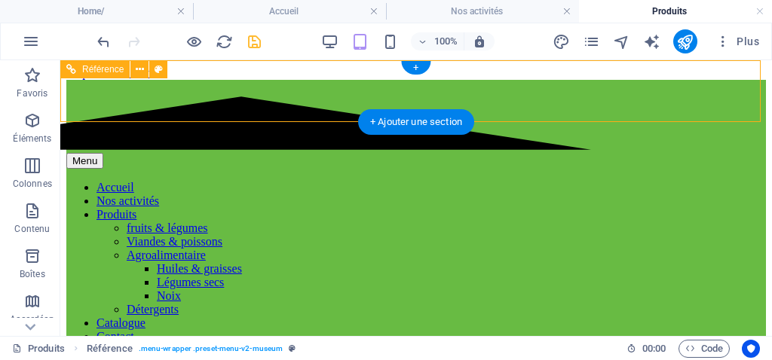
click at [190, 181] on nav "Accueil Nos activités Produits fruits & légumes Viandes & poissons Agroalimenta…" at bounding box center [415, 262] width 699 height 163
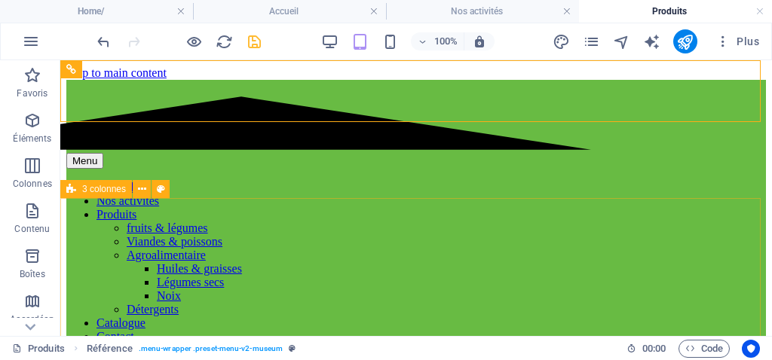
click at [112, 198] on div "3 colonnes" at bounding box center [96, 189] width 72 height 18
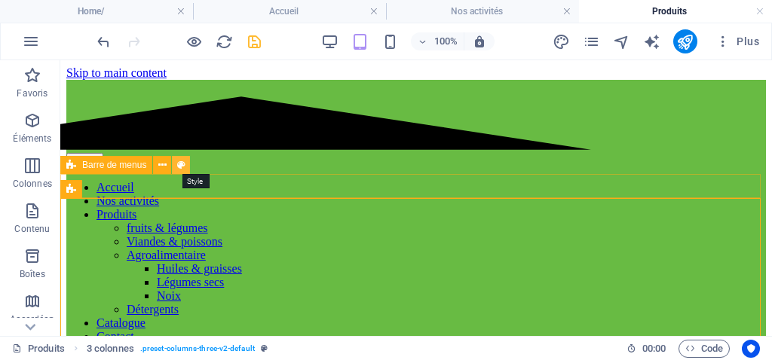
click at [177, 163] on icon at bounding box center [181, 166] width 8 height 16
select select "rem"
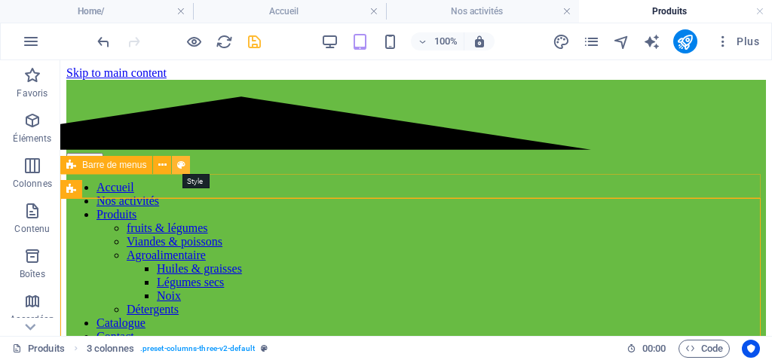
select select "rem"
select select "preset-menu-v2-loki"
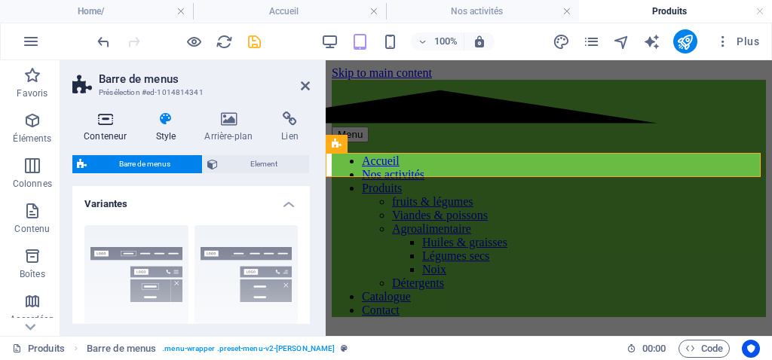
click at [109, 126] on icon at bounding box center [105, 119] width 66 height 15
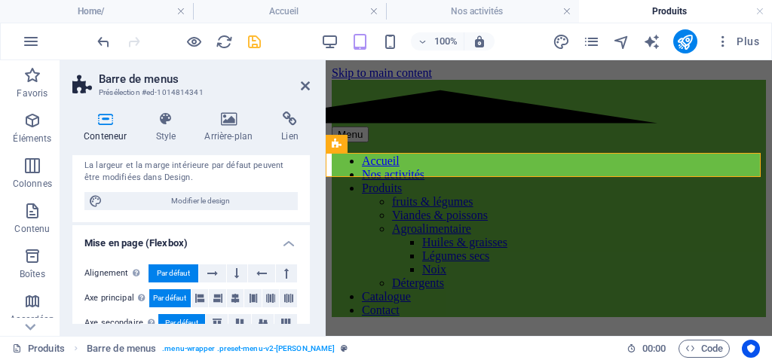
scroll to position [226, 0]
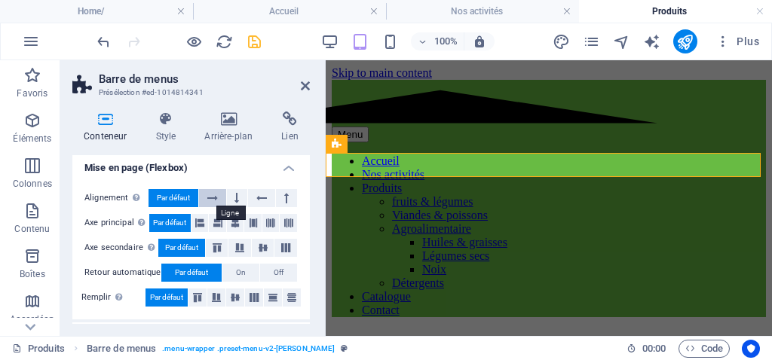
click at [204, 197] on button at bounding box center [212, 198] width 27 height 18
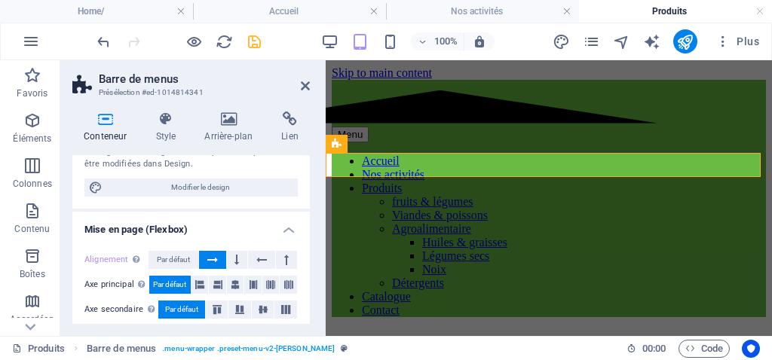
scroll to position [75, 0]
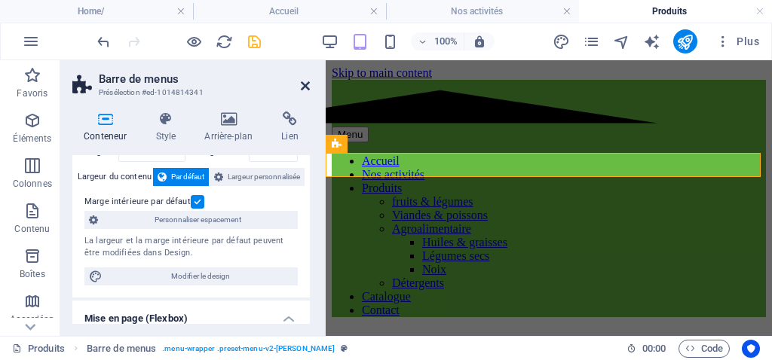
click at [302, 83] on icon at bounding box center [305, 86] width 9 height 12
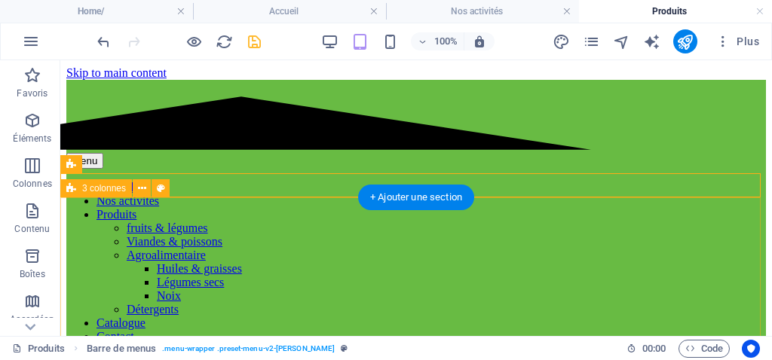
scroll to position [0, 0]
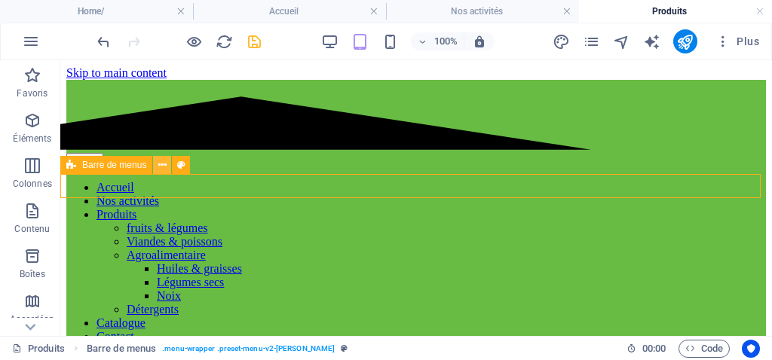
click at [167, 164] on button at bounding box center [162, 165] width 18 height 18
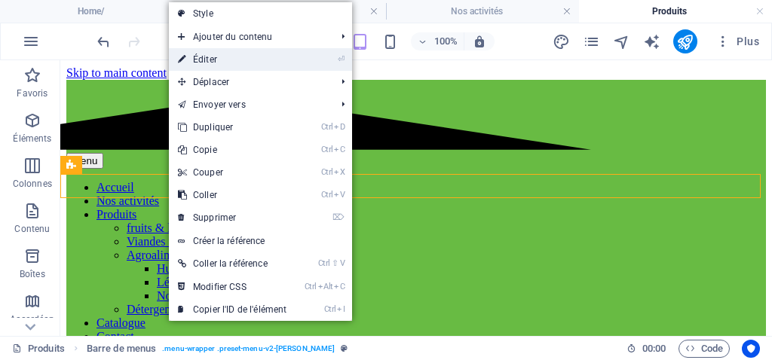
click at [203, 62] on link "⏎ Éditer" at bounding box center [232, 59] width 127 height 23
select select "header"
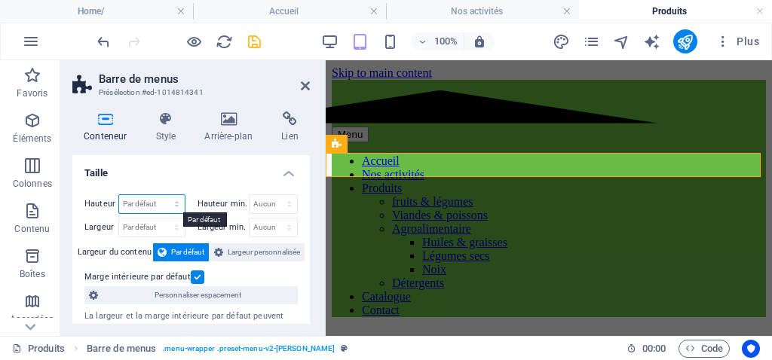
click at [161, 207] on select "Par défaut px rem % vh vw" at bounding box center [152, 204] width 66 height 18
click at [119, 195] on select "Par défaut px rem % vh vw" at bounding box center [152, 204] width 66 height 18
select select "DISABLED_OPTION_VALUE"
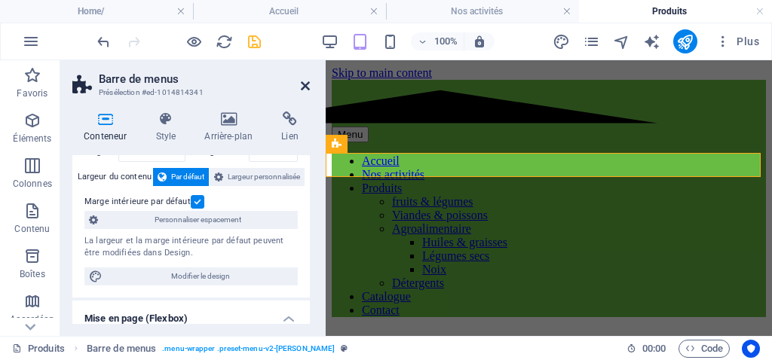
click at [305, 90] on icon at bounding box center [305, 86] width 9 height 12
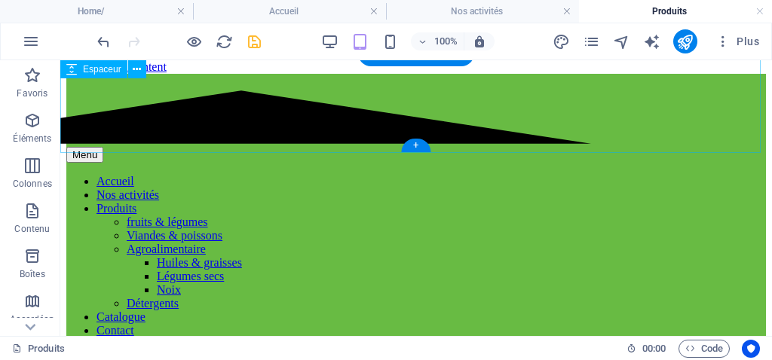
scroll to position [0, 0]
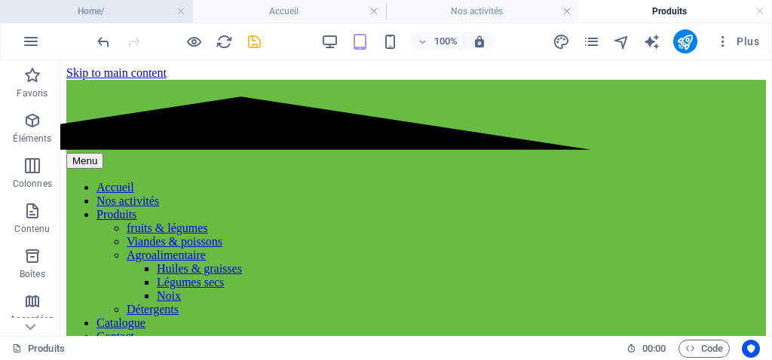
click at [140, 17] on h4 "Home/" at bounding box center [96, 11] width 193 height 17
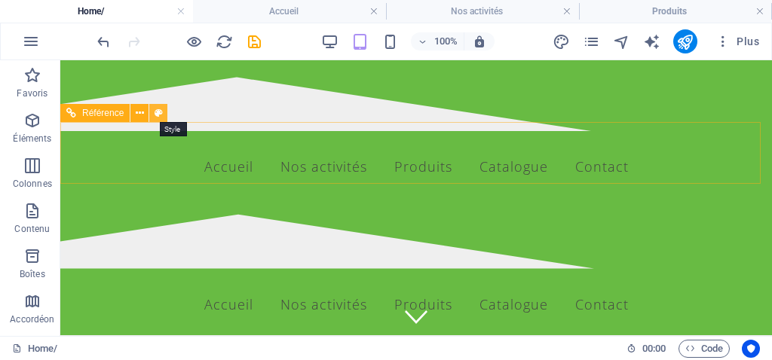
click at [160, 111] on icon at bounding box center [159, 114] width 8 height 16
select select "rem"
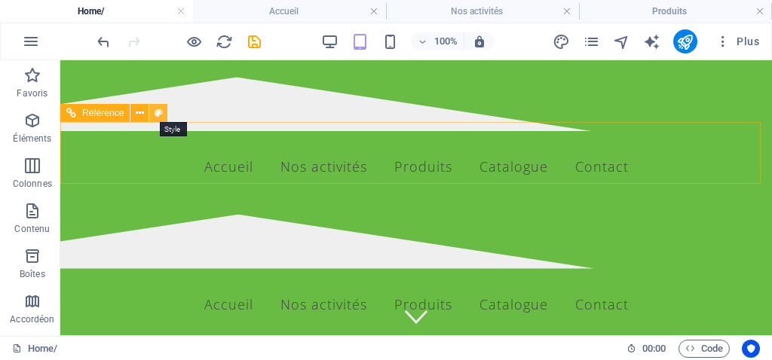
select select "hover_border_bottom"
select select "px"
select select "rem"
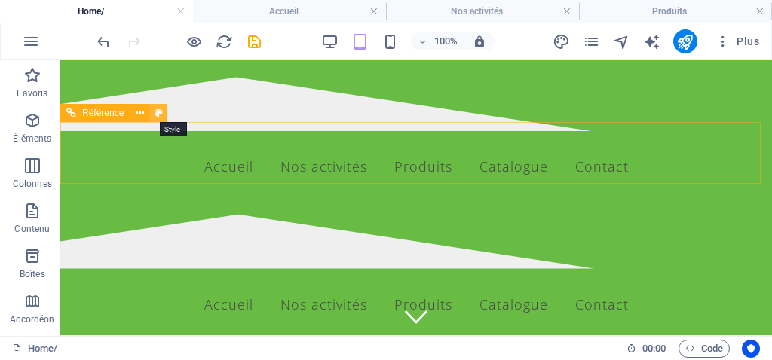
select select "rem"
select select "300"
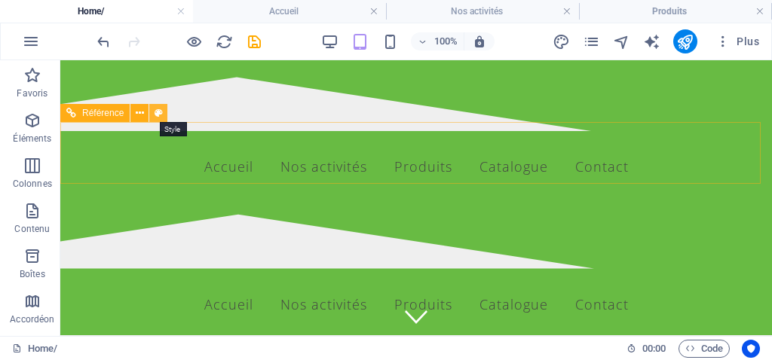
select select "px"
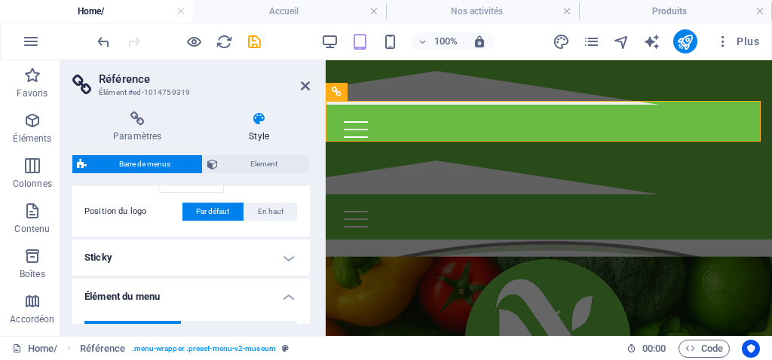
scroll to position [452, 0]
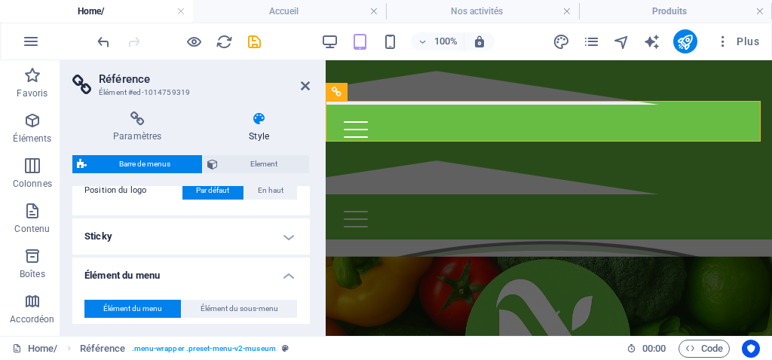
click at [191, 239] on h4 "Sticky" at bounding box center [190, 237] width 237 height 36
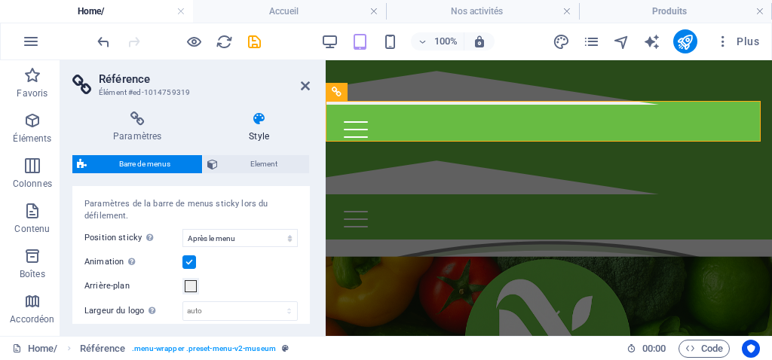
scroll to position [528, 0]
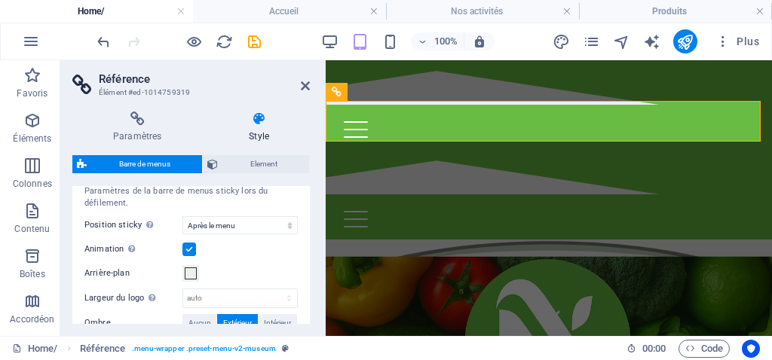
click at [194, 243] on label at bounding box center [189, 250] width 14 height 14
click at [0, 0] on input "Animation Définit une transition douce lorsqu'un menu sticky s'affiche" at bounding box center [0, 0] width 0 height 0
click at [259, 219] on select "Off Instantané Après le menu Après la bannière Lors du défilement vers le haut" at bounding box center [239, 225] width 115 height 18
select select "sticky_none"
click at [182, 216] on select "Off Instantané Après le menu Après la bannière Lors du défilement vers le haut" at bounding box center [239, 225] width 115 height 18
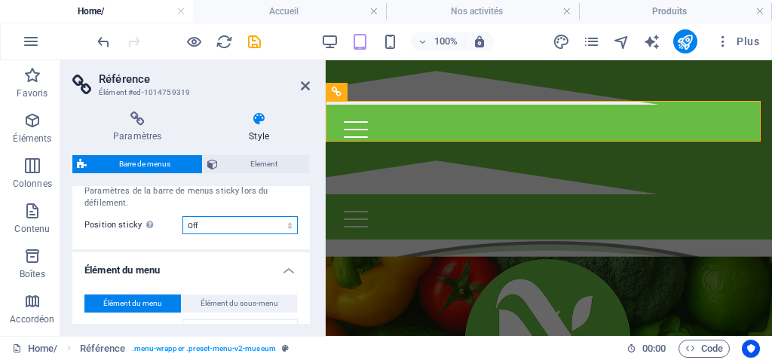
scroll to position [603, 0]
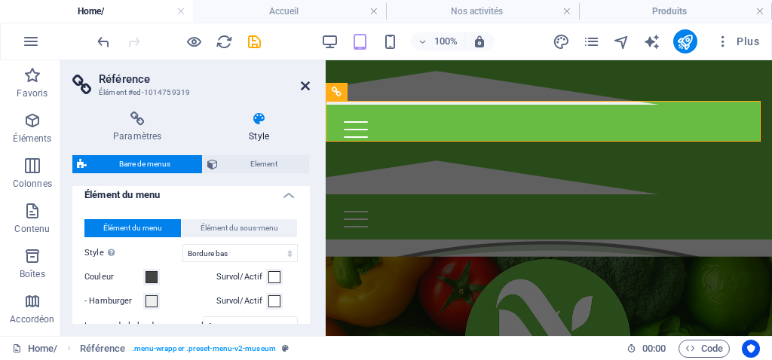
click at [306, 87] on icon at bounding box center [305, 86] width 9 height 12
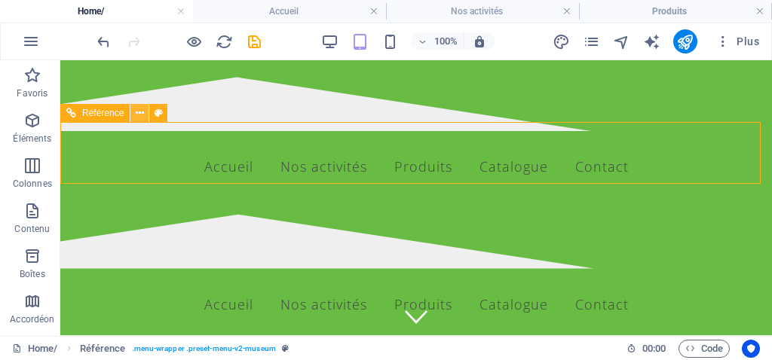
click at [143, 115] on icon at bounding box center [140, 114] width 8 height 16
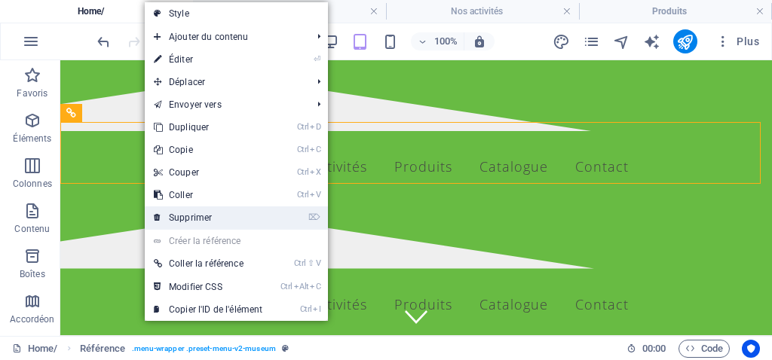
click at [196, 216] on link "⌦ Supprimer" at bounding box center [208, 218] width 127 height 23
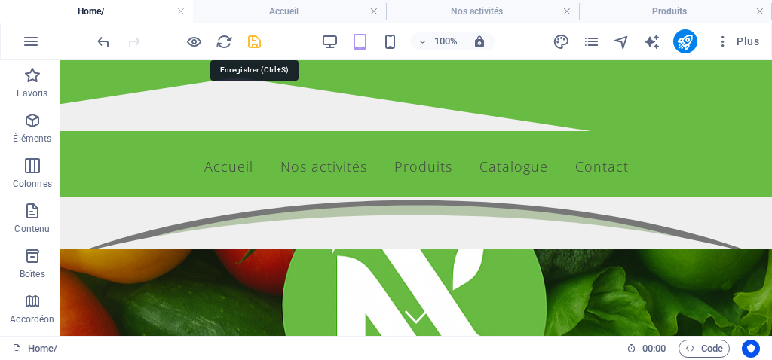
click at [249, 41] on icon "save" at bounding box center [254, 41] width 17 height 17
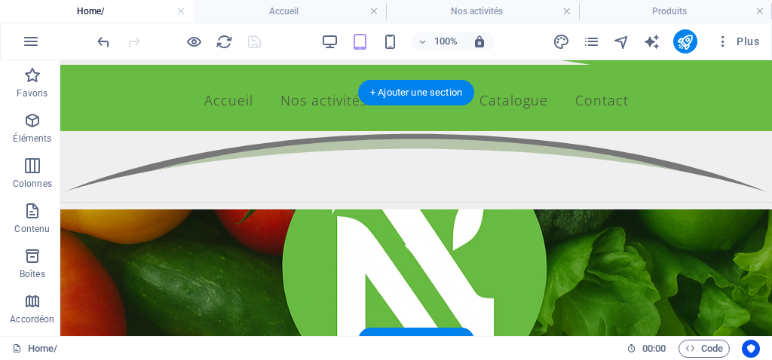
scroll to position [0, 0]
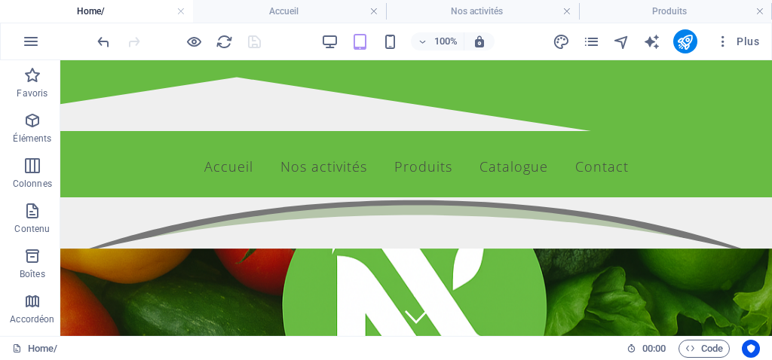
click at [113, 13] on h4 "Home/" at bounding box center [96, 11] width 193 height 17
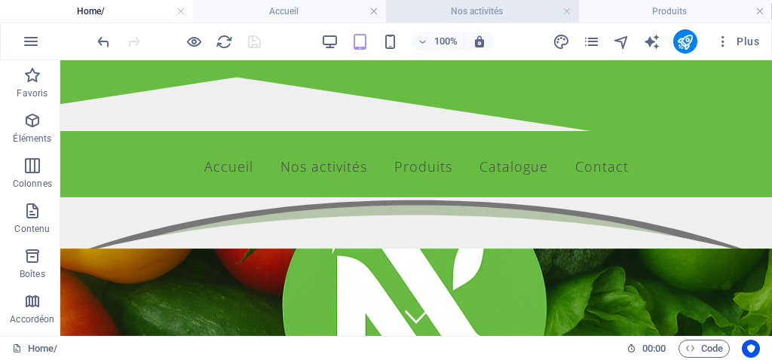
click at [472, 15] on h4 "Nos activités" at bounding box center [482, 11] width 193 height 17
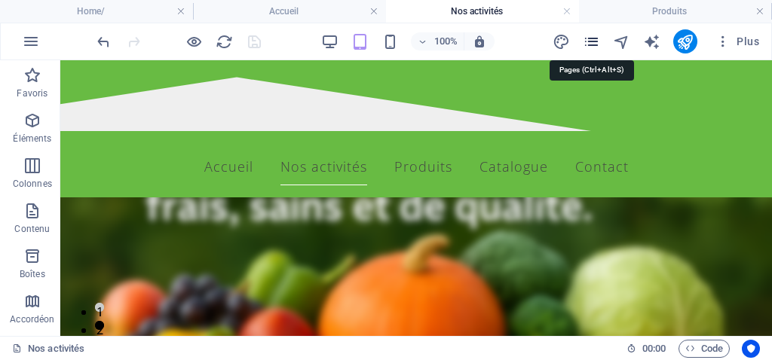
click at [600, 46] on icon "pages" at bounding box center [591, 41] width 17 height 17
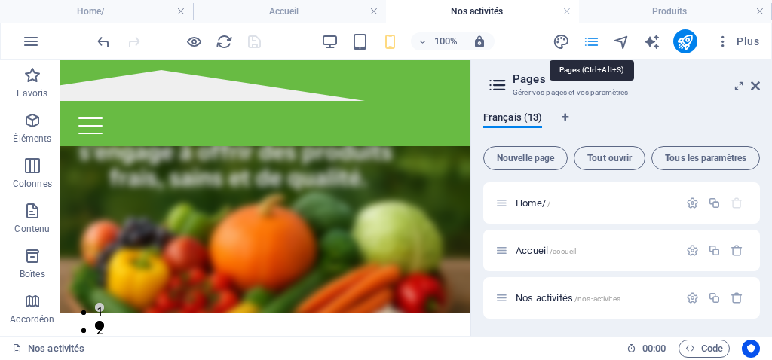
click at [592, 44] on icon "pages" at bounding box center [591, 41] width 17 height 17
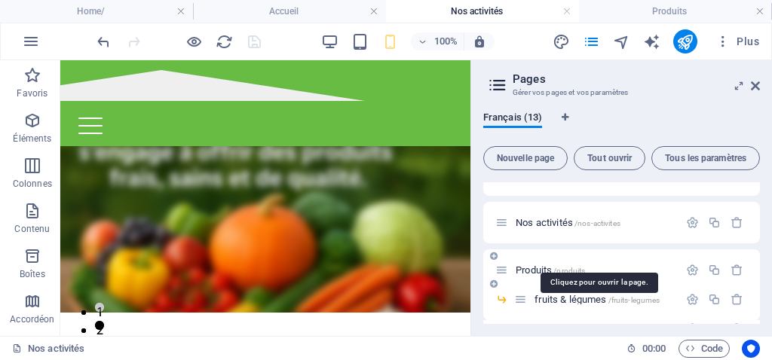
scroll to position [151, 0]
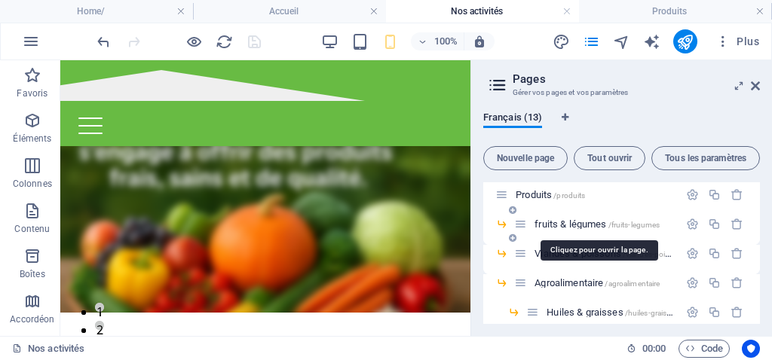
click at [562, 225] on span "fruits & légumes /fruits-legumes" at bounding box center [596, 224] width 125 height 11
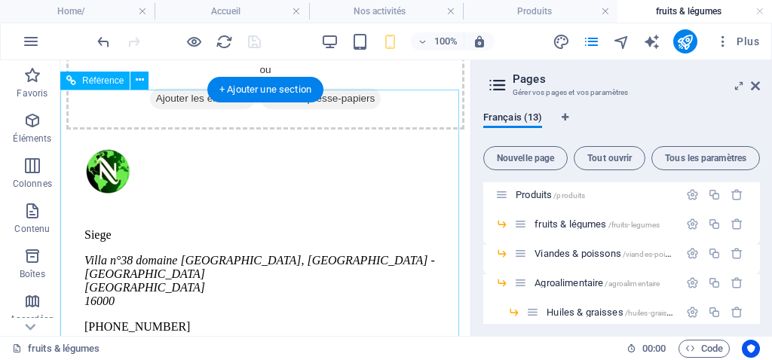
scroll to position [0, 0]
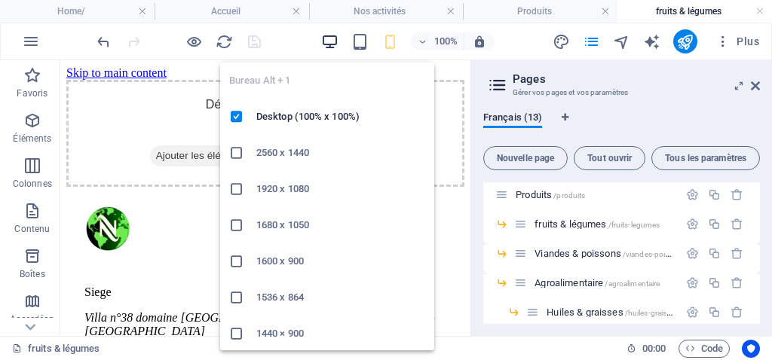
click at [333, 40] on icon "button" at bounding box center [329, 41] width 17 height 17
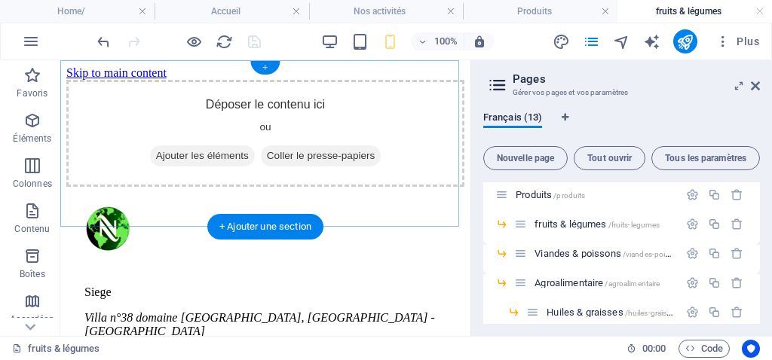
click at [262, 69] on div "+" at bounding box center [264, 68] width 29 height 14
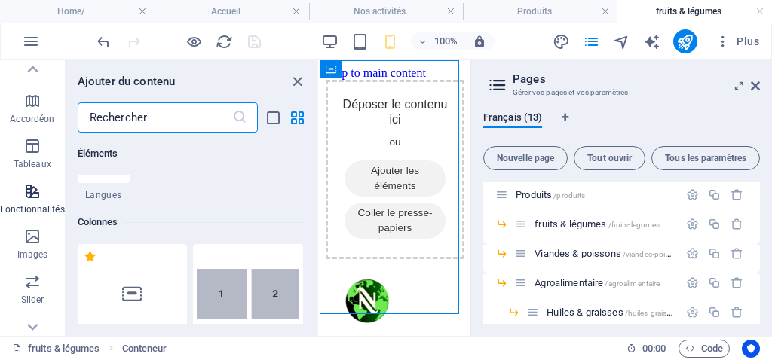
scroll to position [226, 0]
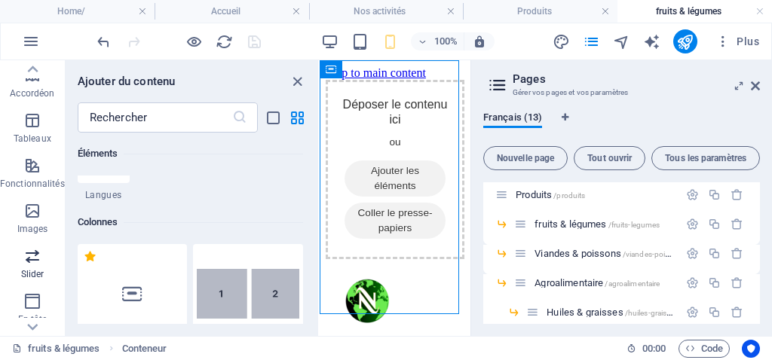
click at [33, 266] on span "Slider" at bounding box center [32, 265] width 65 height 36
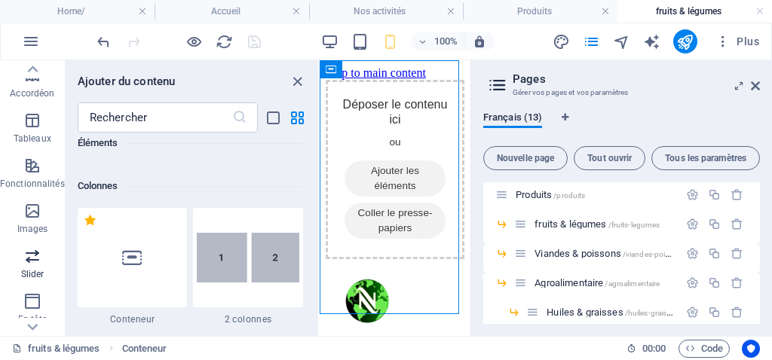
scroll to position [8545, 0]
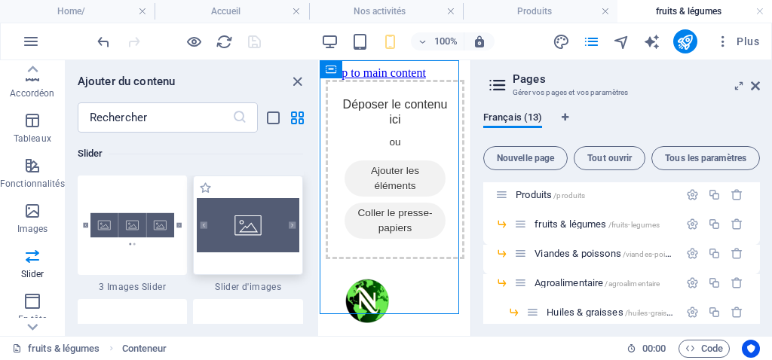
click at [248, 226] on img at bounding box center [248, 225] width 103 height 54
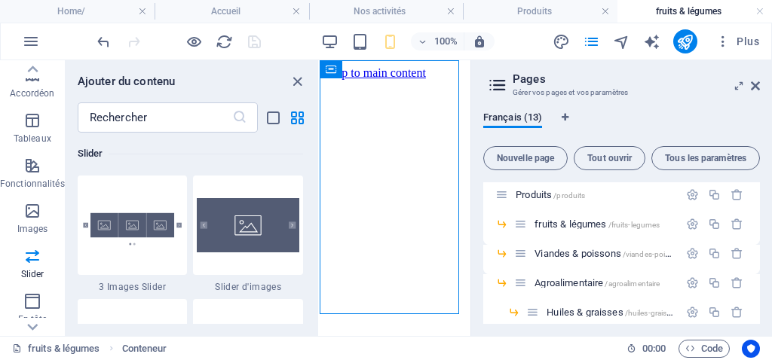
drag, startPoint x: 348, startPoint y: 325, endPoint x: 356, endPoint y: 312, distance: 14.9
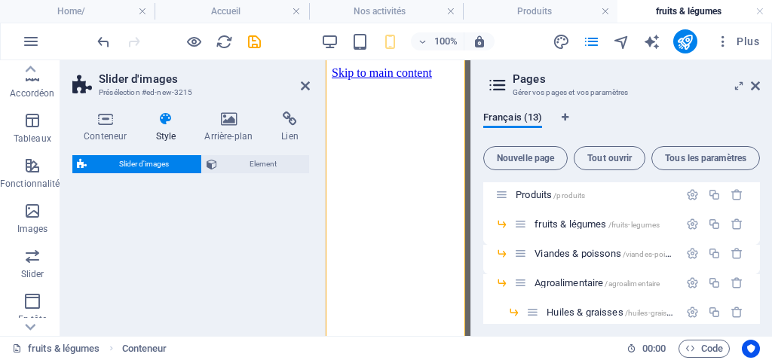
select select "rem"
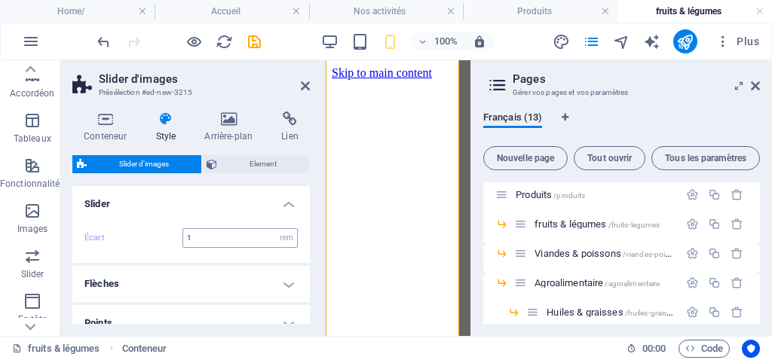
scroll to position [42, 0]
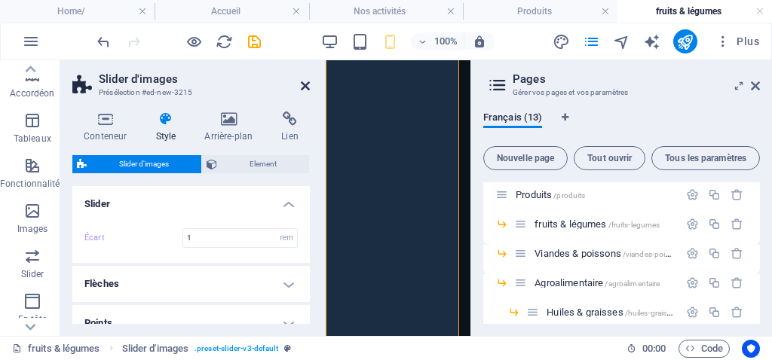
click at [308, 82] on icon at bounding box center [305, 86] width 9 height 12
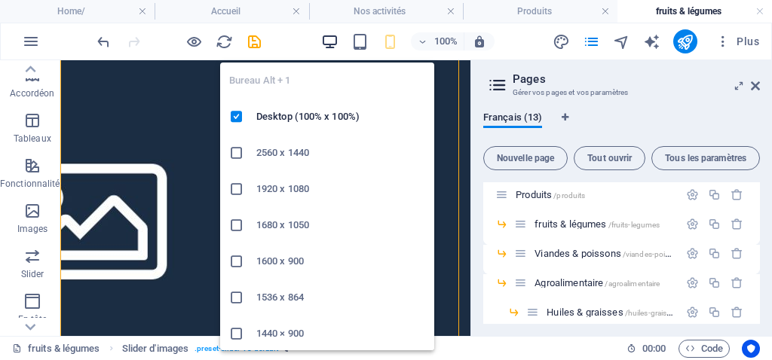
click at [326, 40] on icon "button" at bounding box center [329, 41] width 17 height 17
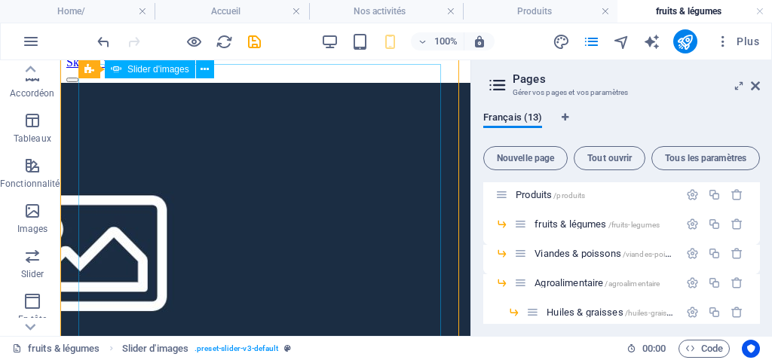
scroll to position [0, 0]
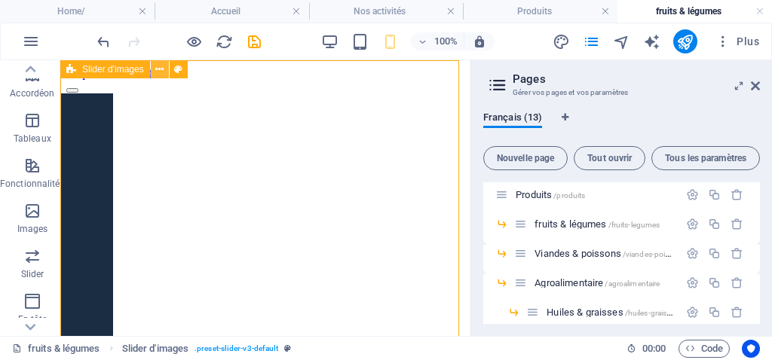
click at [161, 74] on icon at bounding box center [159, 70] width 8 height 16
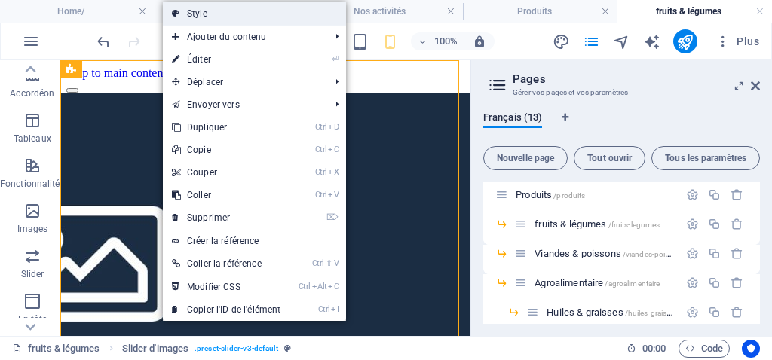
click at [187, 18] on link "Style" at bounding box center [254, 13] width 183 height 23
select select "rem"
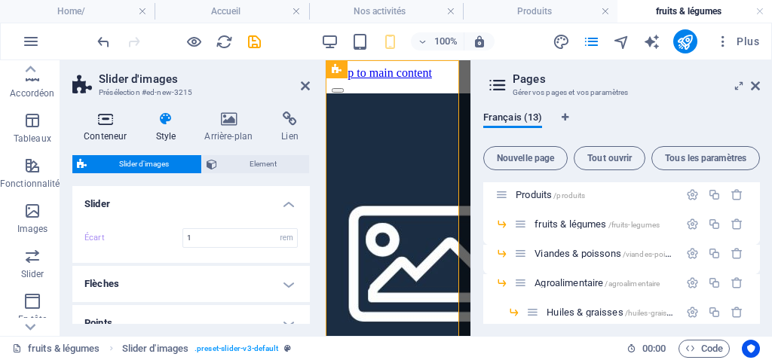
click at [103, 114] on icon at bounding box center [105, 119] width 66 height 15
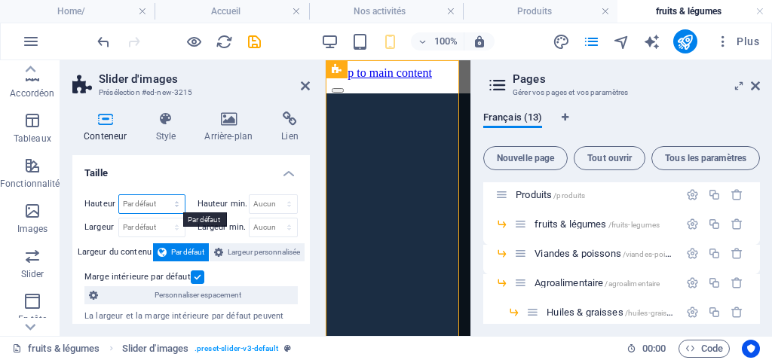
click at [148, 207] on select "Par défaut px rem % vh vw" at bounding box center [152, 204] width 66 height 18
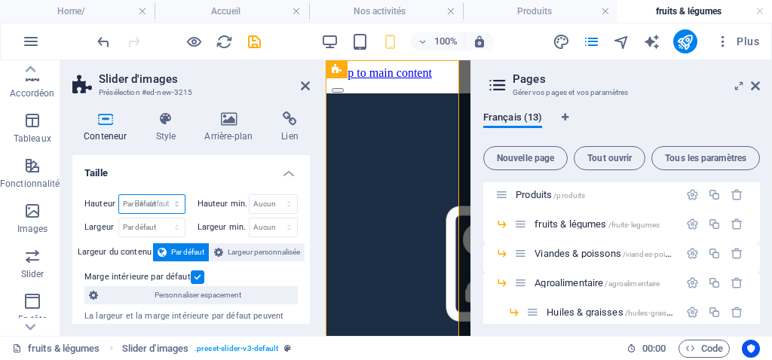
click at [119, 195] on select "Par défaut px rem % vh vw" at bounding box center [152, 204] width 66 height 18
select select "DISABLED_OPTION_VALUE"
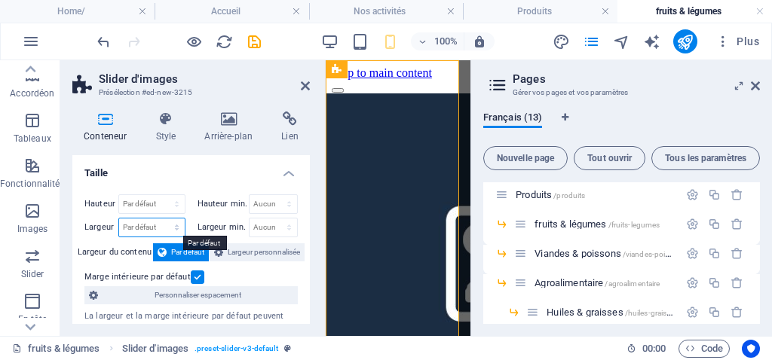
click at [142, 224] on select "Par défaut px rem % em vh vw" at bounding box center [152, 228] width 66 height 18
click at [119, 219] on select "Par défaut px rem % em vh vw" at bounding box center [152, 228] width 66 height 18
select select "DISABLED_OPTION_VALUE"
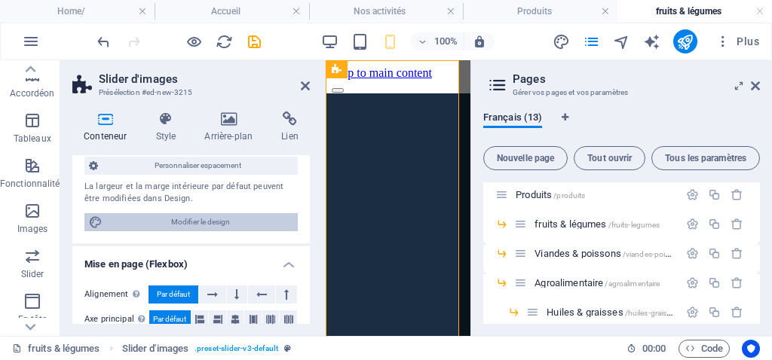
scroll to position [151, 0]
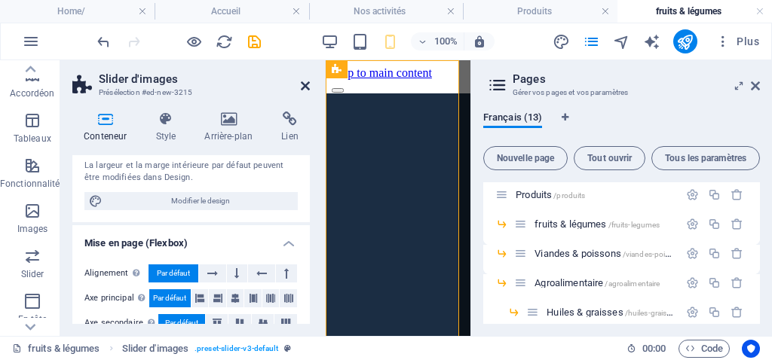
click at [301, 90] on icon at bounding box center [305, 86] width 9 height 12
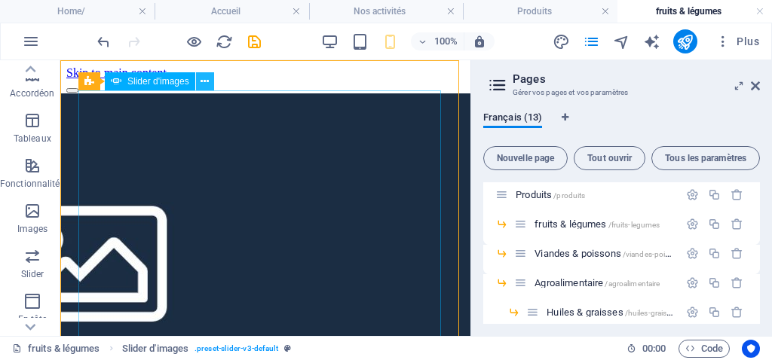
click at [204, 78] on icon at bounding box center [204, 82] width 8 height 16
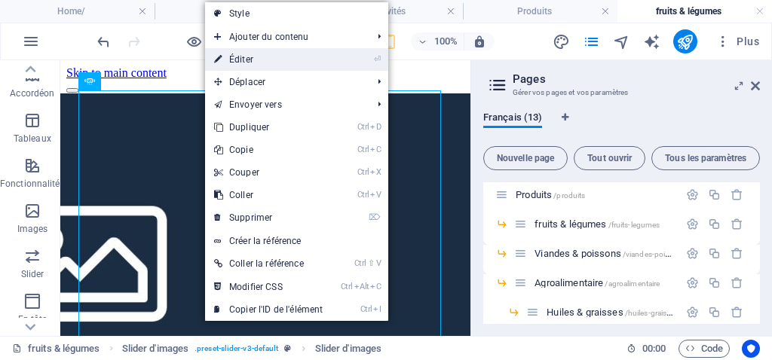
click at [234, 63] on link "⏎ Éditer" at bounding box center [268, 59] width 127 height 23
select select "px"
select select "ms"
select select "s"
select select "progressive"
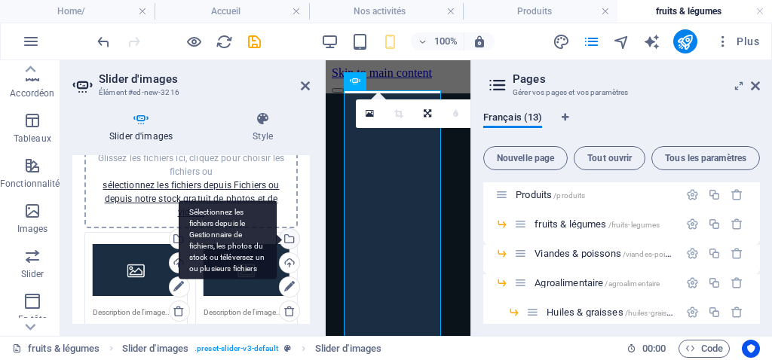
scroll to position [75, 0]
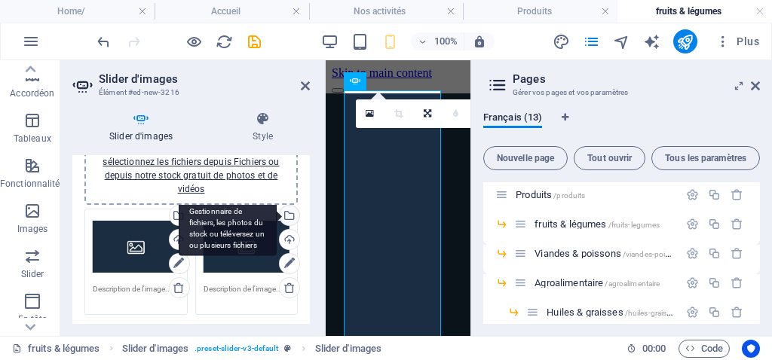
click at [288, 210] on div "Sélectionnez les fichiers depuis le Gestionnaire de fichiers, les photos du sto…" at bounding box center [288, 217] width 23 height 23
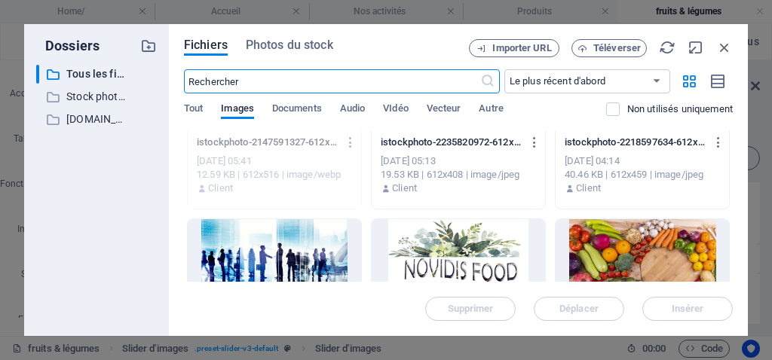
scroll to position [1508, 0]
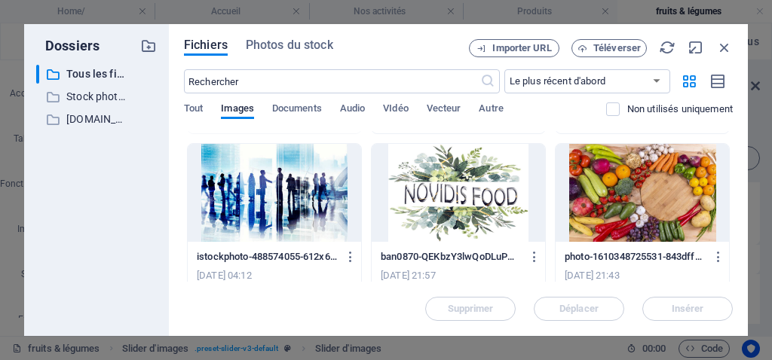
click at [647, 201] on div at bounding box center [642, 193] width 173 height 98
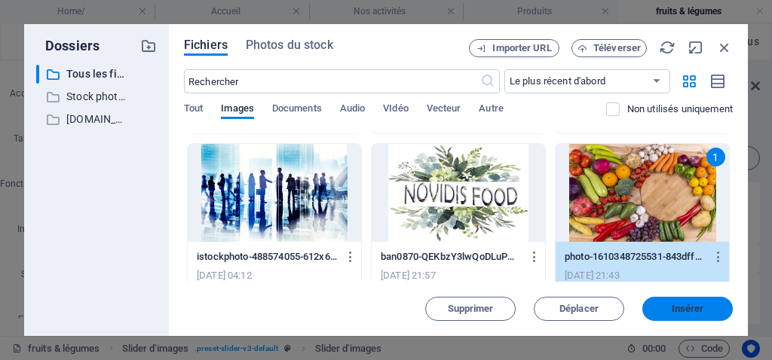
drag, startPoint x: 688, startPoint y: 313, endPoint x: 33, endPoint y: 269, distance: 656.5
click at [688, 313] on span "Insérer" at bounding box center [688, 309] width 32 height 9
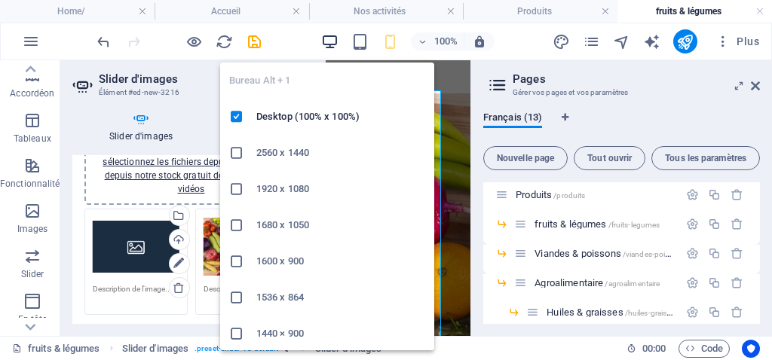
click at [329, 43] on icon "button" at bounding box center [329, 41] width 17 height 17
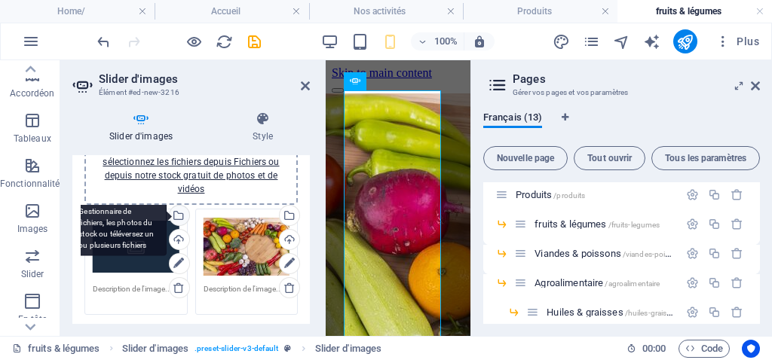
click at [179, 218] on div "Sélectionnez les fichiers depuis le Gestionnaire de fichiers, les photos du sto…" at bounding box center [178, 217] width 23 height 23
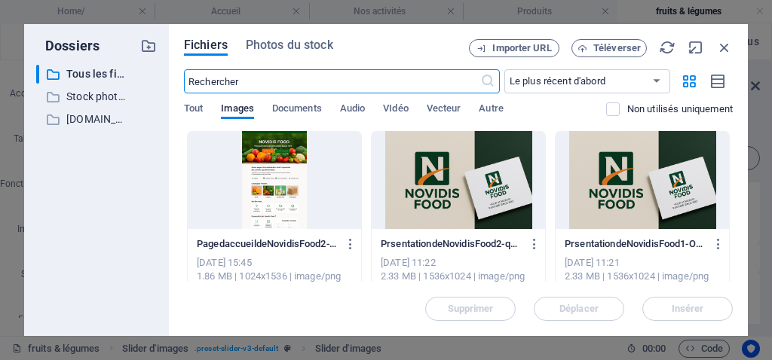
scroll to position [226, 0]
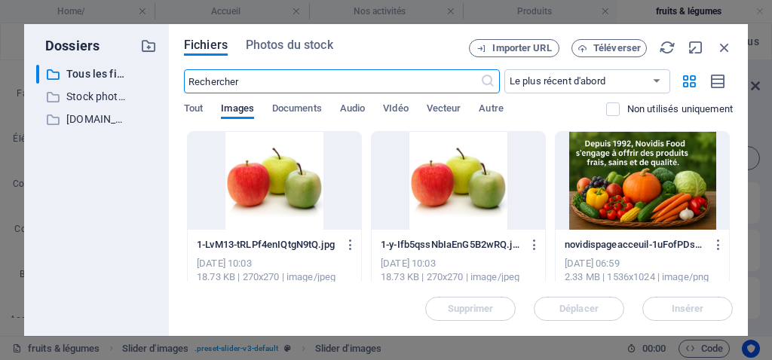
select select "px"
select select "ms"
select select "s"
select select "progressive"
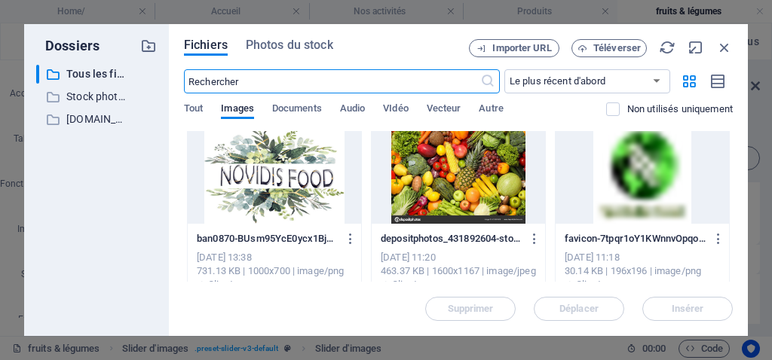
scroll to position [678, 0]
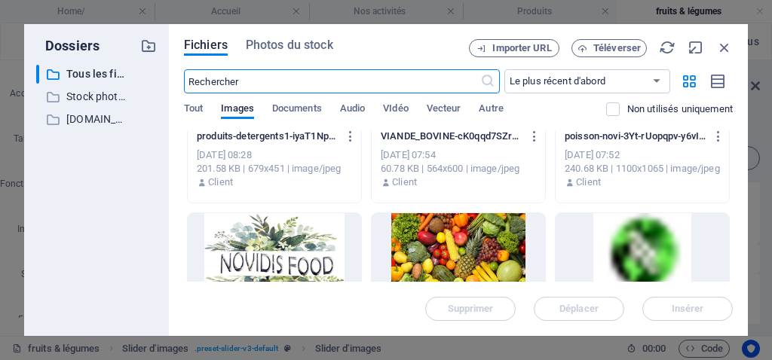
click at [429, 247] on div at bounding box center [458, 262] width 173 height 98
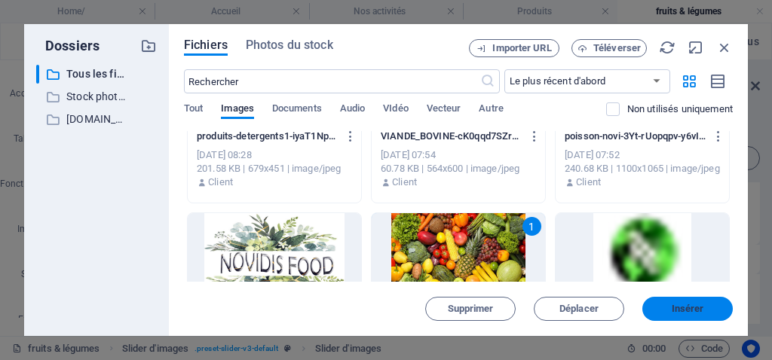
click at [704, 310] on span "Insérer" at bounding box center [687, 309] width 78 height 9
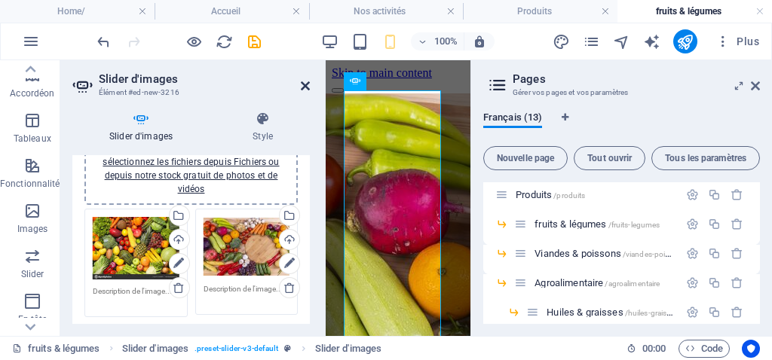
click at [305, 87] on icon at bounding box center [305, 86] width 9 height 12
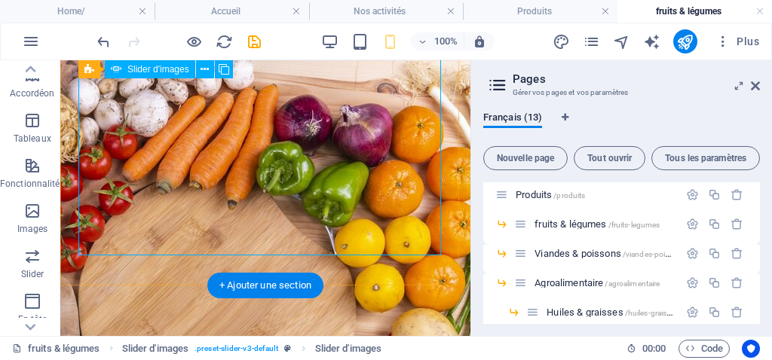
scroll to position [0, 0]
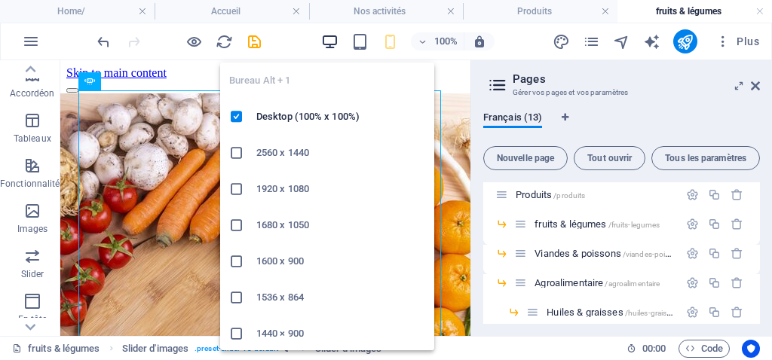
click at [337, 40] on icon "button" at bounding box center [329, 41] width 17 height 17
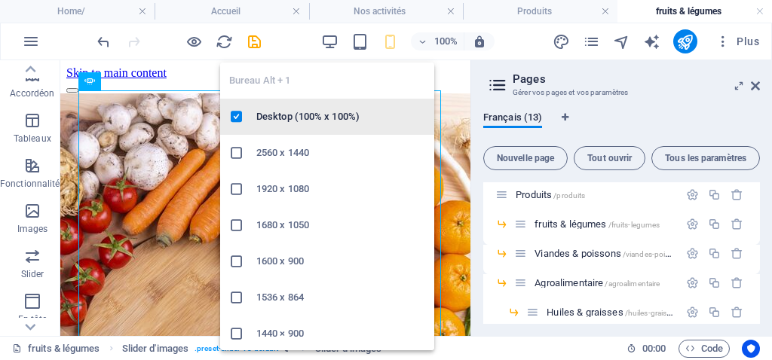
click at [292, 116] on h6 "Desktop (100% x 100%)" at bounding box center [340, 117] width 169 height 18
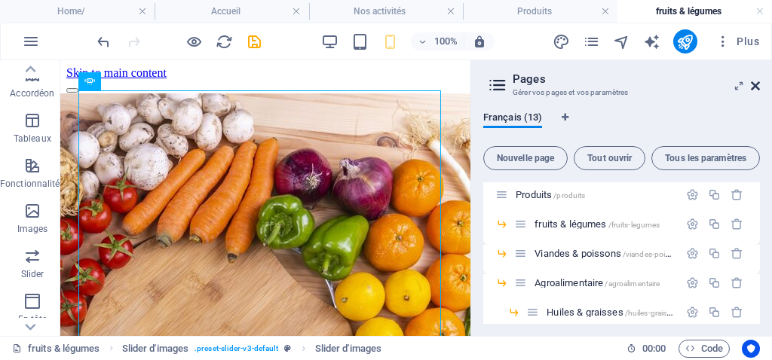
drag, startPoint x: 537, startPoint y: 87, endPoint x: 755, endPoint y: 85, distance: 217.1
click at [755, 85] on icon at bounding box center [755, 86] width 9 height 12
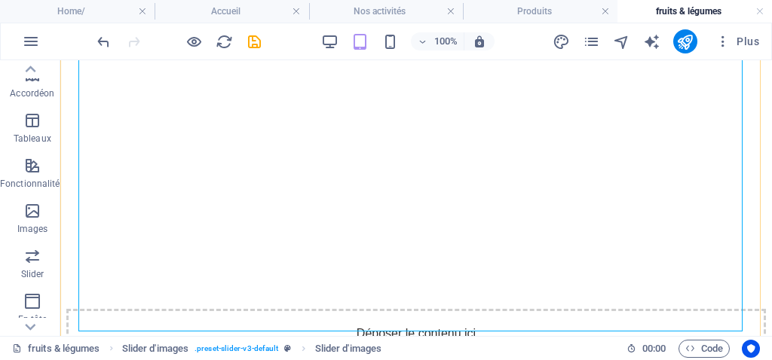
scroll to position [75, 0]
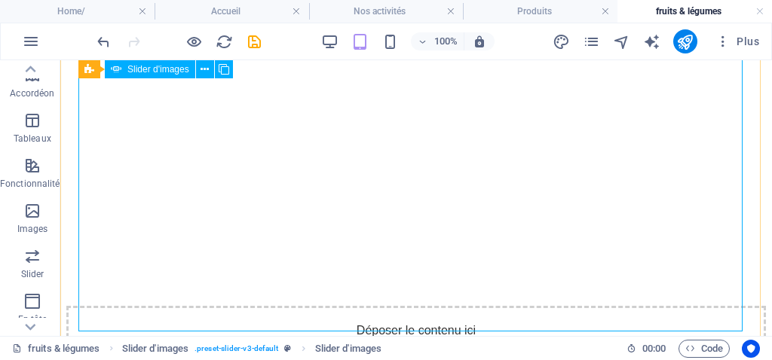
scroll to position [0, 0]
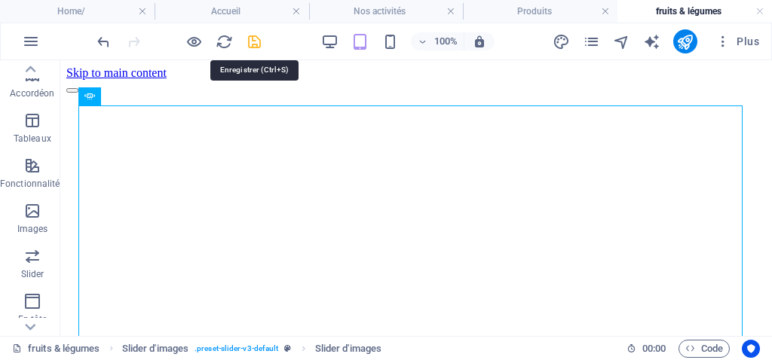
click at [253, 40] on icon "save" at bounding box center [254, 41] width 17 height 17
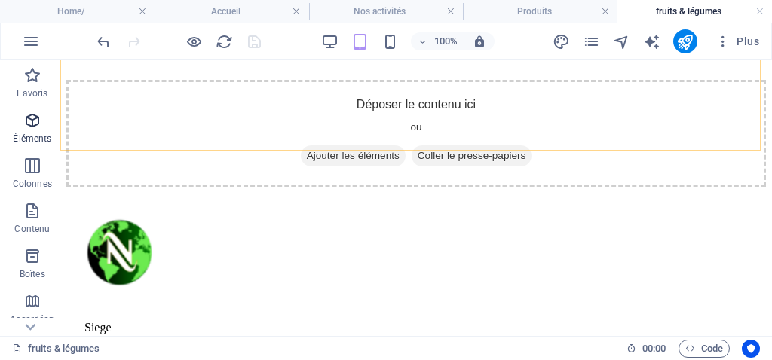
click at [32, 121] on icon "button" at bounding box center [32, 121] width 18 height 18
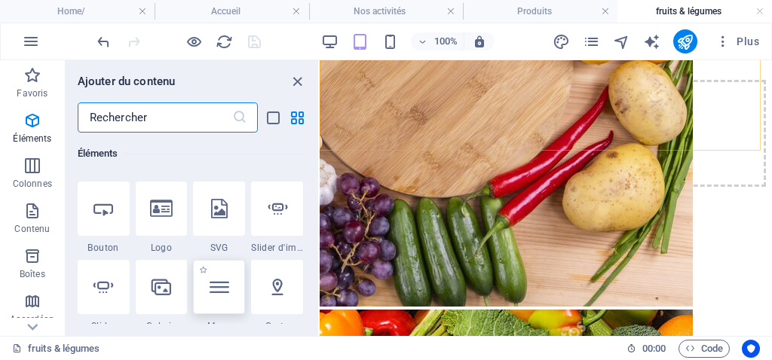
scroll to position [387, 0]
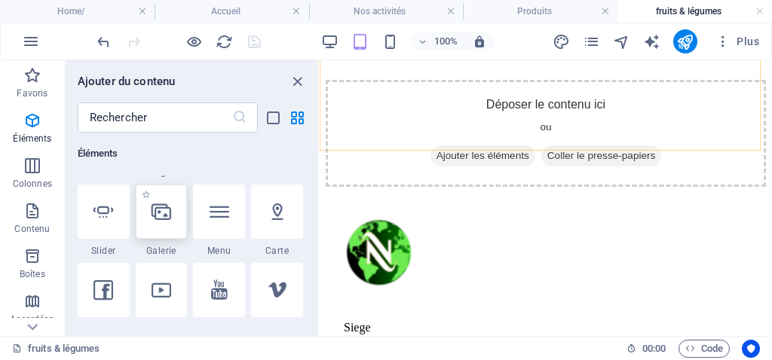
click at [160, 204] on icon at bounding box center [162, 212] width 20 height 20
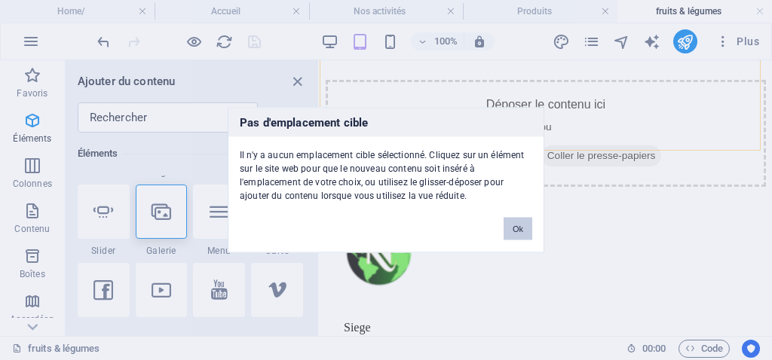
click at [522, 225] on button "Ok" at bounding box center [518, 229] width 29 height 23
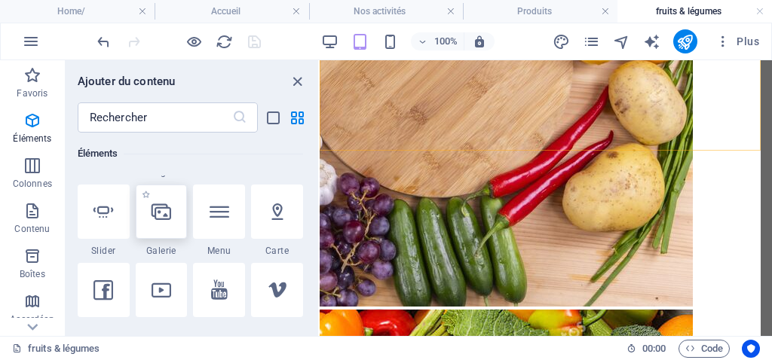
select select "4"
select select "%"
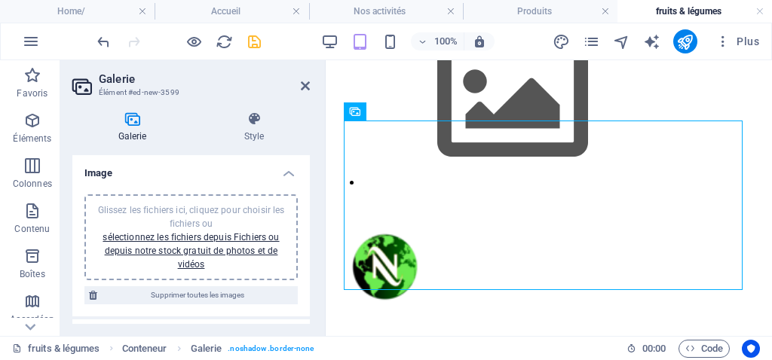
scroll to position [75, 0]
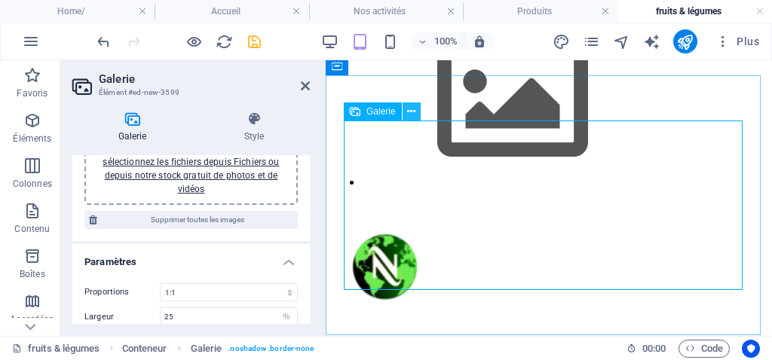
click at [415, 115] on icon at bounding box center [411, 112] width 8 height 16
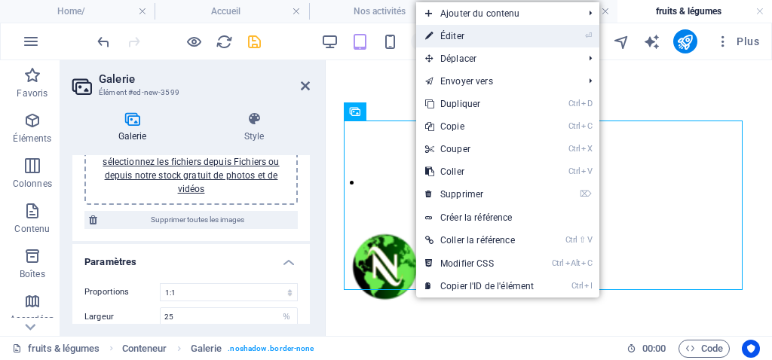
click at [445, 40] on link "⏎ Éditer" at bounding box center [479, 36] width 127 height 23
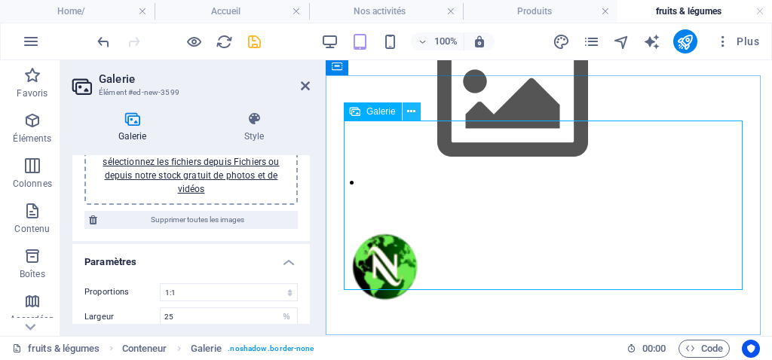
click at [412, 112] on icon at bounding box center [411, 112] width 8 height 16
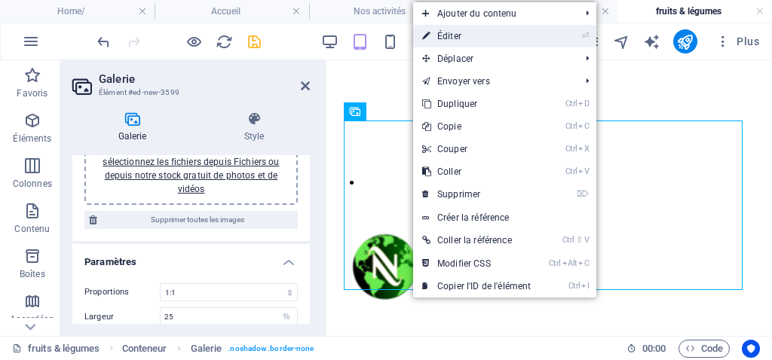
click at [457, 45] on link "⏎ Éditer" at bounding box center [476, 36] width 127 height 23
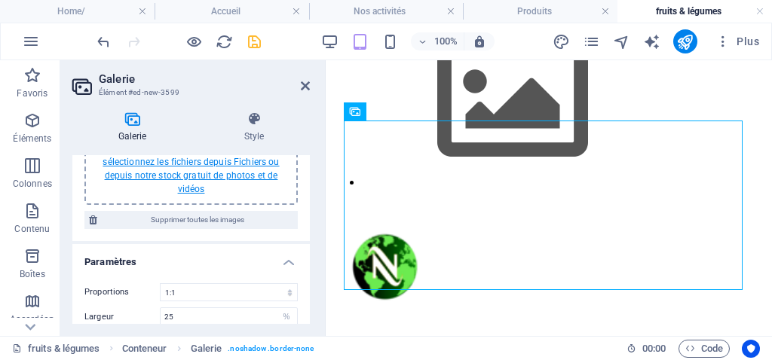
click at [179, 162] on link "sélectionnez les fichiers depuis Fichiers ou depuis notre stock gratuit de phot…" at bounding box center [191, 176] width 176 height 38
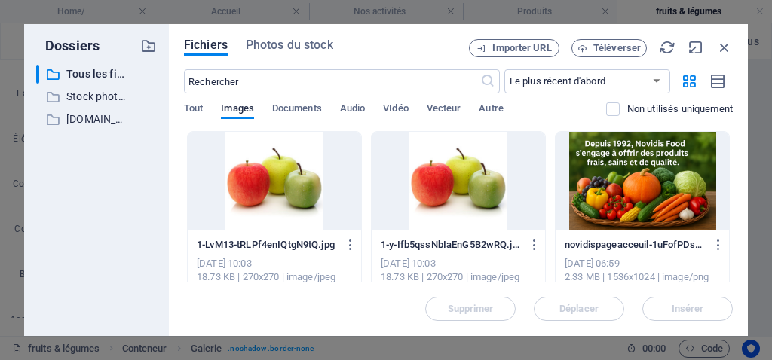
click at [271, 183] on div at bounding box center [274, 181] width 173 height 98
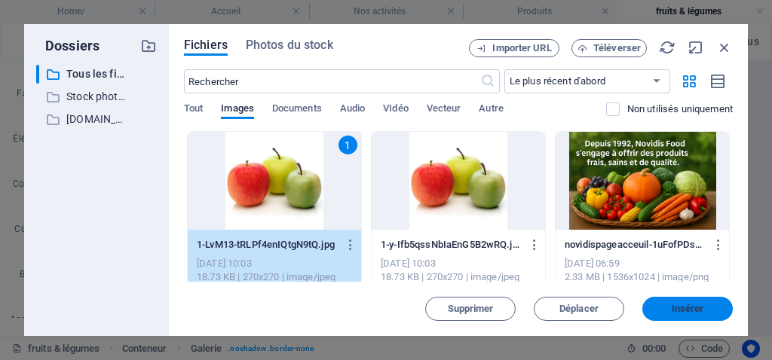
drag, startPoint x: 692, startPoint y: 312, endPoint x: 170, endPoint y: 247, distance: 525.6
click at [692, 312] on span "Insérer" at bounding box center [688, 309] width 32 height 9
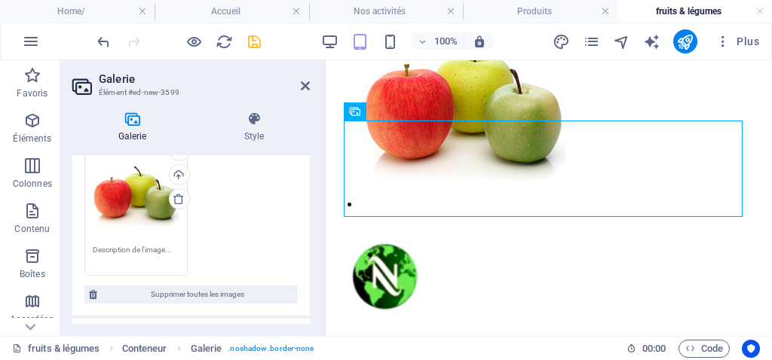
scroll to position [0, 0]
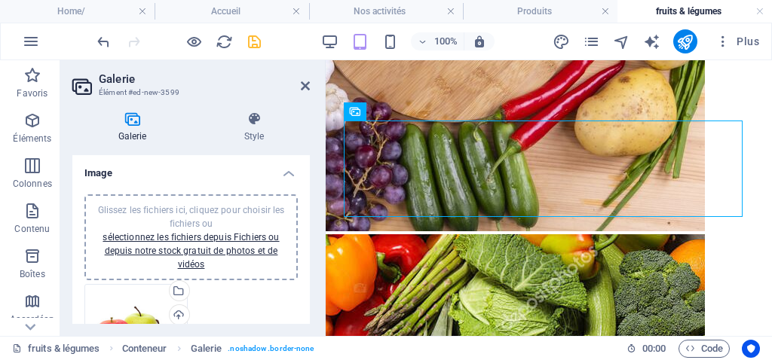
click at [127, 127] on h4 "Galerie" at bounding box center [135, 128] width 126 height 32
click at [139, 121] on icon at bounding box center [132, 119] width 120 height 15
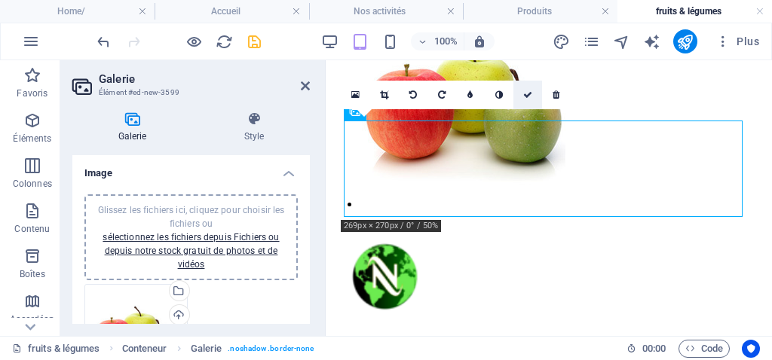
click at [528, 100] on link at bounding box center [527, 95] width 29 height 29
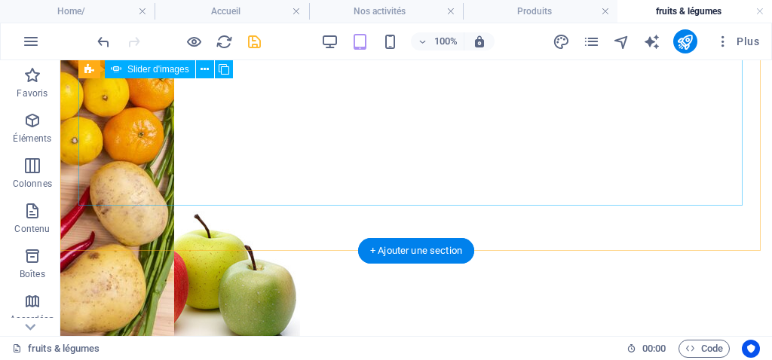
scroll to position [302, 0]
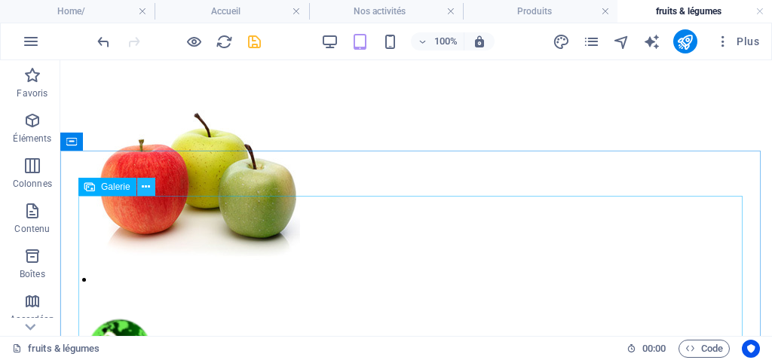
click at [145, 191] on icon at bounding box center [146, 187] width 8 height 16
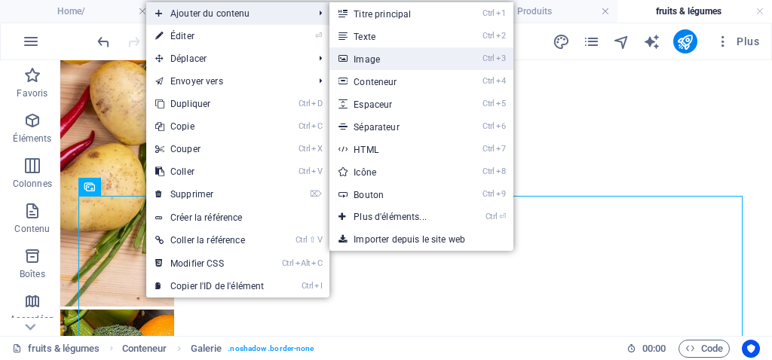
click at [381, 62] on link "Ctrl 3 Image" at bounding box center [392, 58] width 127 height 23
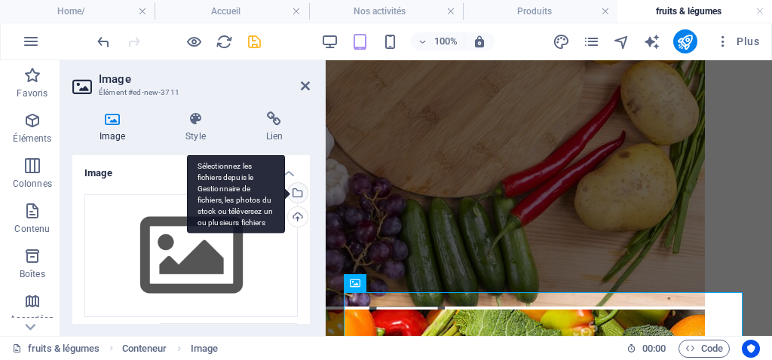
click at [294, 189] on div "Sélectionnez les fichiers depuis le Gestionnaire de fichiers, les photos du sto…" at bounding box center [296, 194] width 23 height 23
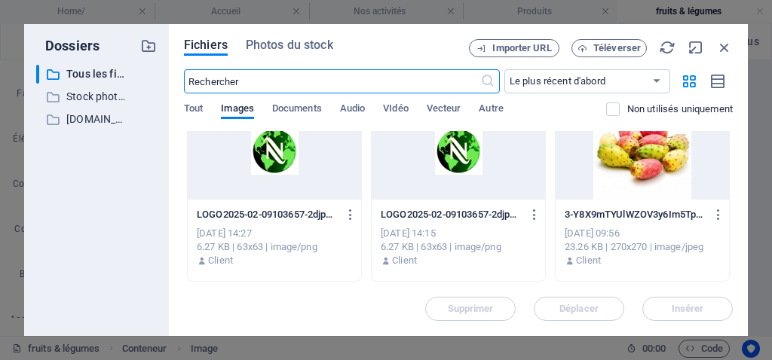
scroll to position [1131, 0]
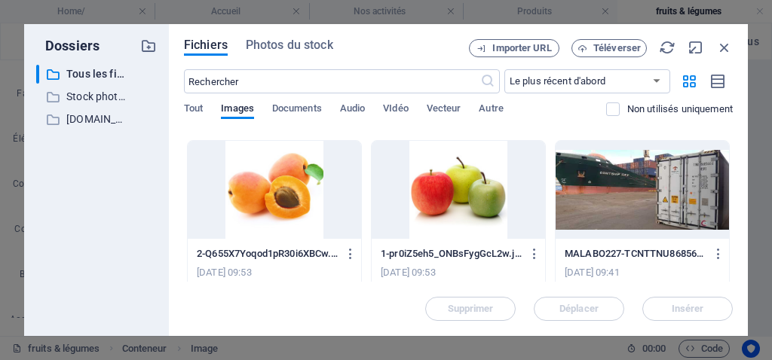
click at [279, 190] on div at bounding box center [274, 190] width 173 height 98
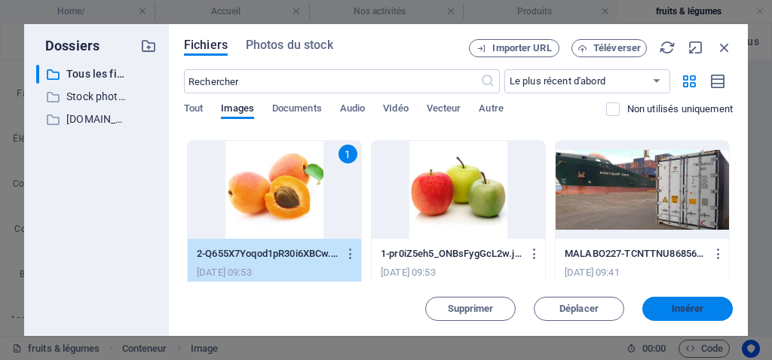
click at [669, 308] on span "Insérer" at bounding box center [687, 309] width 78 height 9
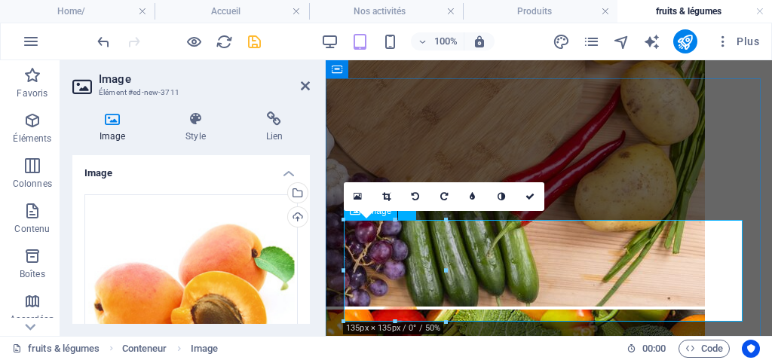
scroll to position [377, 0]
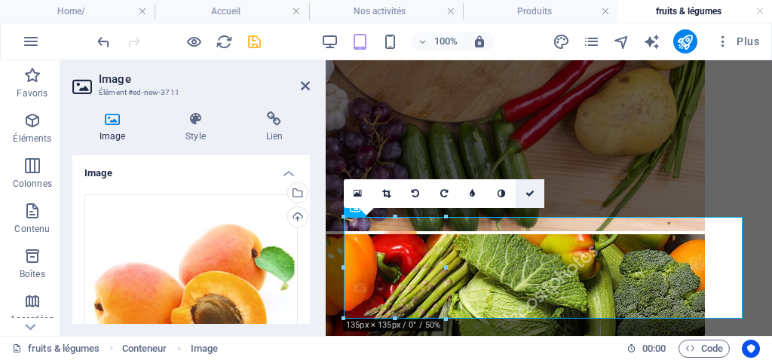
click at [532, 196] on icon at bounding box center [529, 193] width 9 height 9
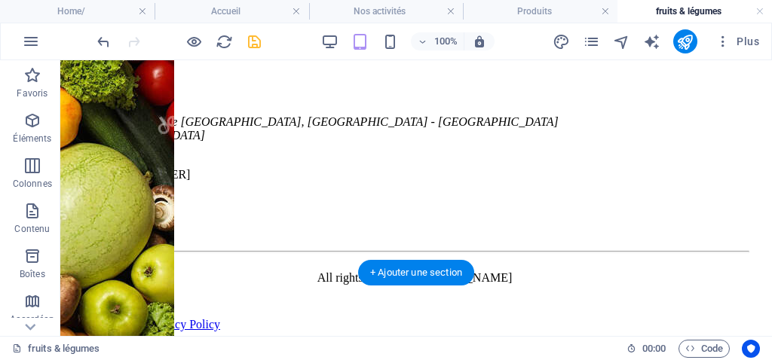
scroll to position [534, 0]
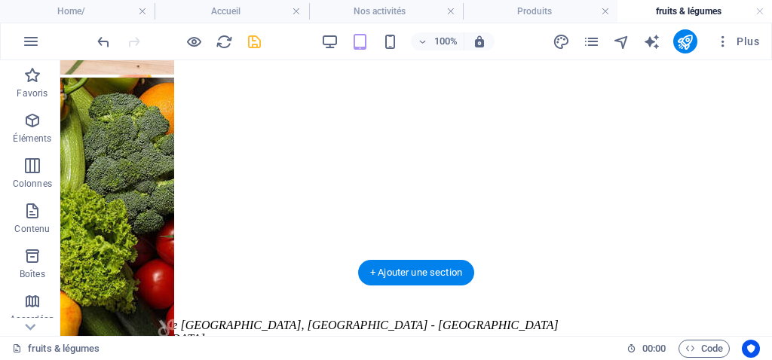
drag, startPoint x: 176, startPoint y: 338, endPoint x: 358, endPoint y: 158, distance: 255.8
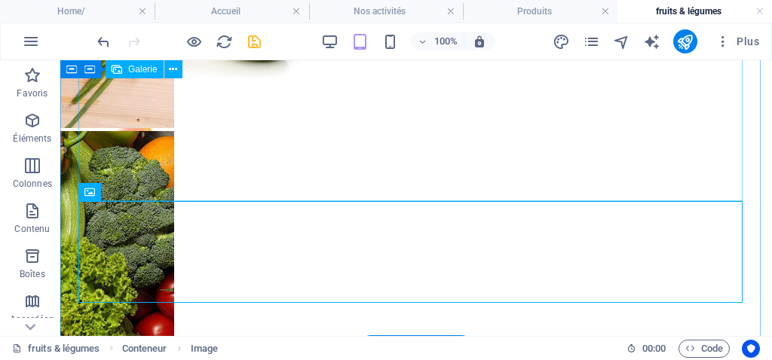
scroll to position [458, 0]
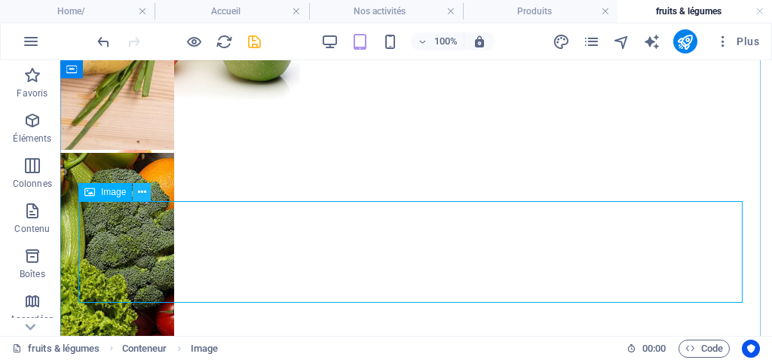
click at [145, 194] on icon at bounding box center [142, 193] width 8 height 16
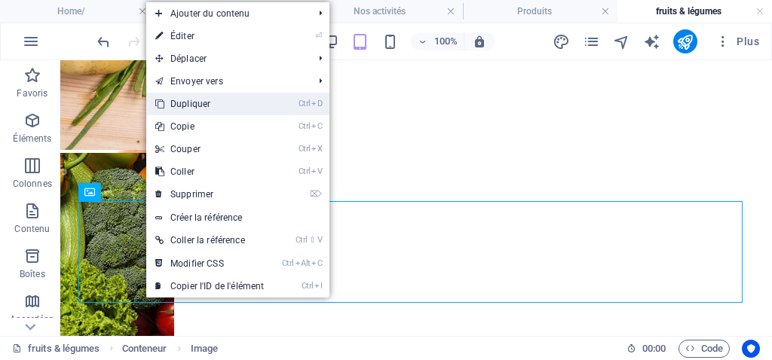
click at [197, 103] on link "Ctrl D Dupliquer" at bounding box center [209, 104] width 127 height 23
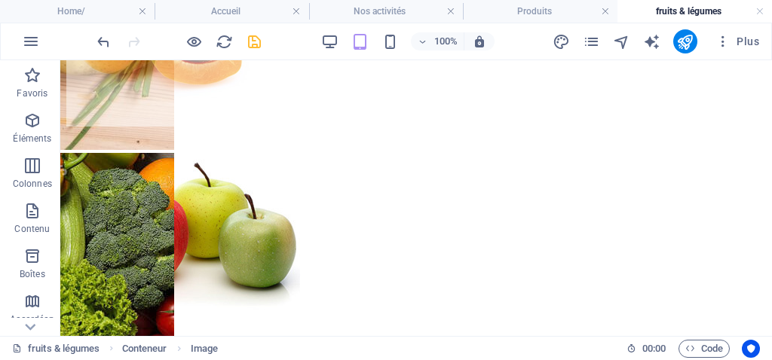
scroll to position [662, 0]
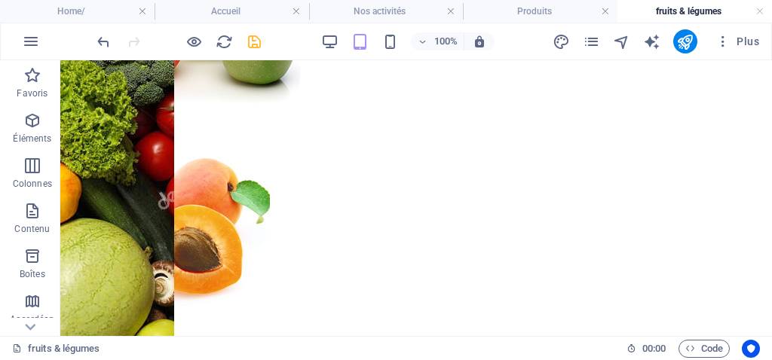
drag, startPoint x: 176, startPoint y: 248, endPoint x: 283, endPoint y: 126, distance: 161.9
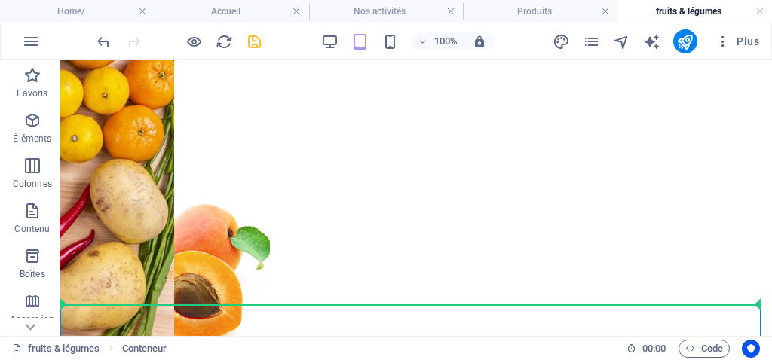
scroll to position [81, 0]
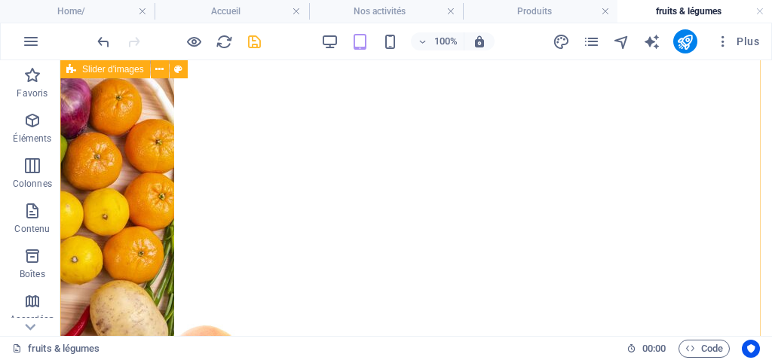
drag, startPoint x: 110, startPoint y: 191, endPoint x: 100, endPoint y: 318, distance: 127.8
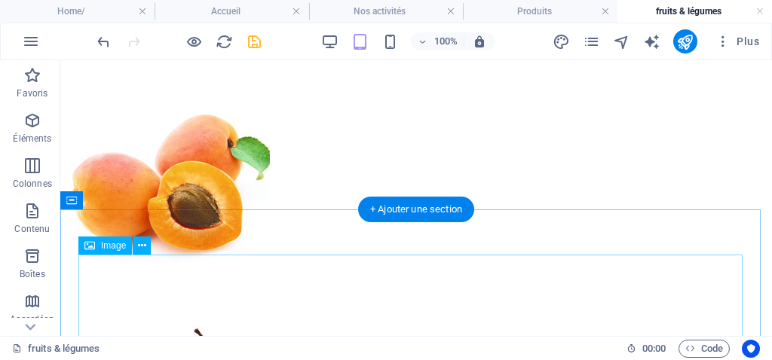
scroll to position [308, 0]
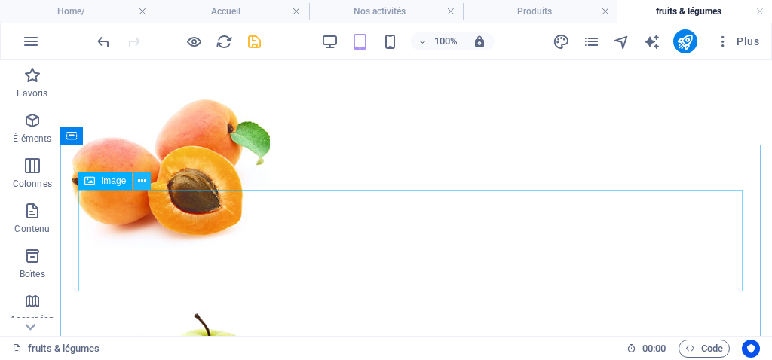
click at [141, 181] on icon at bounding box center [142, 181] width 8 height 16
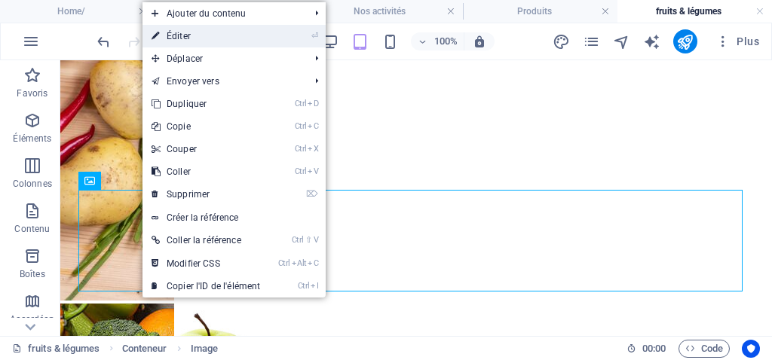
click at [184, 42] on link "⏎ Éditer" at bounding box center [205, 36] width 127 height 23
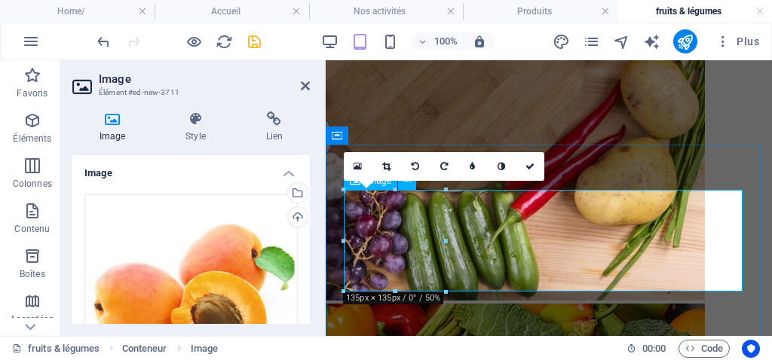
drag, startPoint x: 773, startPoint y: 304, endPoint x: 465, endPoint y: 244, distance: 314.0
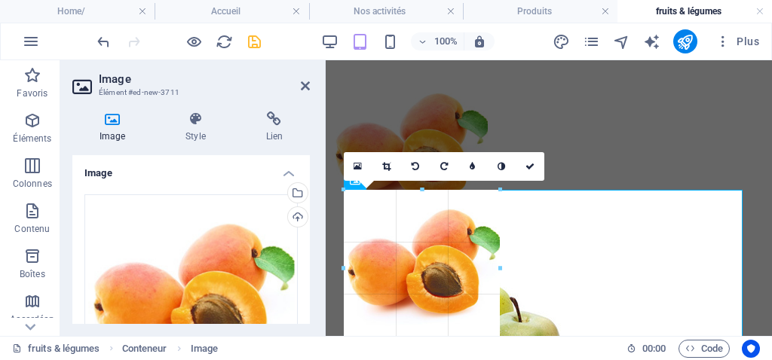
type input "207"
select select "px"
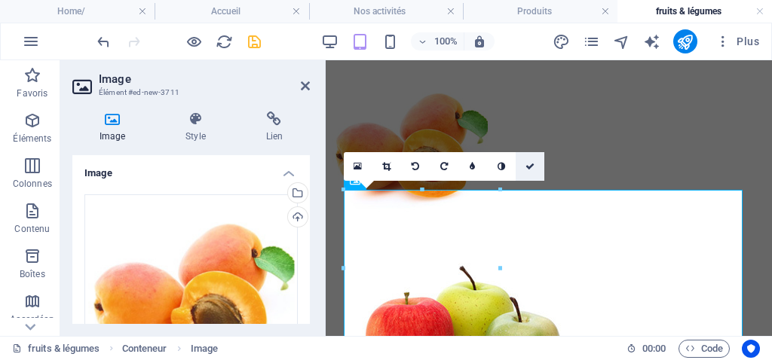
click at [532, 167] on icon at bounding box center [529, 166] width 9 height 9
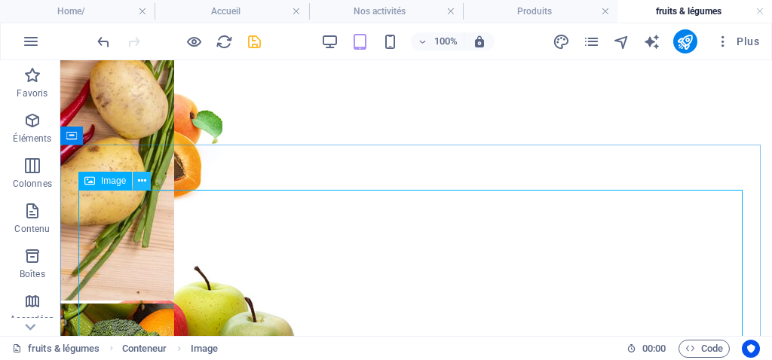
click at [139, 183] on icon at bounding box center [142, 181] width 8 height 16
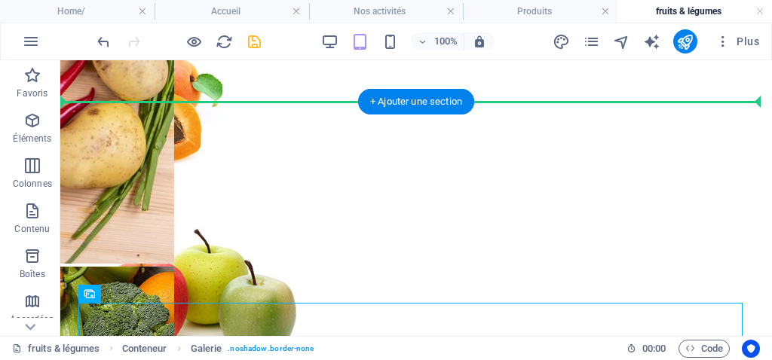
scroll to position [329, 0]
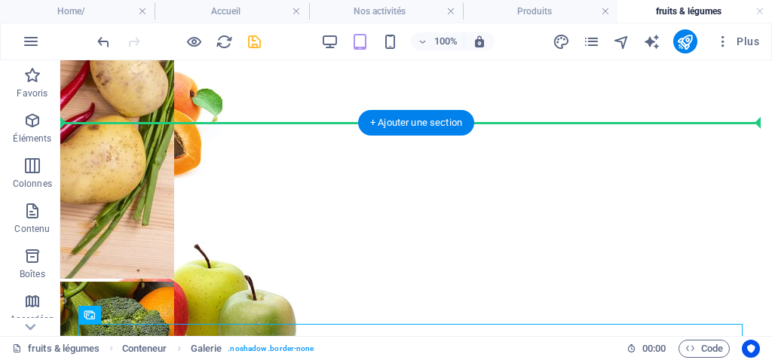
drag, startPoint x: 164, startPoint y: 326, endPoint x: 104, endPoint y: 133, distance: 202.9
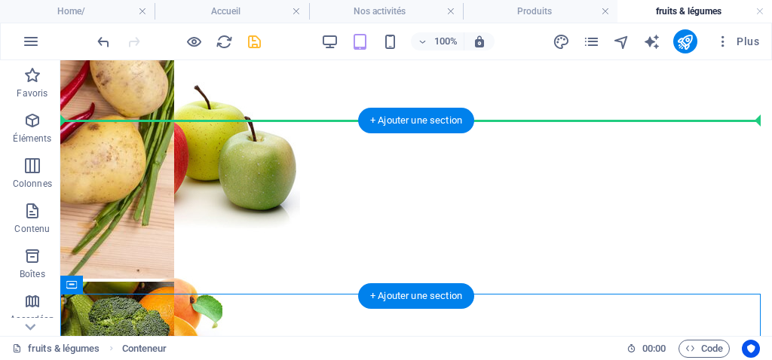
drag, startPoint x: 169, startPoint y: 350, endPoint x: 106, endPoint y: 129, distance: 229.5
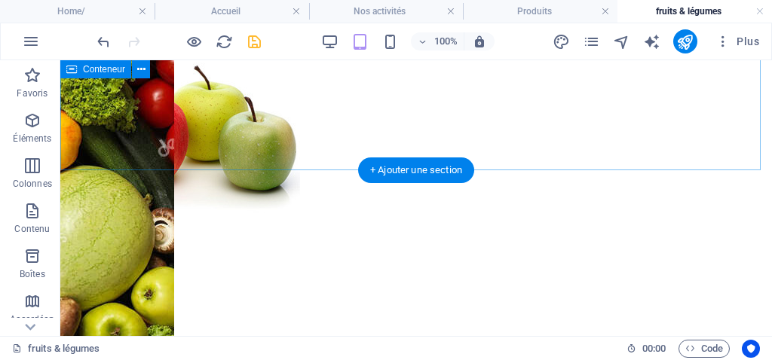
scroll to position [706, 0]
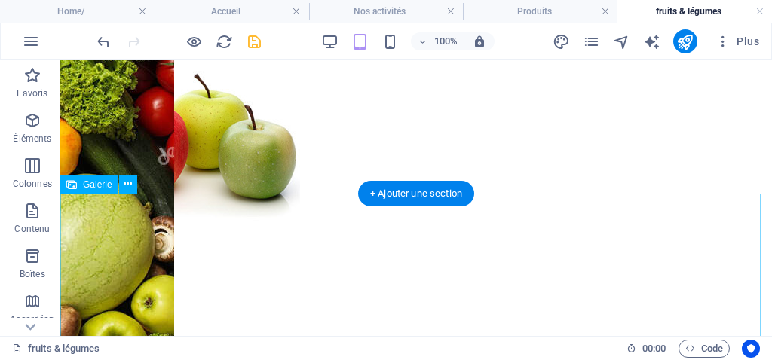
click at [94, 249] on li at bounding box center [180, 143] width 173 height 211
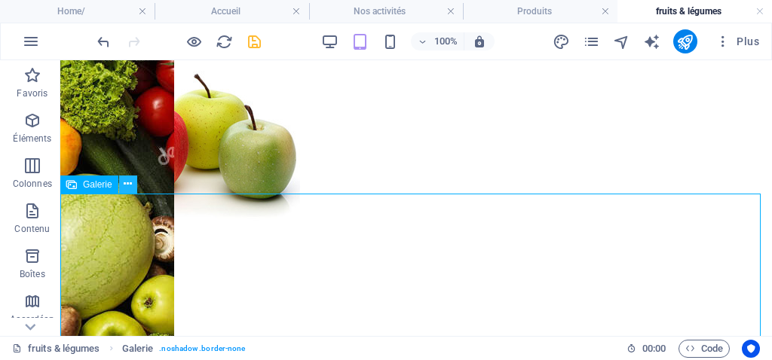
click at [126, 188] on icon at bounding box center [128, 184] width 8 height 16
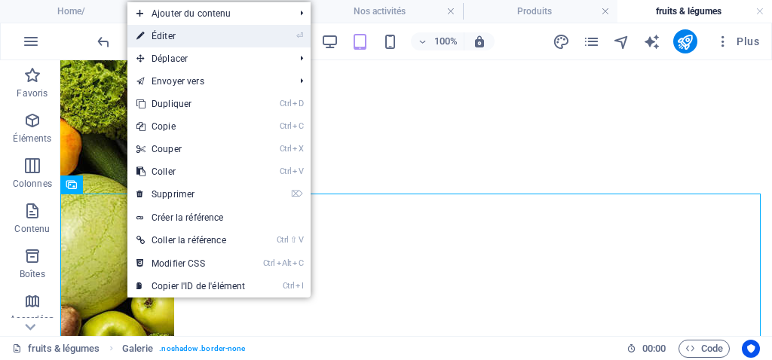
click at [174, 37] on link "⏎ Éditer" at bounding box center [190, 36] width 127 height 23
select select "4"
select select "%"
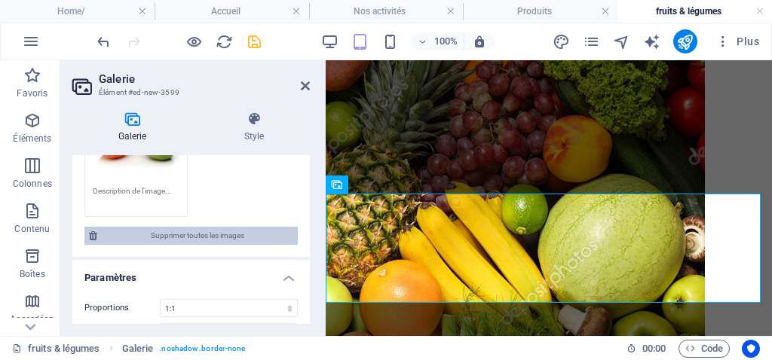
scroll to position [226, 0]
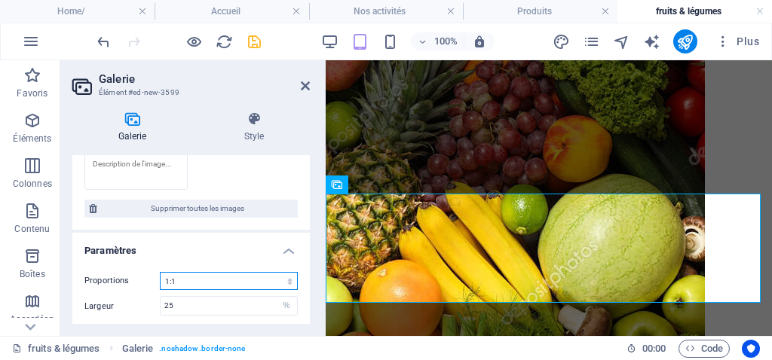
click at [218, 283] on select "Aucune proportion fixe 16:9 16:10 4:3 1:1 1:2 2:1" at bounding box center [229, 281] width 138 height 18
click at [160, 272] on select "Aucune proportion fixe 16:9 16:10 4:3 1:1 1:2 2:1" at bounding box center [229, 281] width 138 height 18
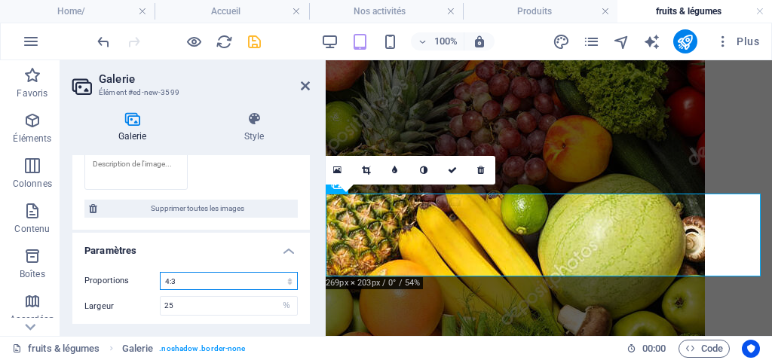
click at [207, 276] on select "Aucune proportion fixe 16:9 16:10 4:3 1:1 1:2 2:1" at bounding box center [229, 281] width 138 height 18
select select "1"
click at [160, 272] on select "Aucune proportion fixe 16:9 16:10 4:3 1:1 1:2 2:1" at bounding box center [229, 281] width 138 height 18
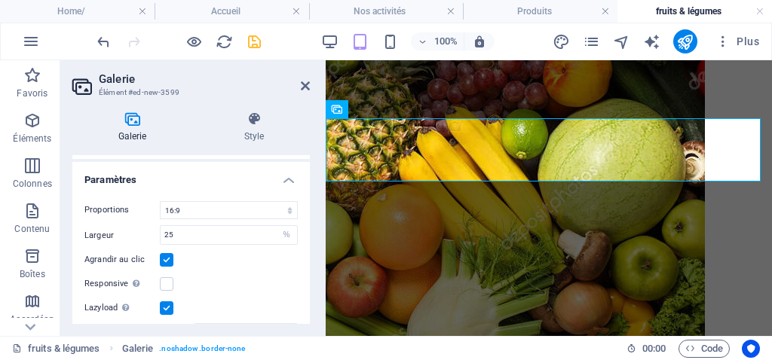
scroll to position [275, 0]
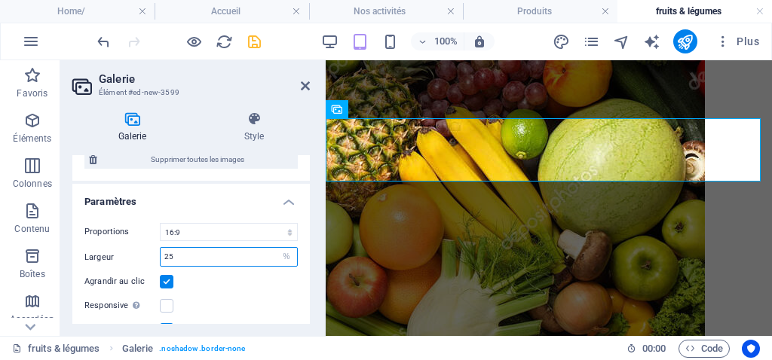
click at [185, 258] on input "25" at bounding box center [229, 257] width 136 height 18
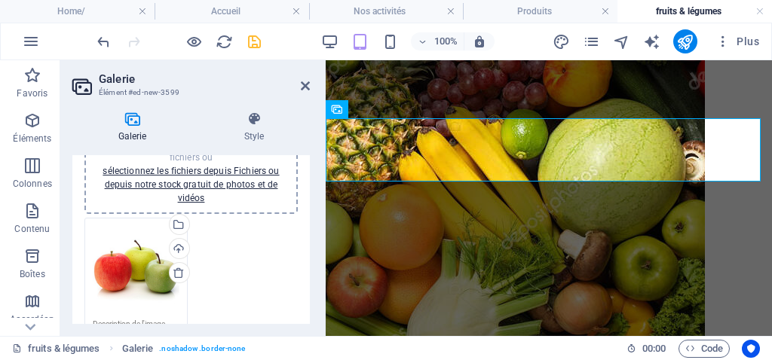
scroll to position [49, 0]
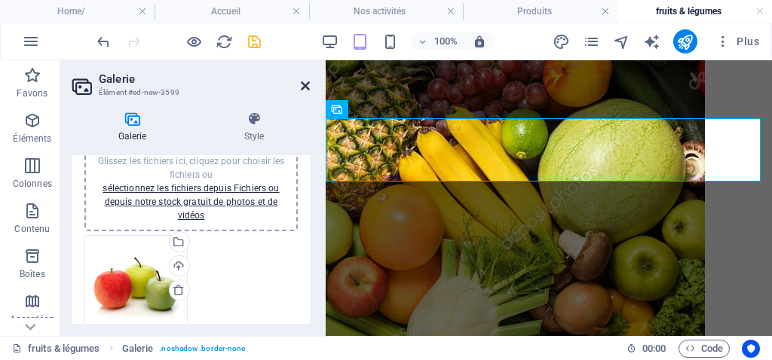
click at [305, 81] on icon at bounding box center [305, 86] width 9 height 12
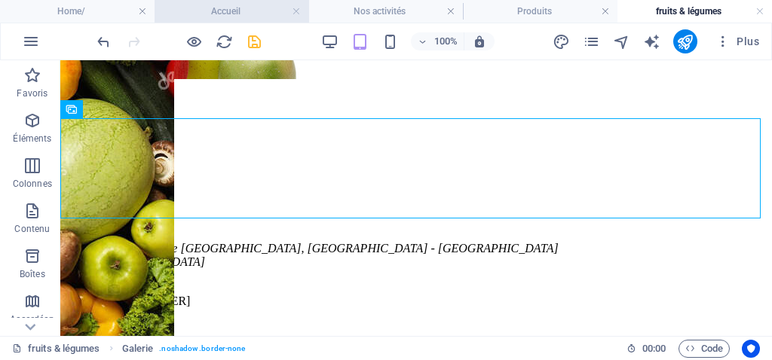
click at [271, 11] on h4 "Accueil" at bounding box center [232, 11] width 155 height 17
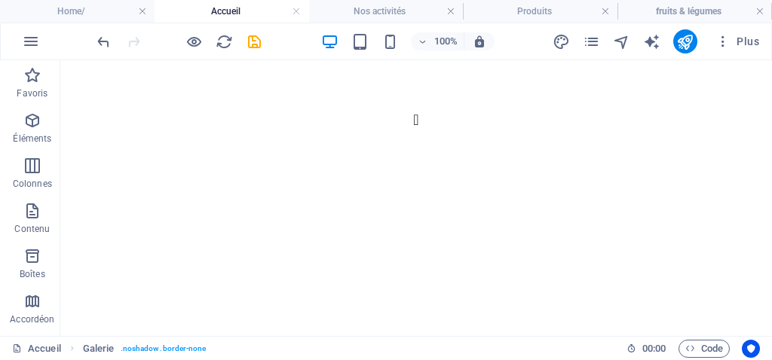
scroll to position [0, 0]
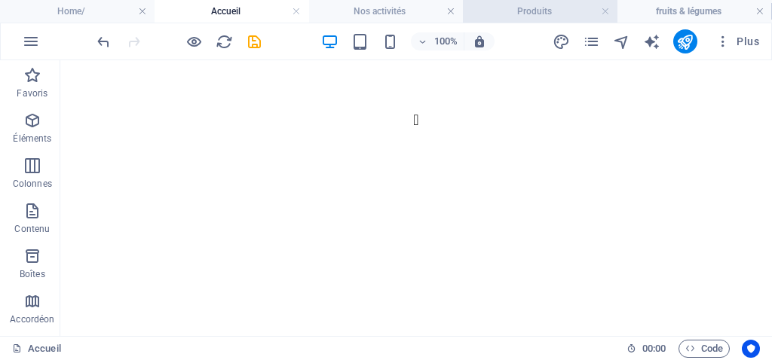
click at [500, 7] on h4 "Produits" at bounding box center [540, 11] width 155 height 17
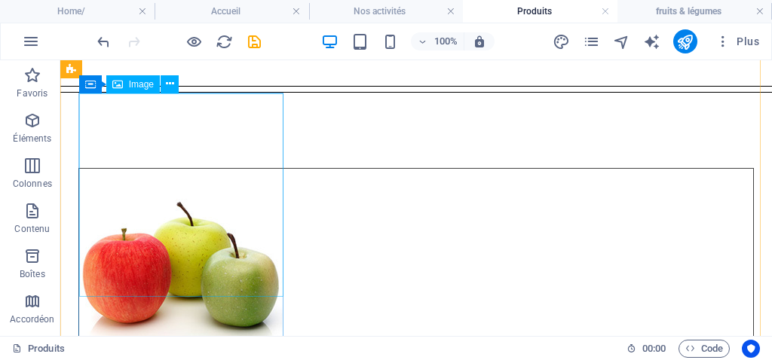
scroll to position [75, 0]
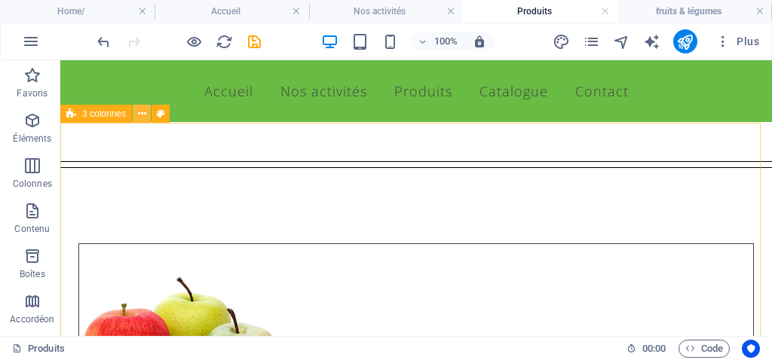
click at [142, 117] on icon at bounding box center [142, 114] width 8 height 16
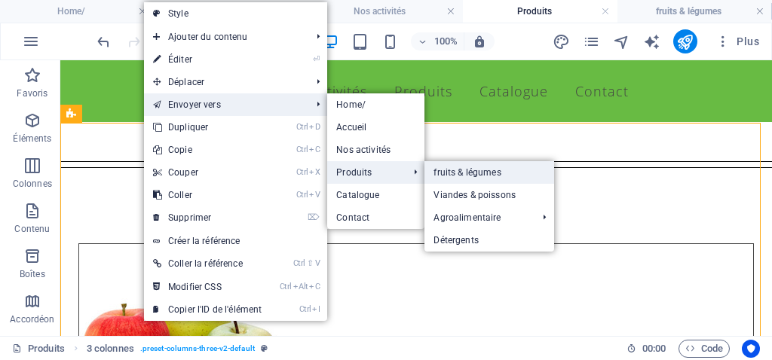
click at [467, 173] on link "fruits & légumes" at bounding box center [488, 172] width 129 height 23
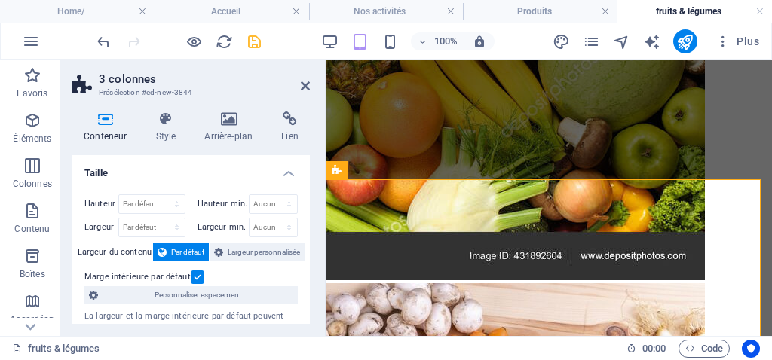
scroll to position [782, 0]
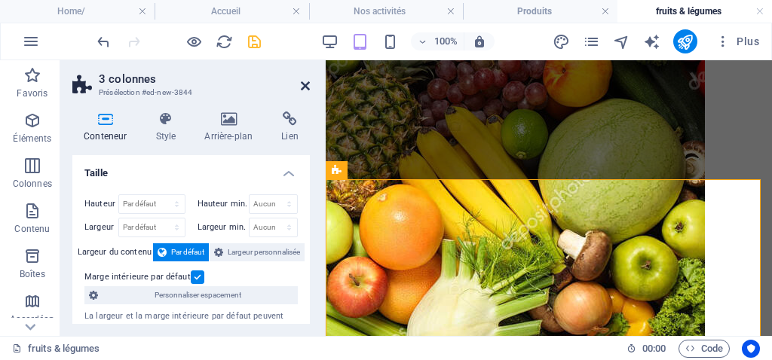
drag, startPoint x: 306, startPoint y: 85, endPoint x: 246, endPoint y: 47, distance: 71.1
click at [306, 85] on icon at bounding box center [305, 86] width 9 height 12
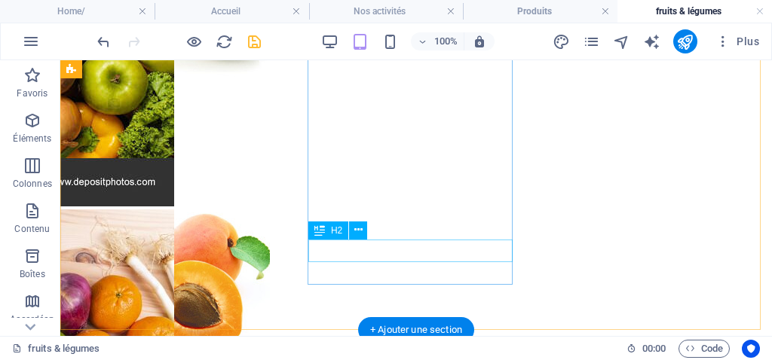
scroll to position [1008, 0]
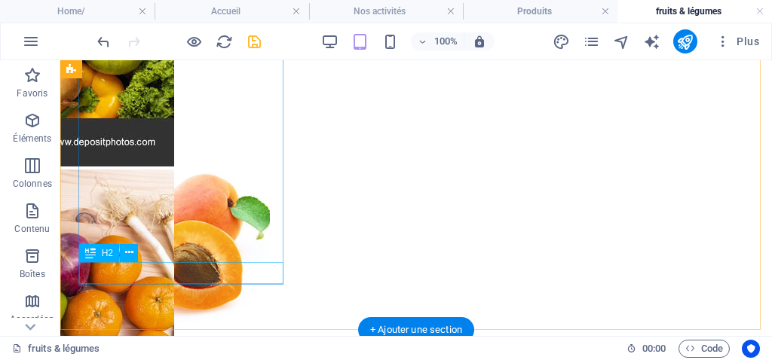
click at [148, 133] on div "Pomme" at bounding box center [415, 123] width 699 height 20
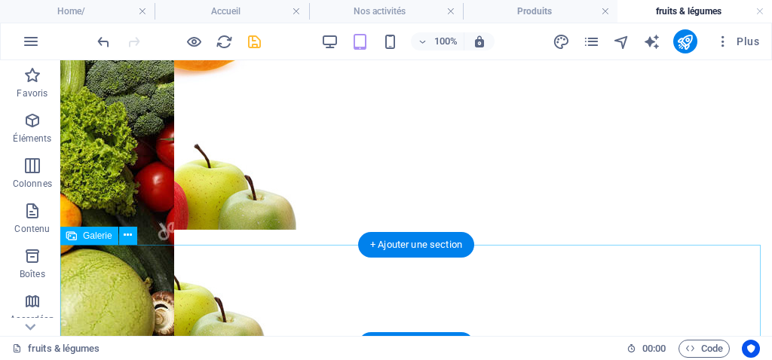
scroll to position [706, 0]
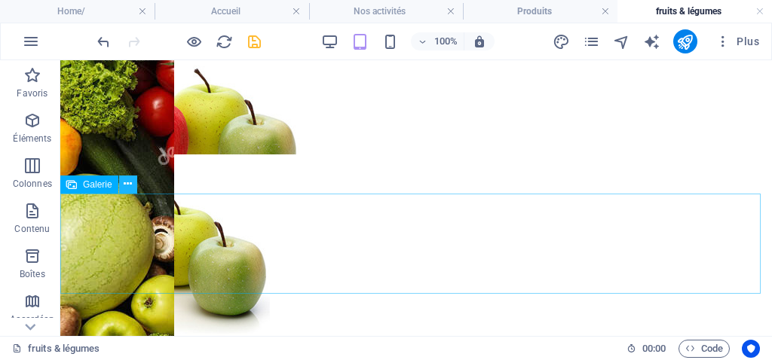
click at [130, 182] on icon at bounding box center [128, 184] width 8 height 16
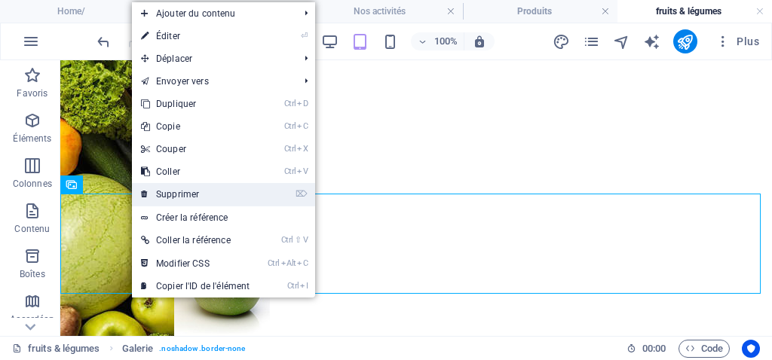
click at [180, 198] on link "⌦ Supprimer" at bounding box center [195, 194] width 127 height 23
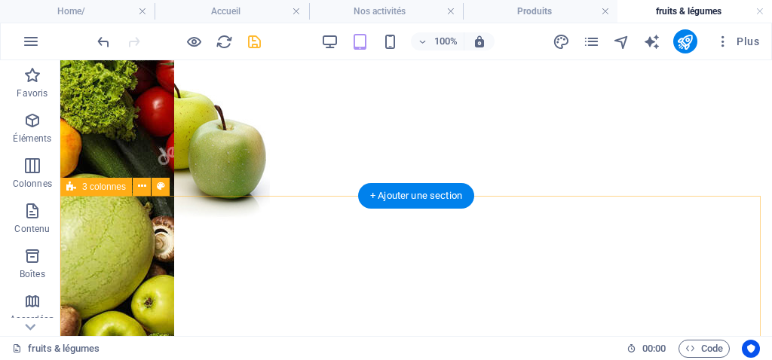
scroll to position [556, 0]
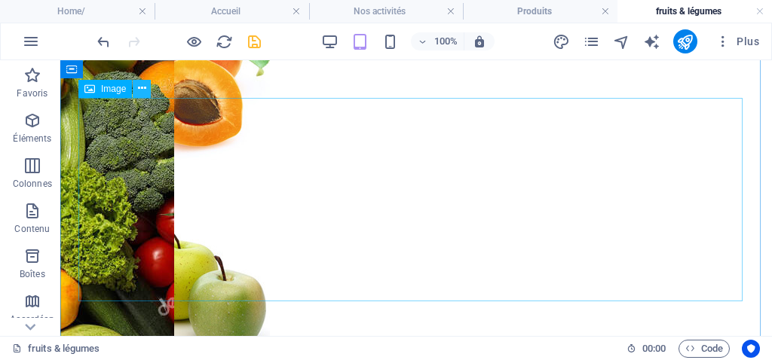
click at [139, 93] on icon at bounding box center [142, 89] width 8 height 16
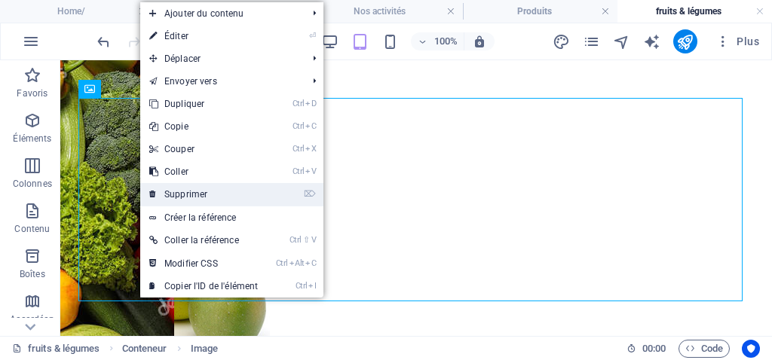
click at [172, 191] on link "⌦ Supprimer" at bounding box center [203, 194] width 127 height 23
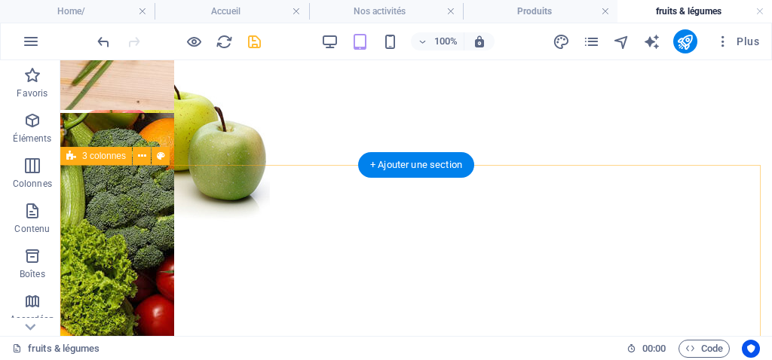
scroll to position [405, 0]
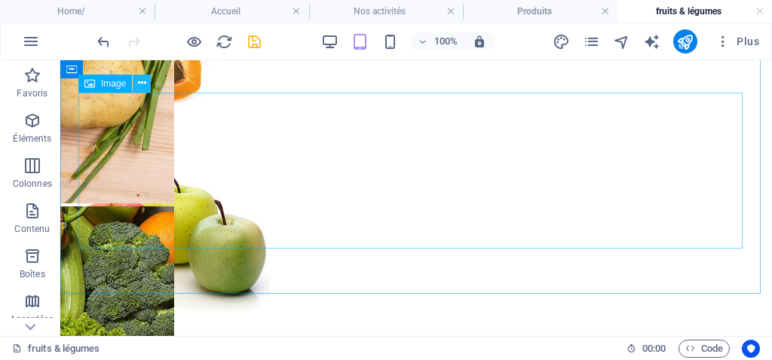
click at [148, 80] on button at bounding box center [142, 84] width 18 height 18
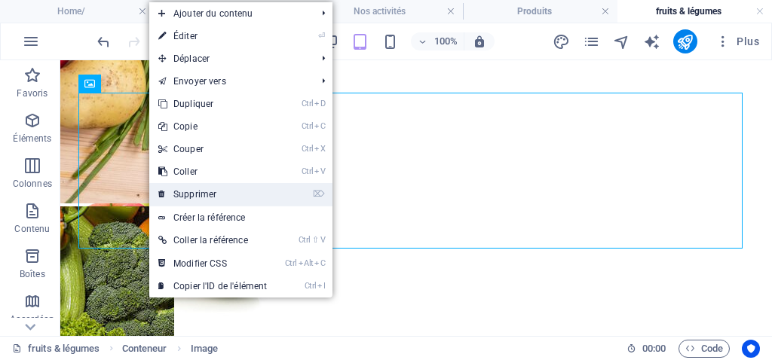
click at [202, 197] on link "⌦ Supprimer" at bounding box center [212, 194] width 127 height 23
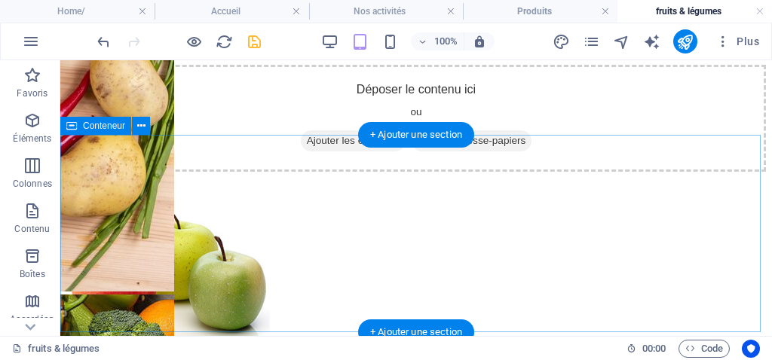
scroll to position [254, 0]
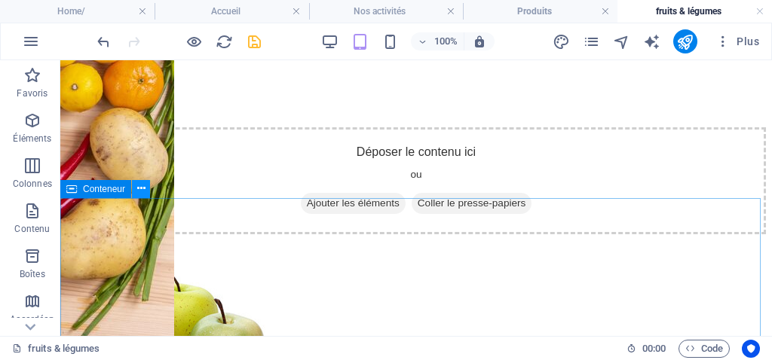
click at [140, 189] on icon at bounding box center [141, 189] width 8 height 16
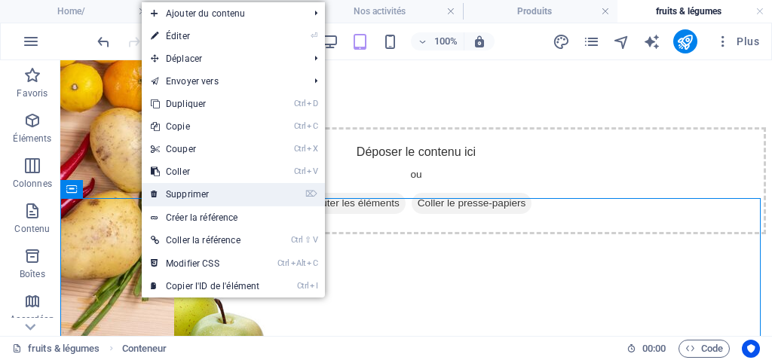
click at [190, 190] on link "⌦ Supprimer" at bounding box center [205, 194] width 127 height 23
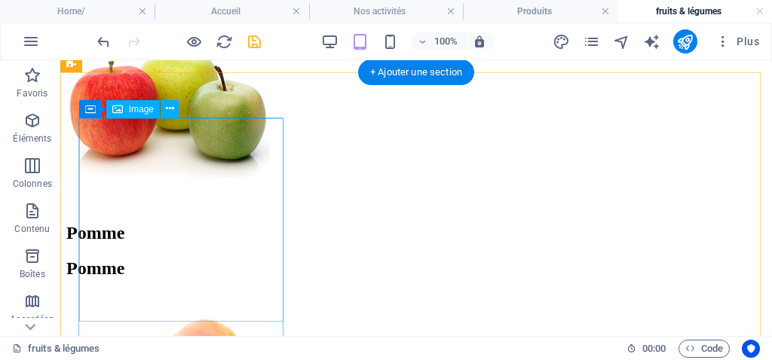
scroll to position [405, 0]
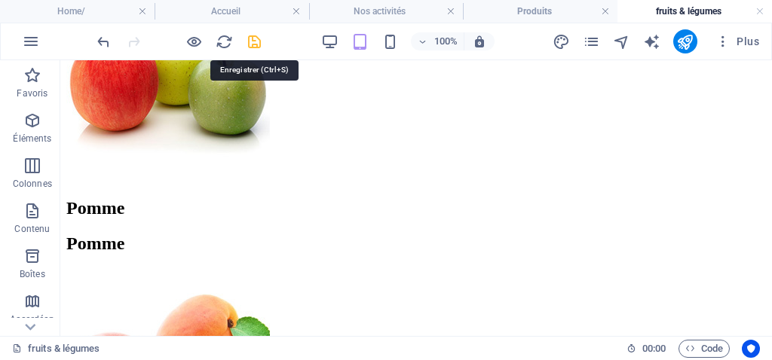
click at [253, 47] on icon "save" at bounding box center [254, 41] width 17 height 17
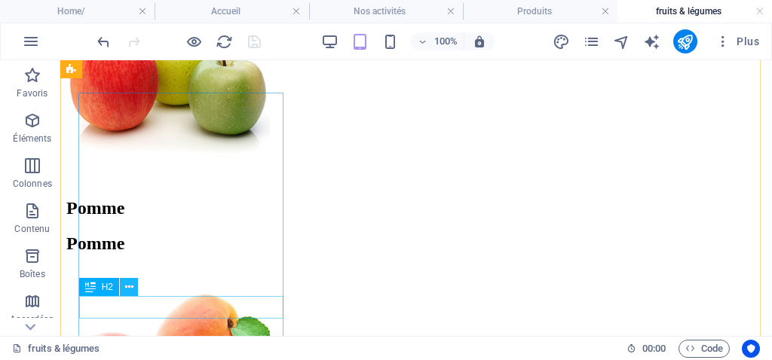
click at [131, 290] on icon at bounding box center [129, 288] width 8 height 16
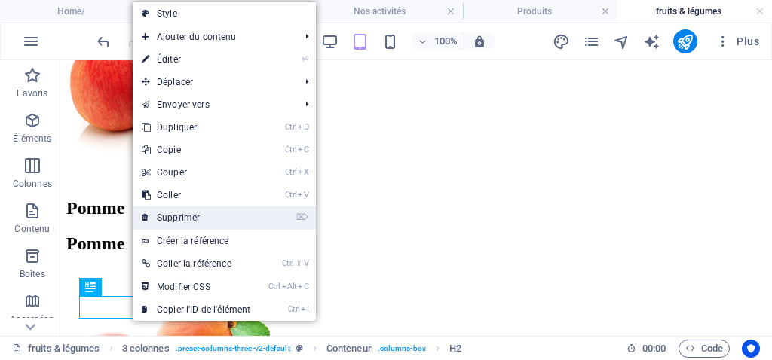
click at [180, 220] on link "⌦ Supprimer" at bounding box center [196, 218] width 127 height 23
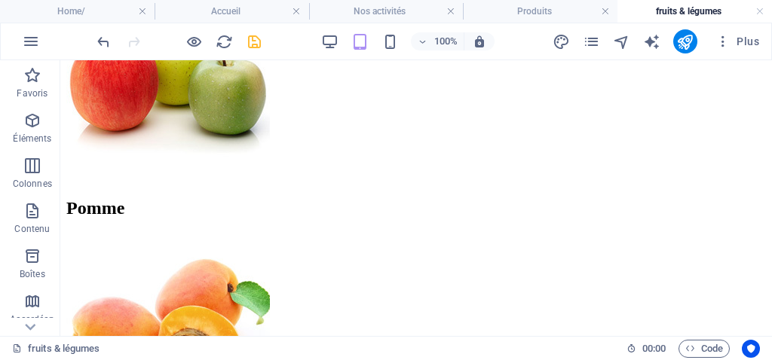
click at [251, 44] on icon "save" at bounding box center [254, 41] width 17 height 17
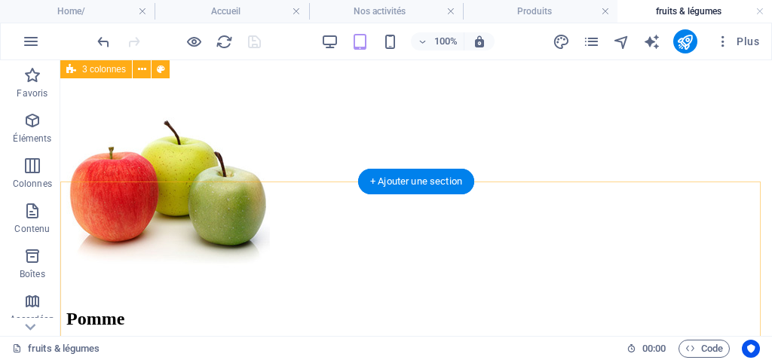
scroll to position [254, 0]
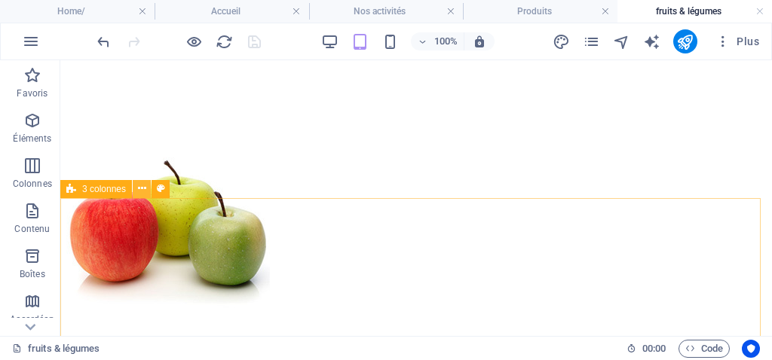
click at [139, 193] on icon at bounding box center [142, 189] width 8 height 16
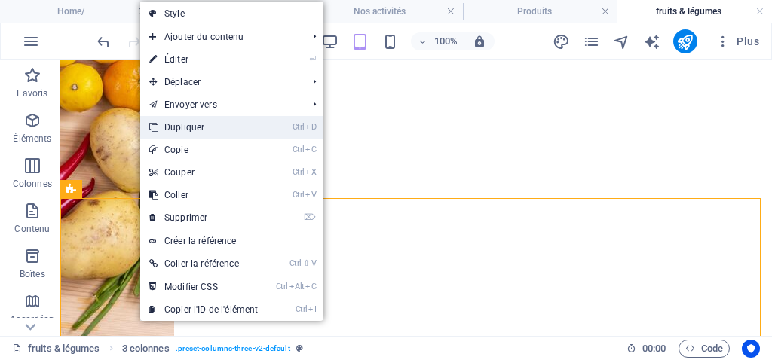
click at [196, 124] on link "Ctrl D Dupliquer" at bounding box center [203, 127] width 127 height 23
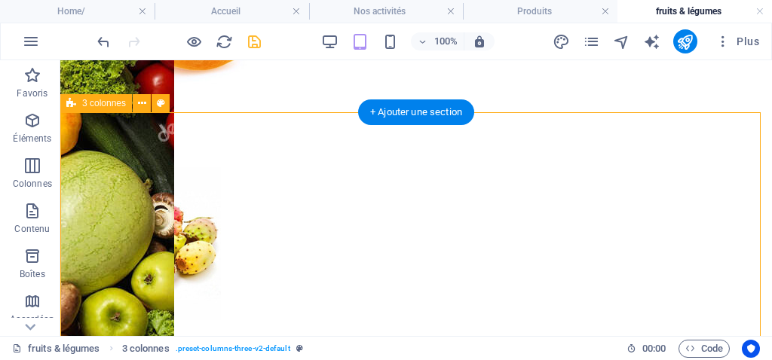
scroll to position [654, 0]
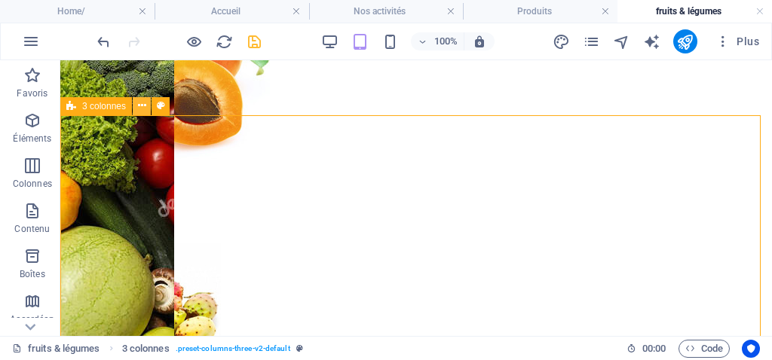
click at [142, 109] on icon at bounding box center [142, 106] width 8 height 16
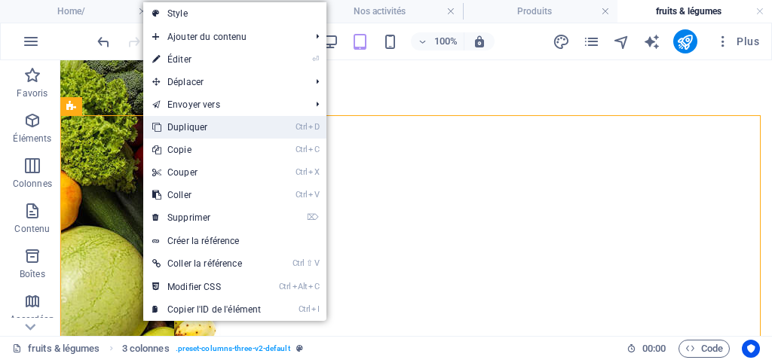
click at [171, 129] on link "Ctrl D Dupliquer" at bounding box center [206, 127] width 127 height 23
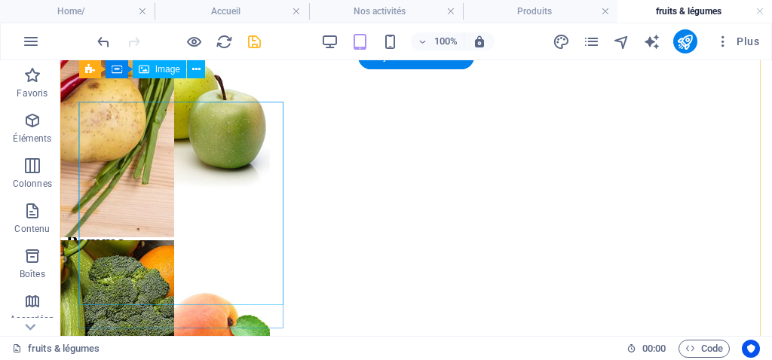
scroll to position [369, 0]
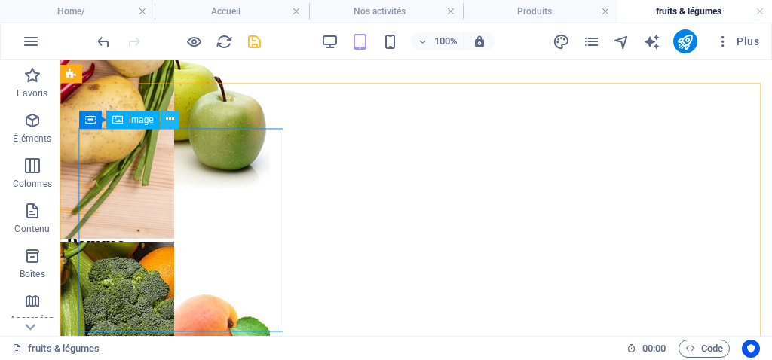
click at [176, 121] on button at bounding box center [170, 120] width 18 height 18
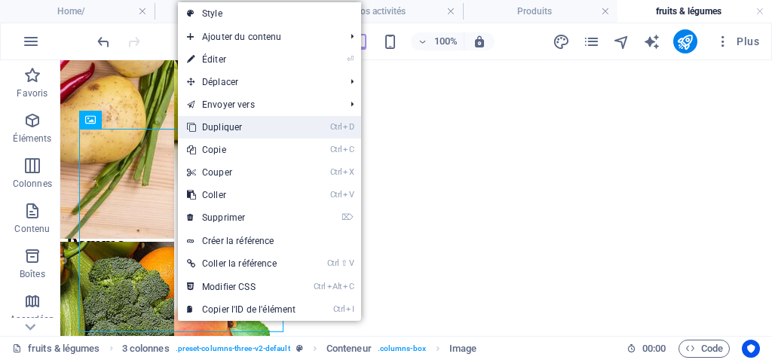
click at [227, 124] on link "Ctrl D Dupliquer" at bounding box center [241, 127] width 127 height 23
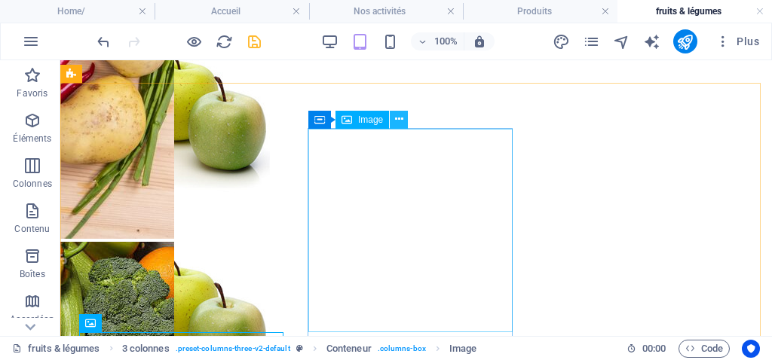
click at [395, 125] on icon at bounding box center [399, 120] width 8 height 16
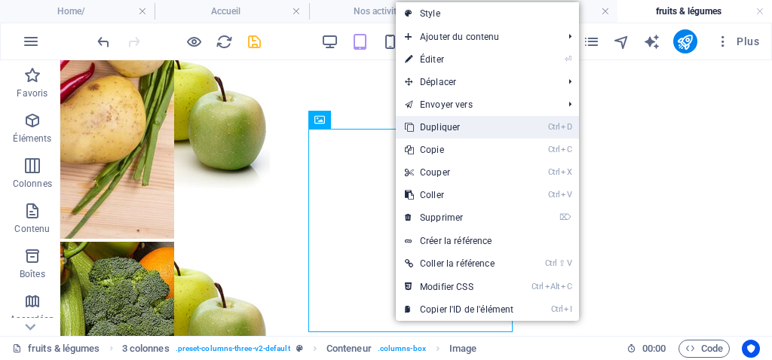
click at [451, 129] on link "Ctrl D Dupliquer" at bounding box center [459, 127] width 127 height 23
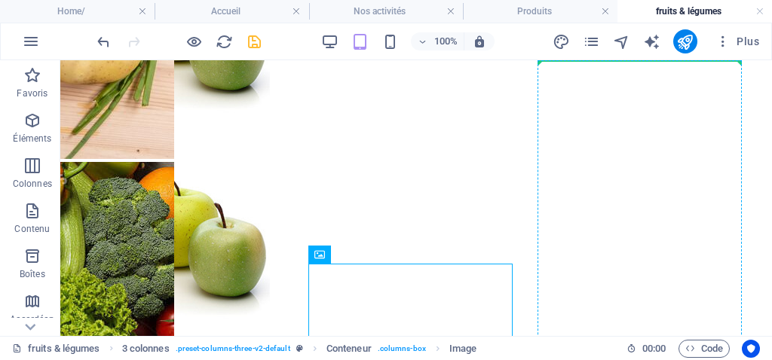
scroll to position [437, 0]
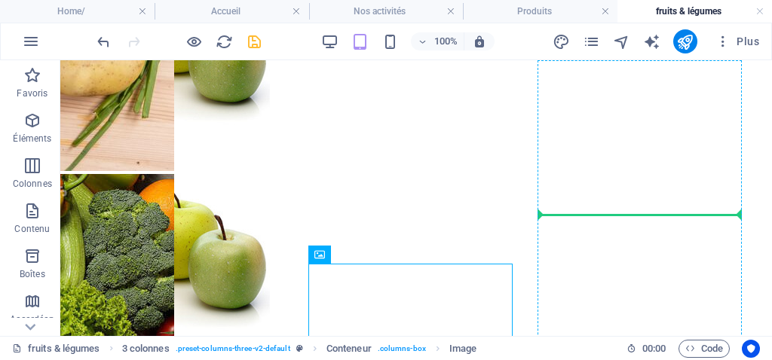
drag, startPoint x: 402, startPoint y: 233, endPoint x: 615, endPoint y: 204, distance: 215.2
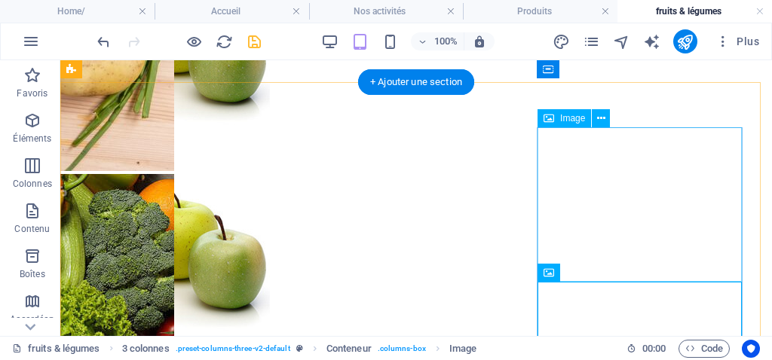
scroll to position [362, 0]
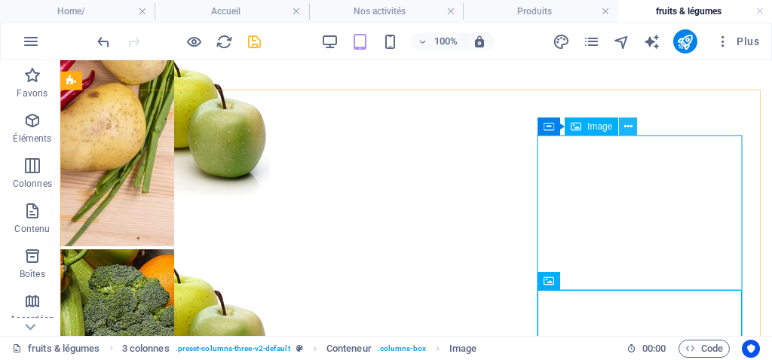
click at [625, 127] on icon at bounding box center [628, 127] width 8 height 16
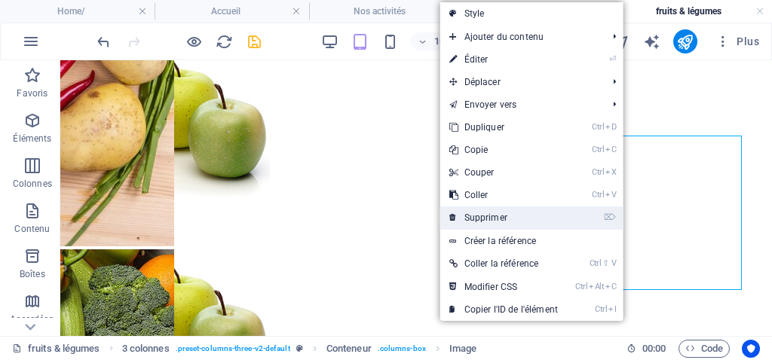
click at [493, 213] on link "⌦ Supprimer" at bounding box center [503, 218] width 127 height 23
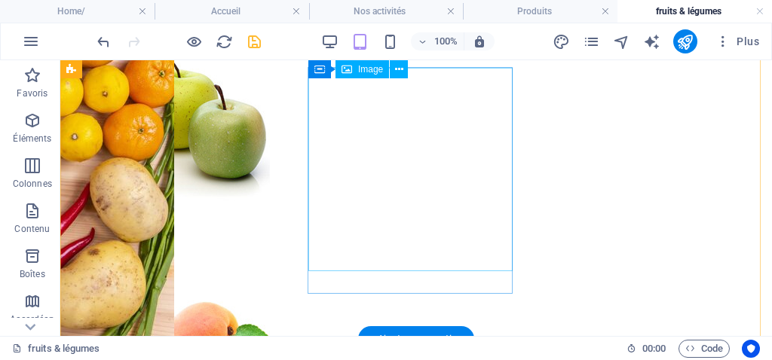
scroll to position [1266, 0]
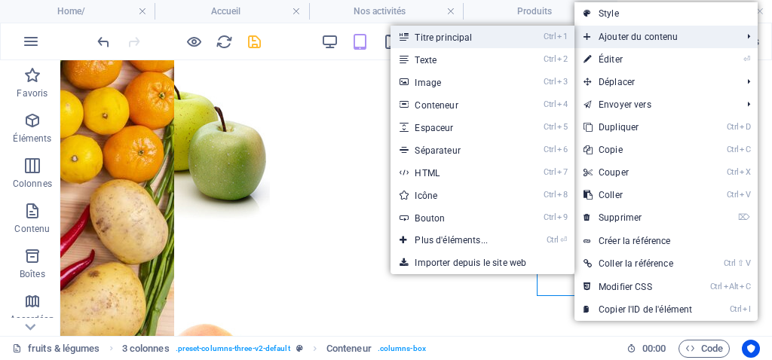
click at [439, 39] on link "Ctrl 1 Titre principal" at bounding box center [453, 37] width 127 height 23
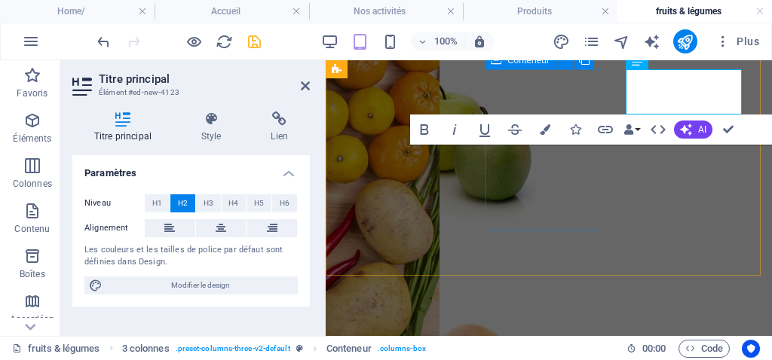
scroll to position [1003, 0]
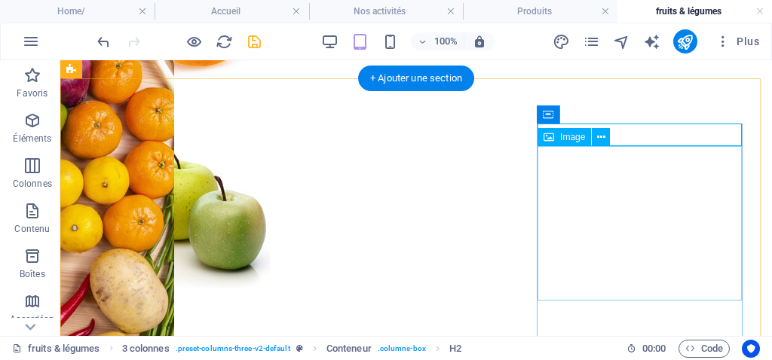
scroll to position [1191, 0]
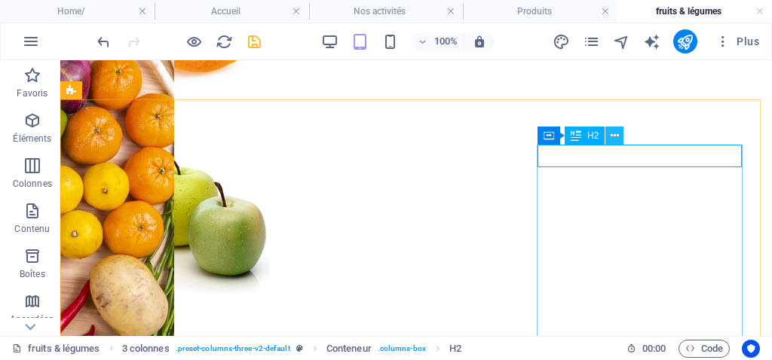
click at [618, 137] on icon at bounding box center [615, 136] width 8 height 16
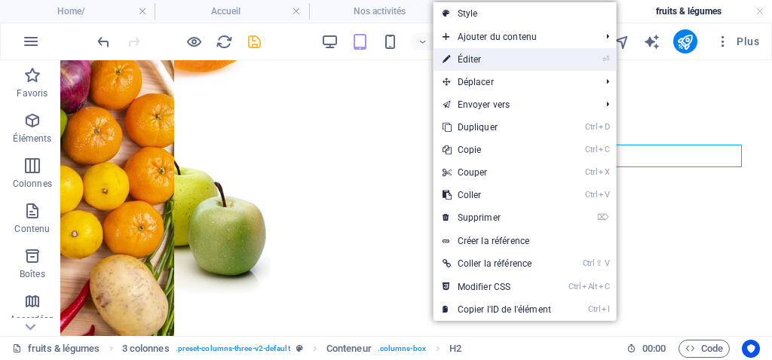
click at [479, 57] on link "⏎ Éditer" at bounding box center [496, 59] width 127 height 23
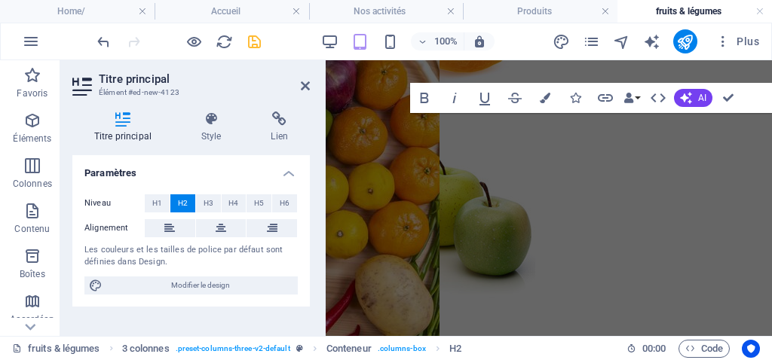
scroll to position [1013, 0]
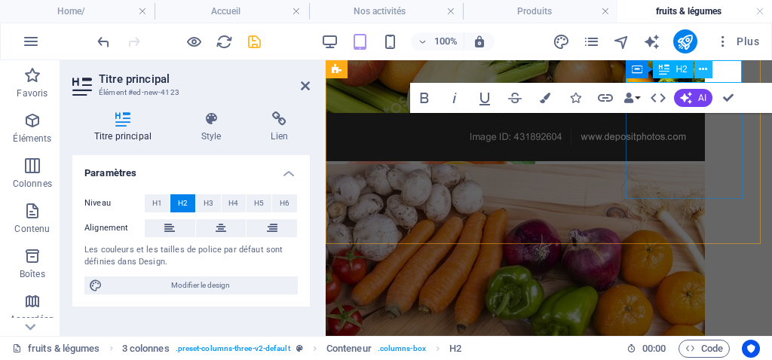
click at [706, 73] on icon at bounding box center [703, 70] width 8 height 16
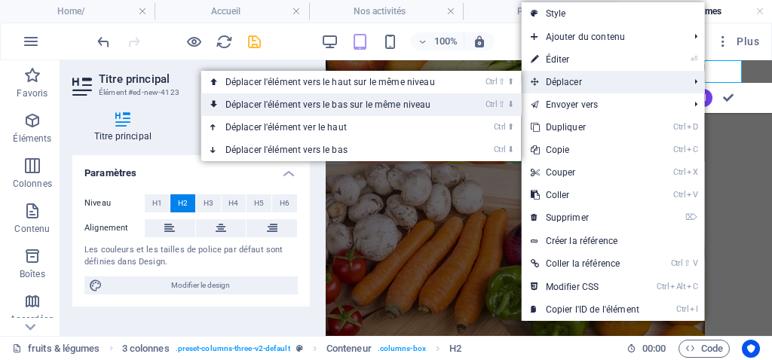
click at [360, 103] on link "Ctrl ⇧ ⬇ Déplacer l'élément vers le bas sur le même niveau" at bounding box center [333, 104] width 264 height 23
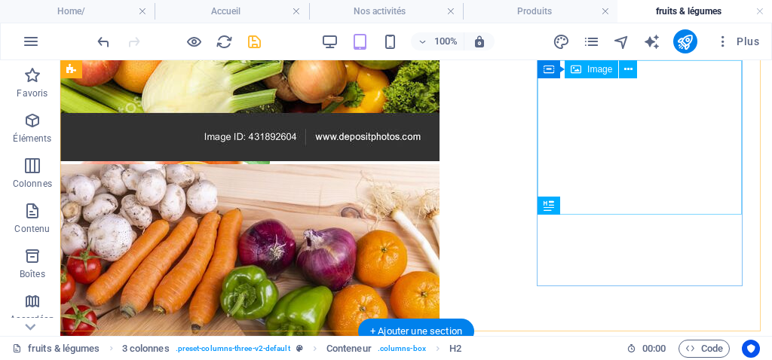
scroll to position [1276, 0]
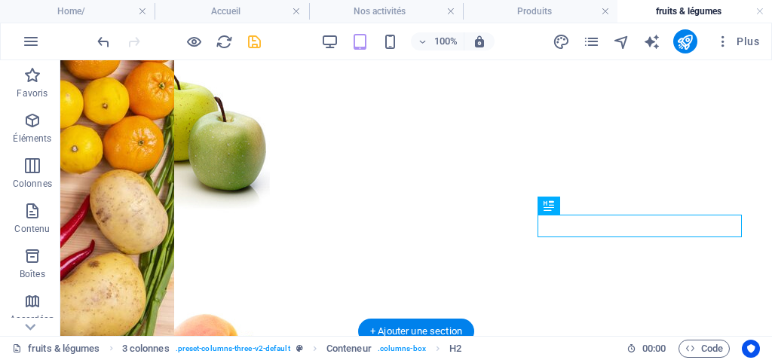
drag, startPoint x: 624, startPoint y: 263, endPoint x: 577, endPoint y: 215, distance: 67.2
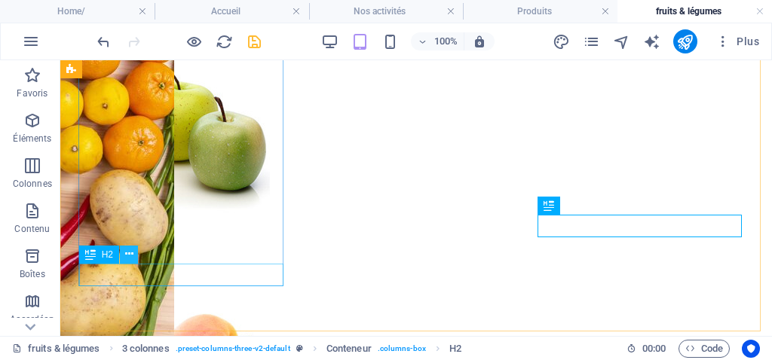
click at [133, 253] on icon at bounding box center [129, 254] width 8 height 16
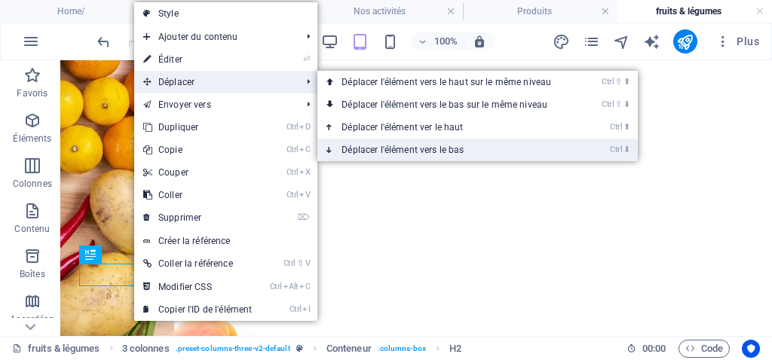
click at [415, 146] on link "Ctrl ⬇ Déplacer l'élément vers le bas" at bounding box center [449, 150] width 264 height 23
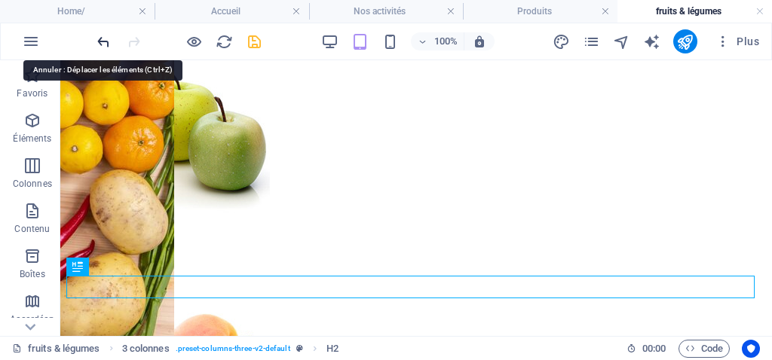
click at [104, 42] on icon "undo" at bounding box center [103, 41] width 17 height 17
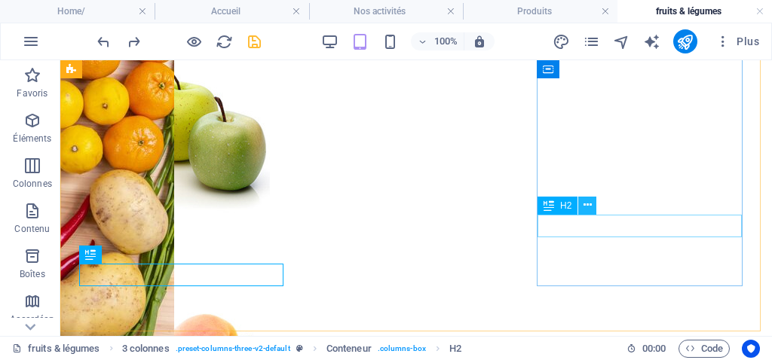
click at [592, 207] on button at bounding box center [587, 206] width 18 height 18
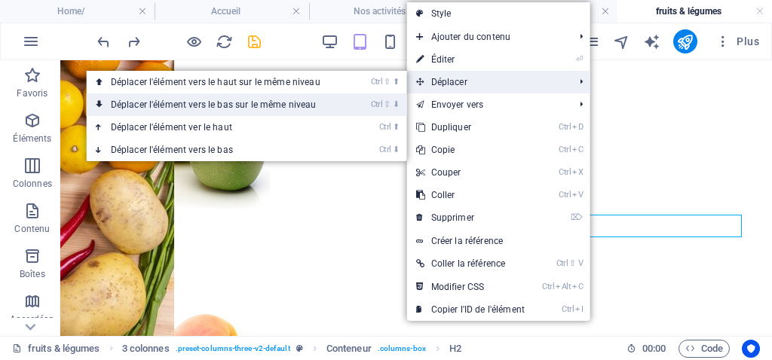
click at [222, 99] on link "Ctrl ⇧ ⬇ Déplacer l'élément vers le bas sur le même niveau" at bounding box center [219, 104] width 264 height 23
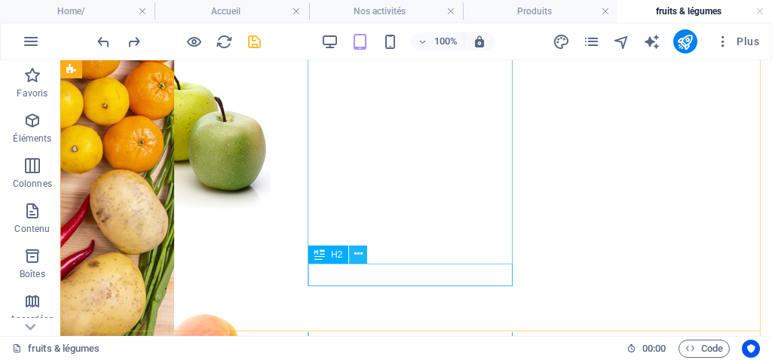
click at [362, 253] on icon at bounding box center [358, 254] width 8 height 16
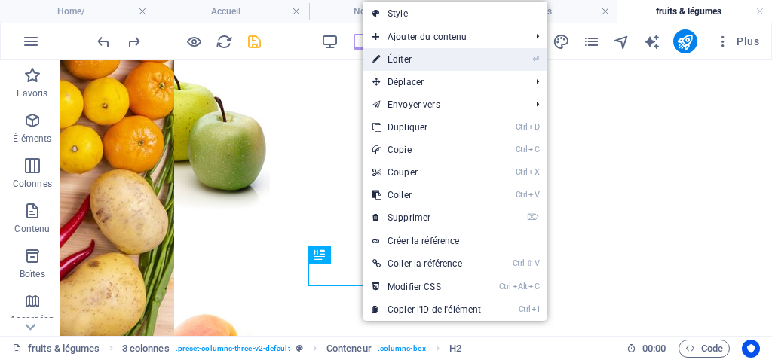
click at [386, 51] on link "⏎ Éditer" at bounding box center [426, 59] width 127 height 23
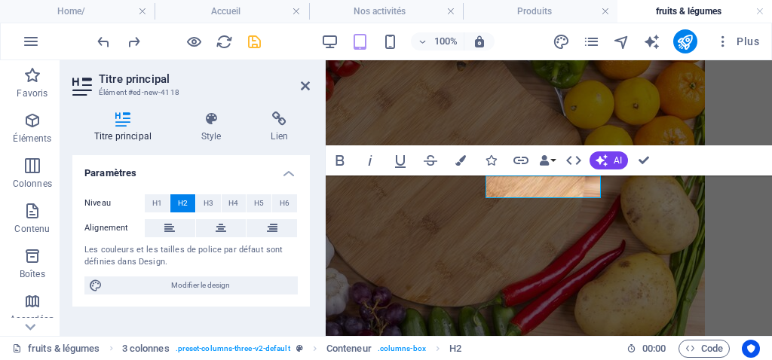
scroll to position [1013, 0]
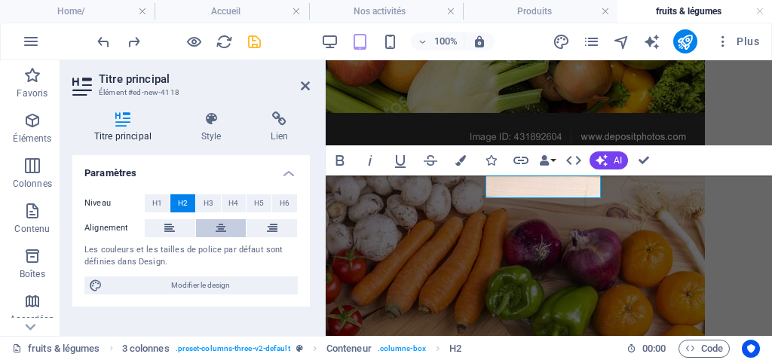
click at [222, 231] on icon at bounding box center [221, 228] width 11 height 18
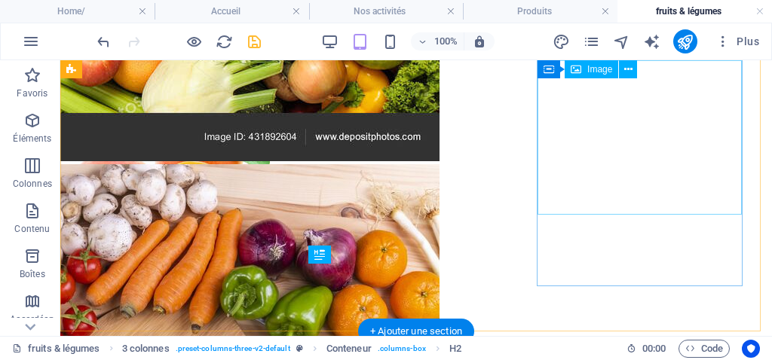
scroll to position [1276, 0]
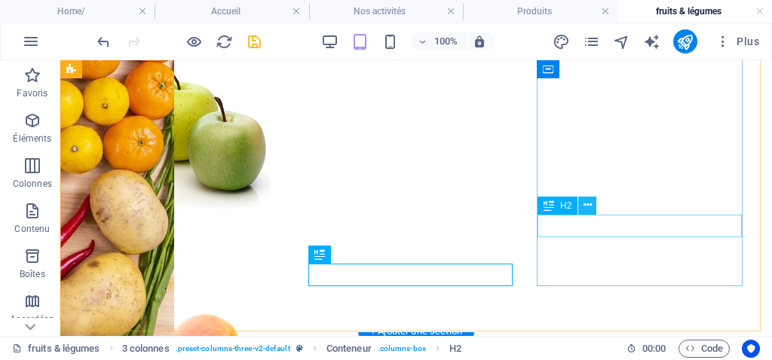
click at [589, 206] on icon at bounding box center [587, 205] width 8 height 16
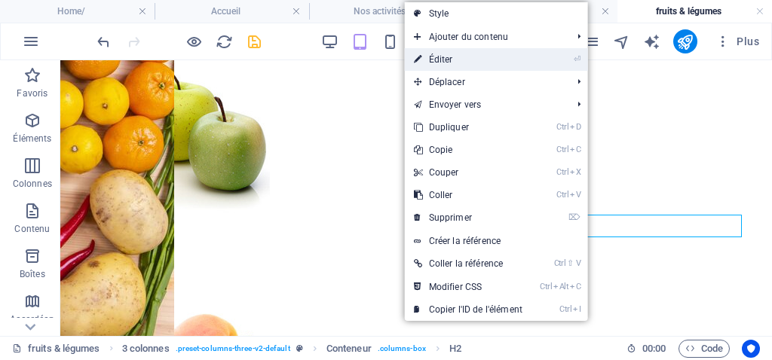
click at [460, 54] on link "⏎ Éditer" at bounding box center [468, 59] width 127 height 23
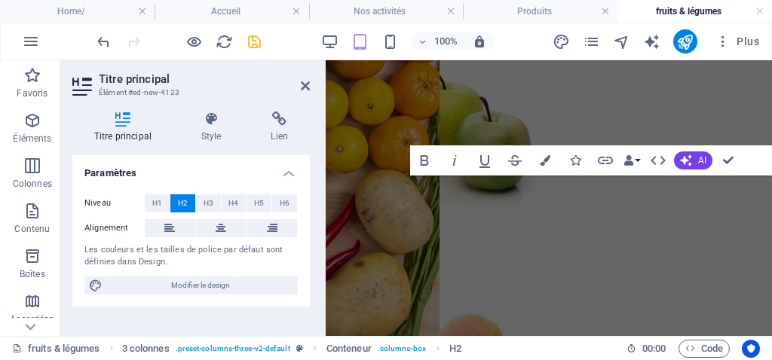
scroll to position [1013, 0]
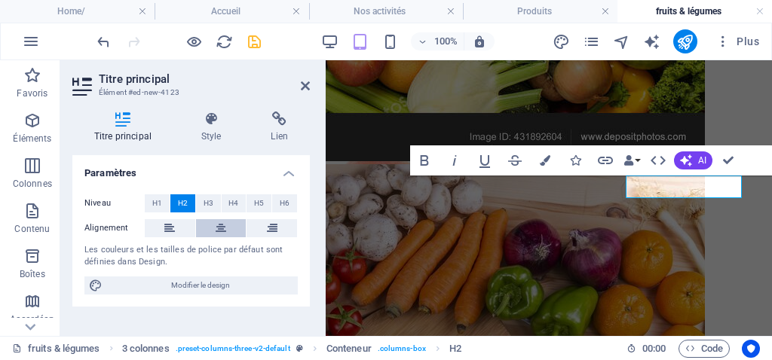
click at [225, 225] on icon at bounding box center [221, 228] width 11 height 18
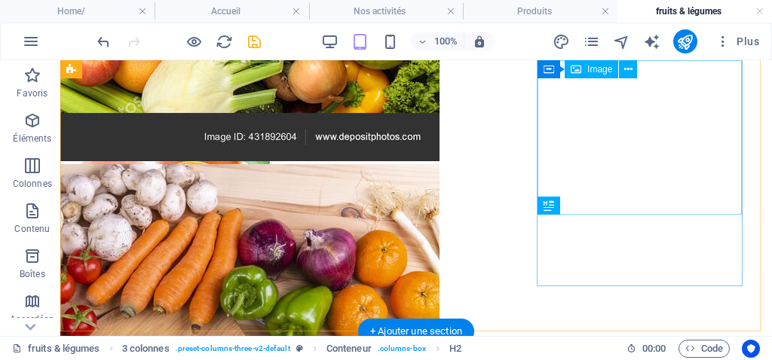
scroll to position [1276, 0]
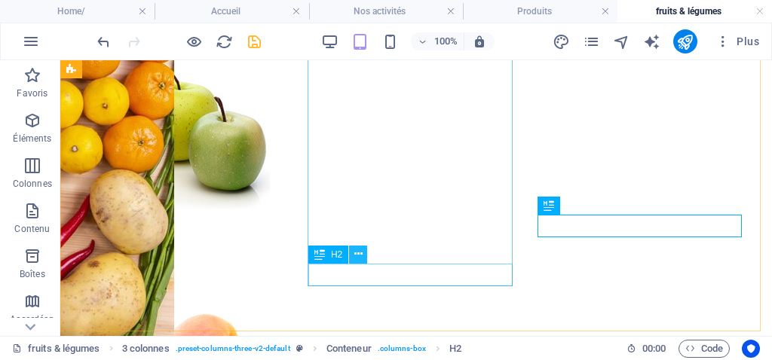
click at [361, 253] on icon at bounding box center [358, 254] width 8 height 16
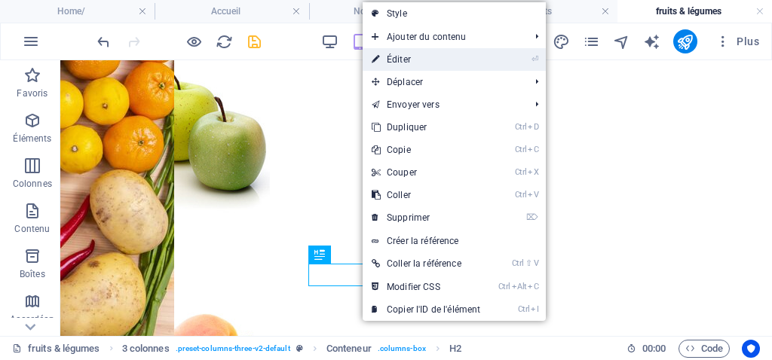
click at [399, 54] on link "⏎ Éditer" at bounding box center [426, 59] width 127 height 23
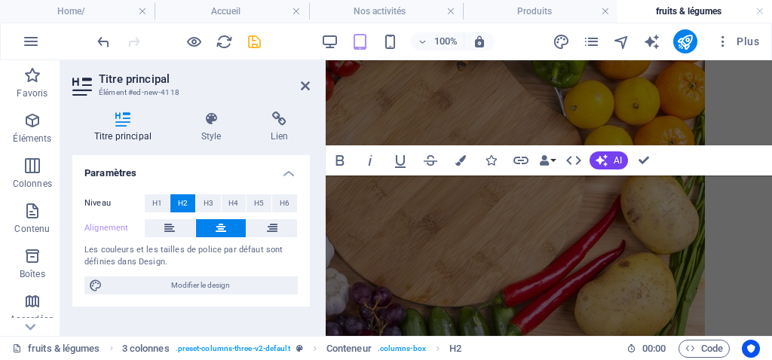
scroll to position [1013, 0]
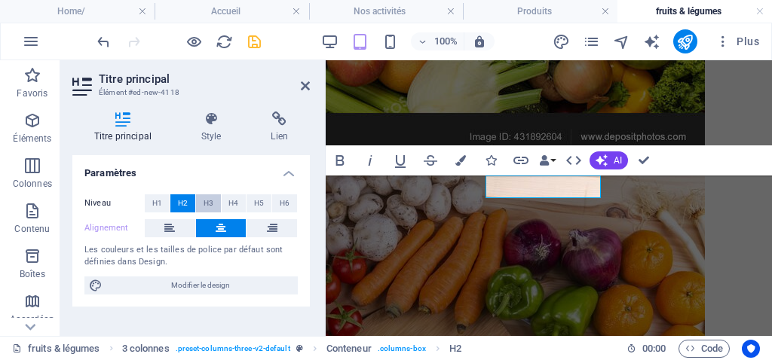
click at [213, 207] on button "H3" at bounding box center [208, 203] width 25 height 18
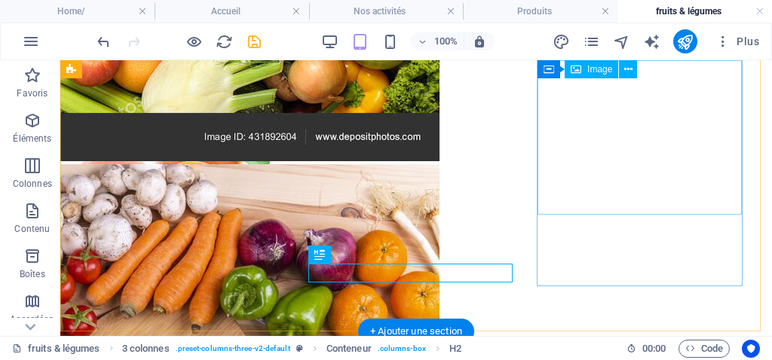
scroll to position [1276, 0]
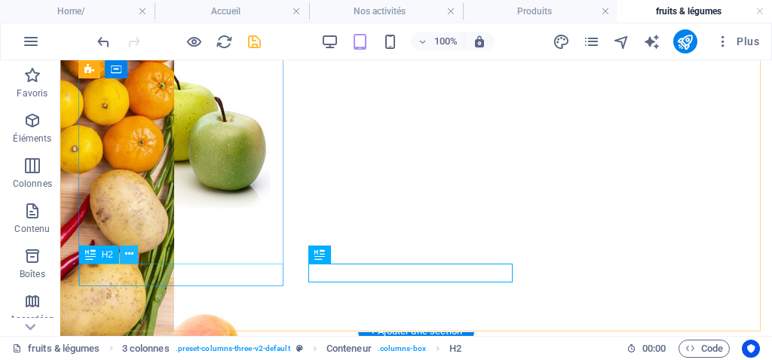
click at [130, 254] on icon at bounding box center [129, 254] width 8 height 16
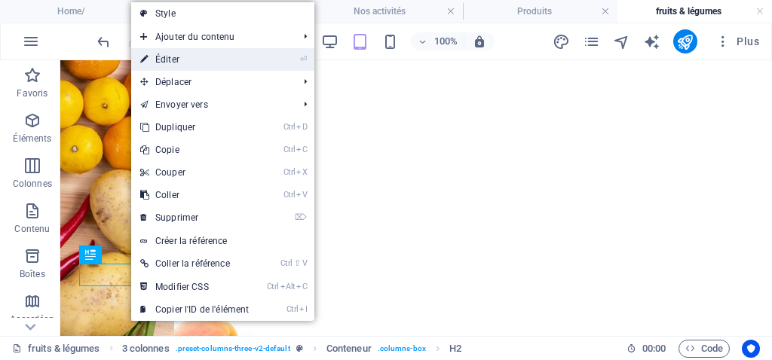
click at [174, 60] on link "⏎ Éditer" at bounding box center [194, 59] width 127 height 23
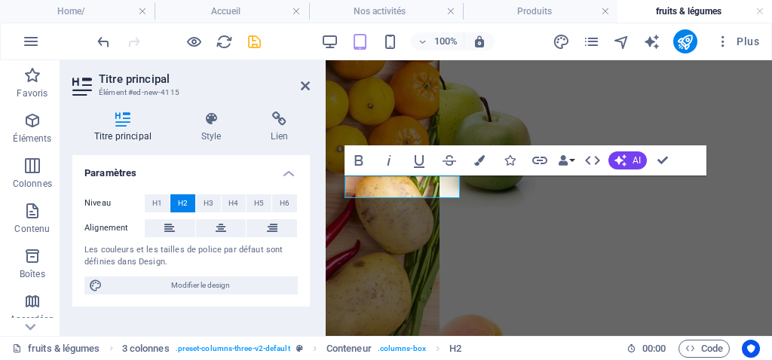
scroll to position [1013, 0]
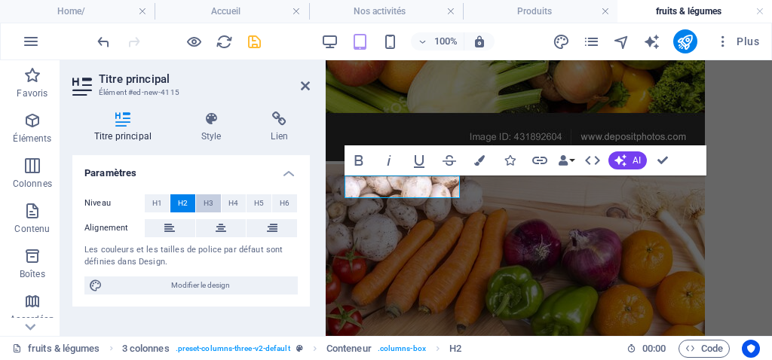
click at [211, 204] on span "H3" at bounding box center [209, 203] width 10 height 18
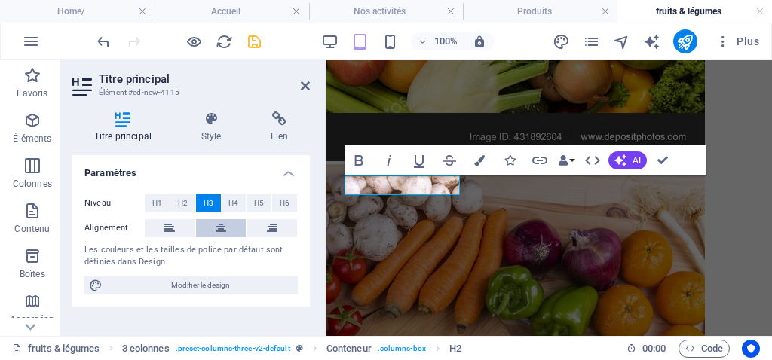
click at [219, 228] on icon at bounding box center [221, 228] width 11 height 18
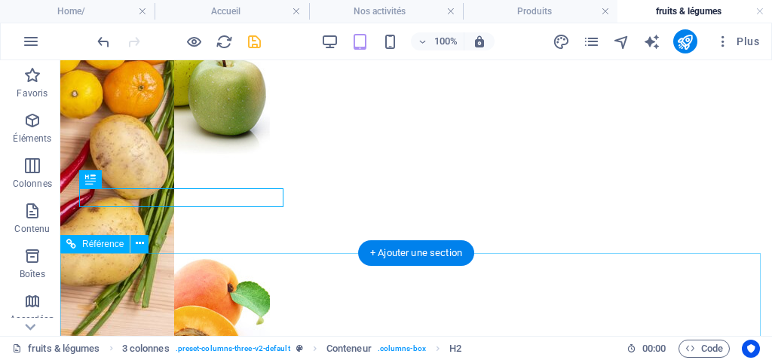
scroll to position [1351, 0]
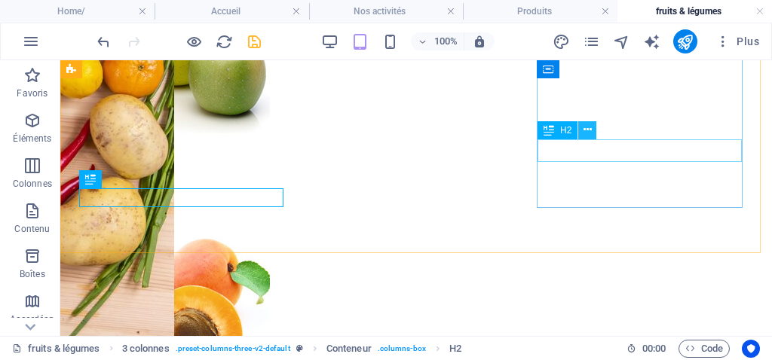
click at [589, 134] on icon at bounding box center [587, 130] width 8 height 16
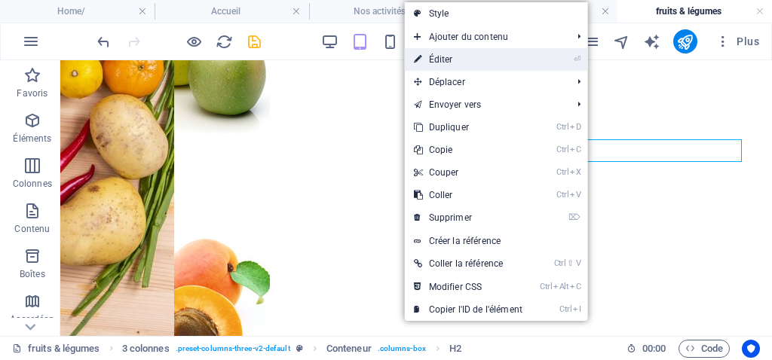
click at [470, 67] on link "⏎ Éditer" at bounding box center [468, 59] width 127 height 23
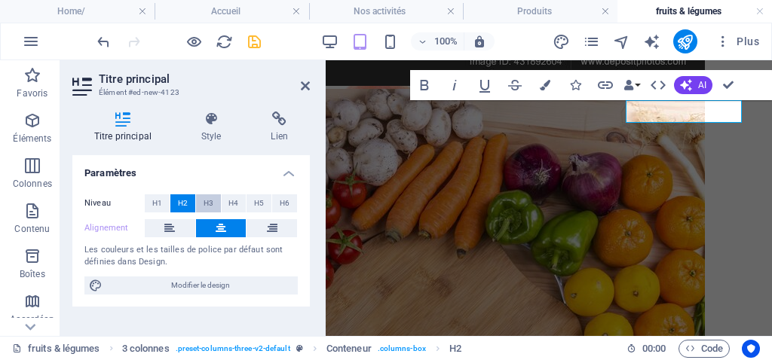
click at [204, 204] on span "H3" at bounding box center [209, 203] width 10 height 18
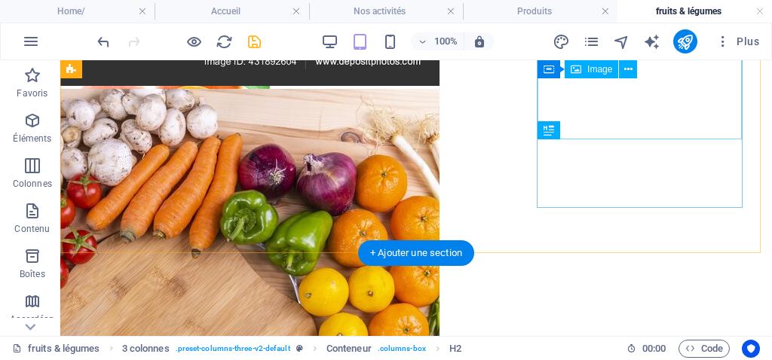
scroll to position [1351, 0]
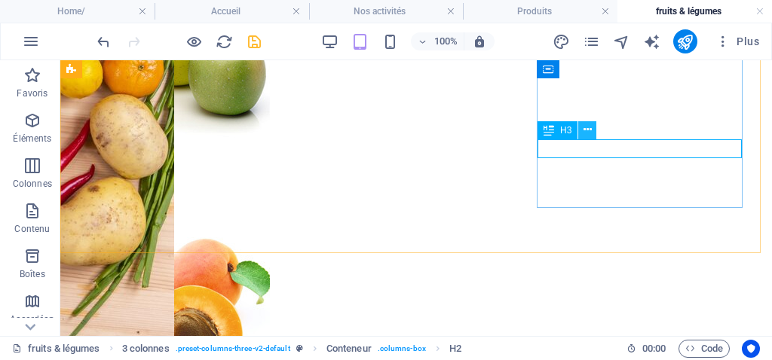
click at [587, 132] on icon at bounding box center [587, 130] width 8 height 16
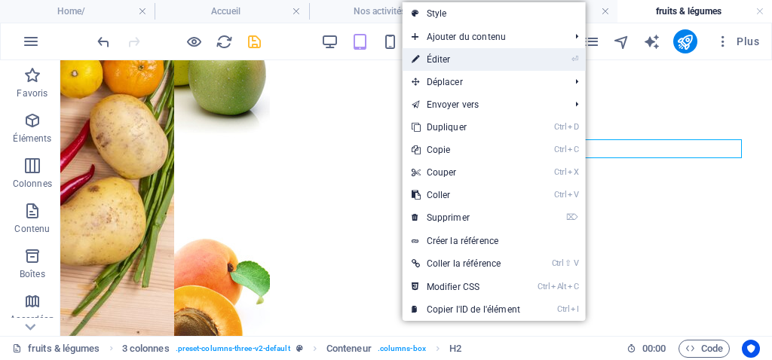
click at [454, 66] on link "⏎ Éditer" at bounding box center [466, 59] width 127 height 23
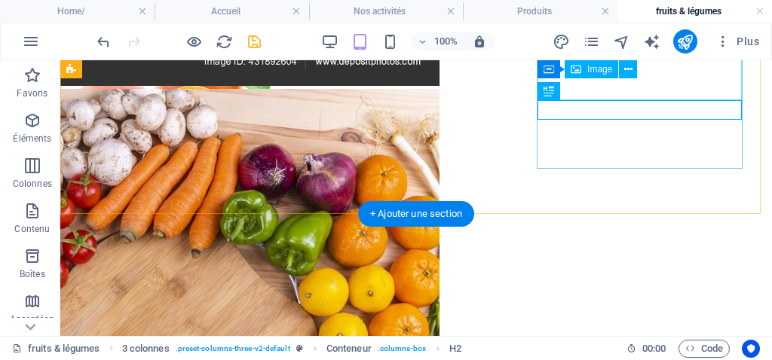
scroll to position [1390, 0]
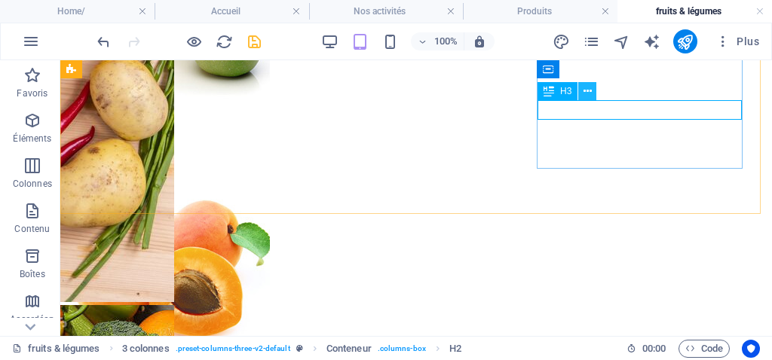
click at [588, 96] on icon at bounding box center [587, 92] width 8 height 16
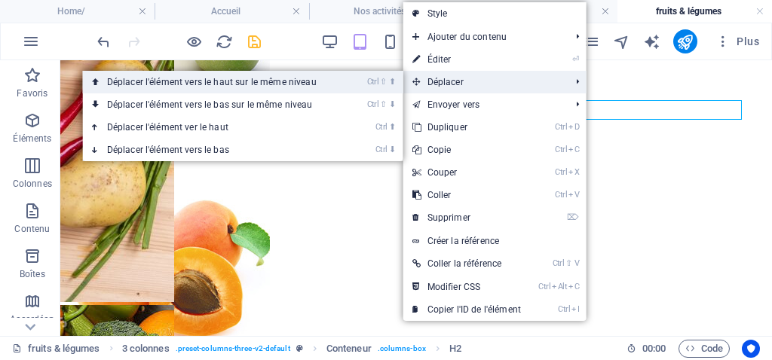
click at [276, 90] on link "Ctrl ⇧ ⬆ Déplacer l'élément vers le haut sur le même niveau" at bounding box center [215, 82] width 264 height 23
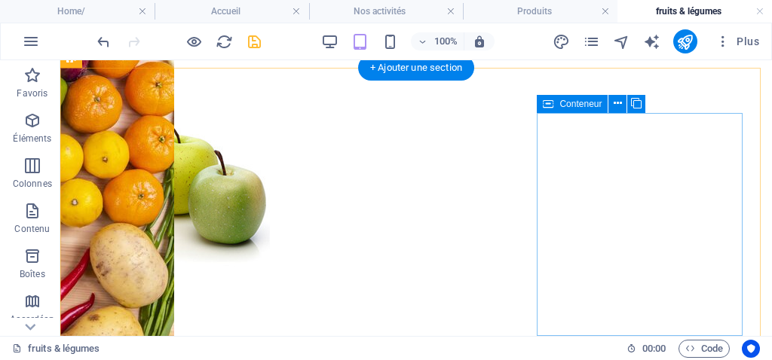
scroll to position [1298, 0]
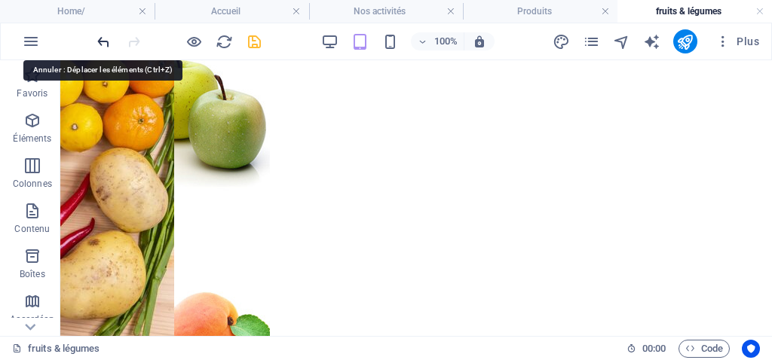
click at [101, 41] on icon "undo" at bounding box center [103, 41] width 17 height 17
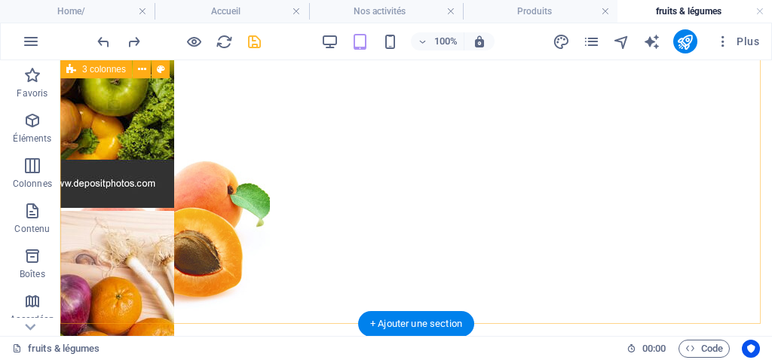
scroll to position [921, 0]
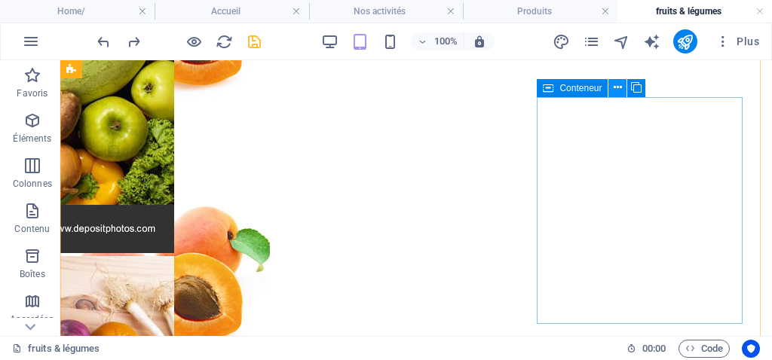
click at [615, 90] on icon at bounding box center [618, 88] width 8 height 16
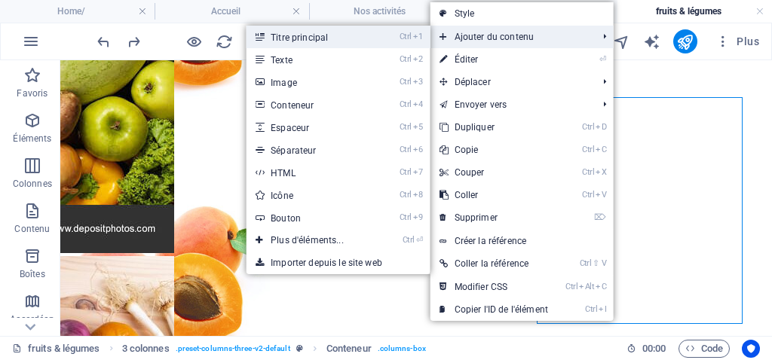
click at [314, 35] on link "Ctrl 1 Titre principal" at bounding box center [309, 37] width 127 height 23
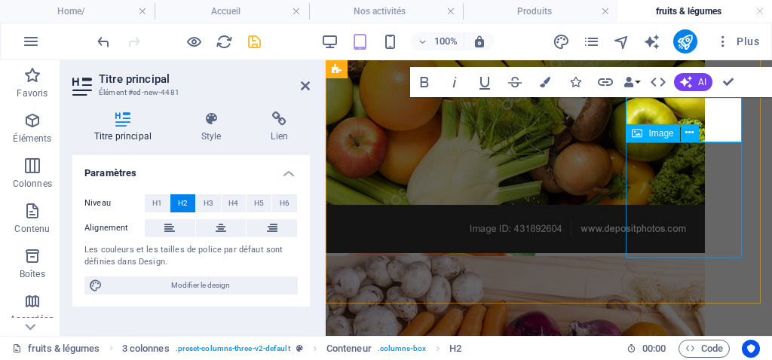
scroll to position [746, 0]
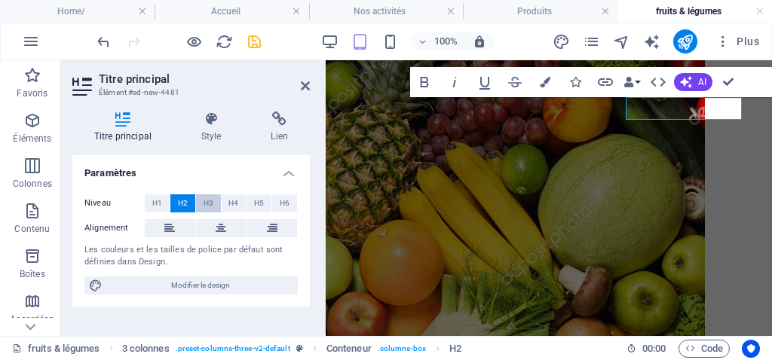
click at [209, 200] on span "H3" at bounding box center [209, 203] width 10 height 18
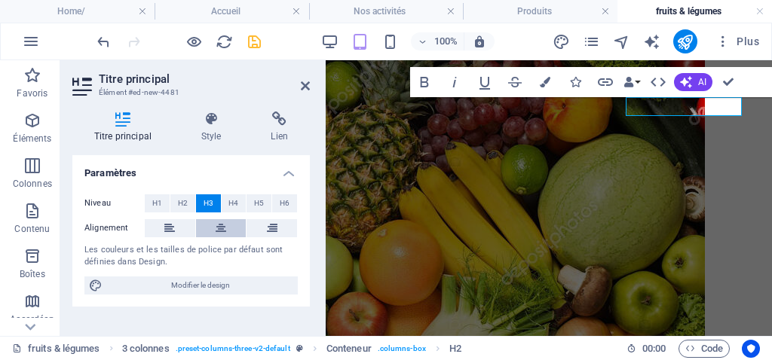
click at [209, 227] on button at bounding box center [221, 228] width 51 height 18
drag, startPoint x: 728, startPoint y: 87, endPoint x: 669, endPoint y: 26, distance: 84.7
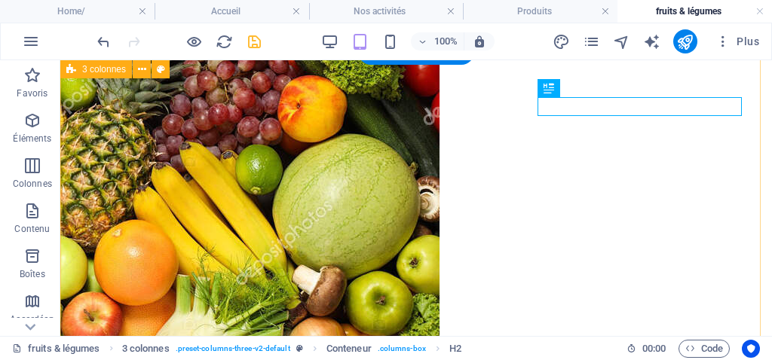
scroll to position [921, 0]
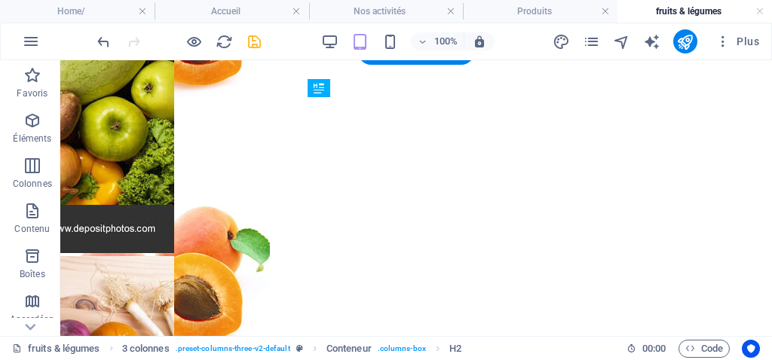
drag, startPoint x: 378, startPoint y: 354, endPoint x: 329, endPoint y: 107, distance: 252.2
drag, startPoint x: 406, startPoint y: 148, endPoint x: 344, endPoint y: 283, distance: 149.1
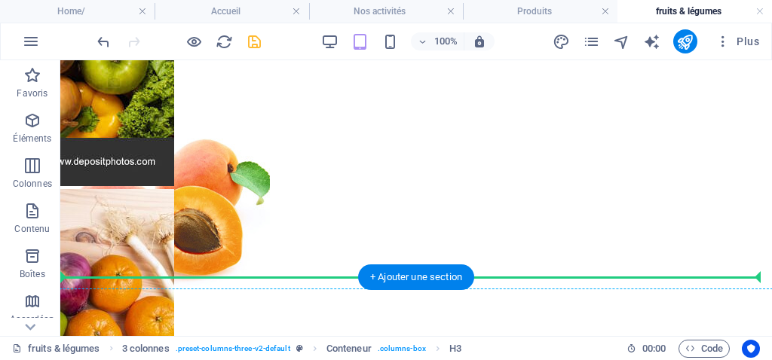
scroll to position [1013, 0]
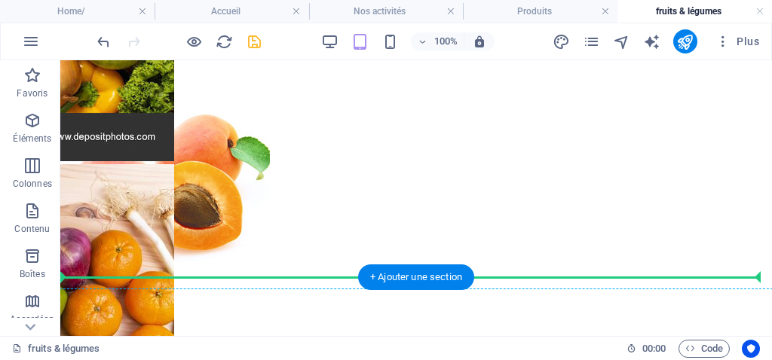
drag, startPoint x: 645, startPoint y: 153, endPoint x: 583, endPoint y: 214, distance: 86.9
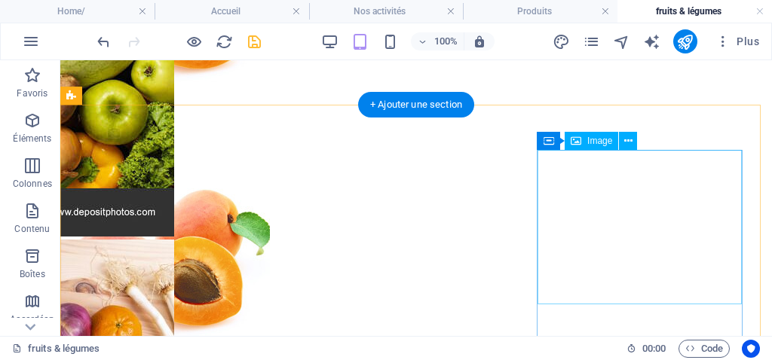
scroll to position [862, 0]
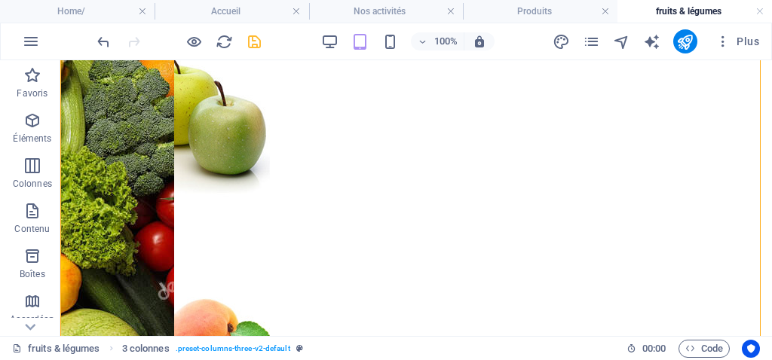
scroll to position [666, 0]
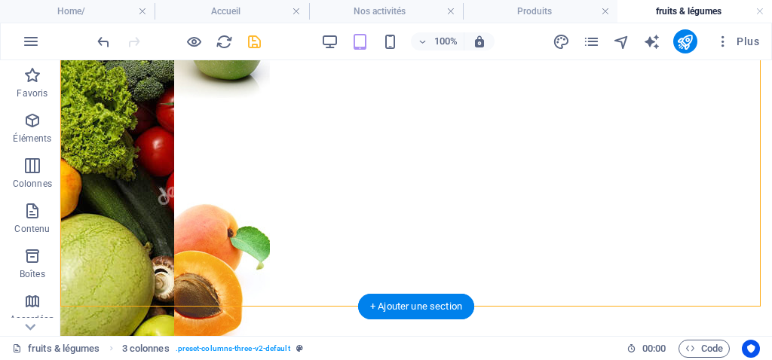
drag, startPoint x: 389, startPoint y: 269, endPoint x: 353, endPoint y: 245, distance: 43.5
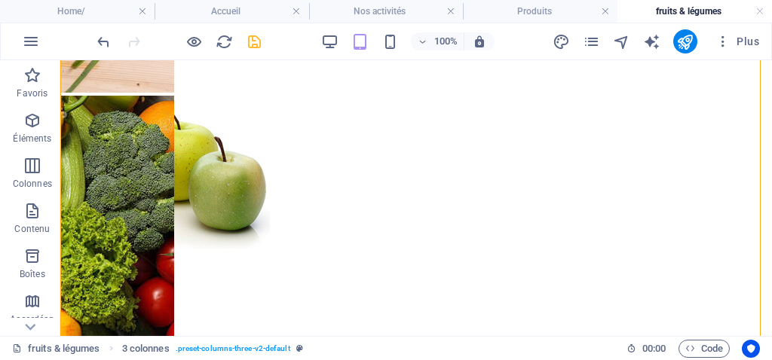
scroll to position [516, 0]
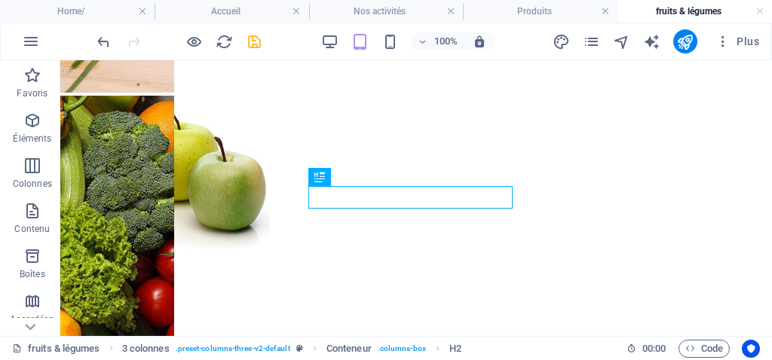
drag, startPoint x: 382, startPoint y: 237, endPoint x: 335, endPoint y: 289, distance: 70.4
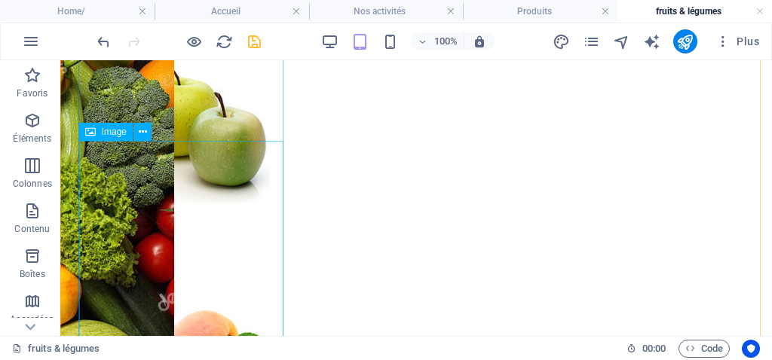
scroll to position [485, 0]
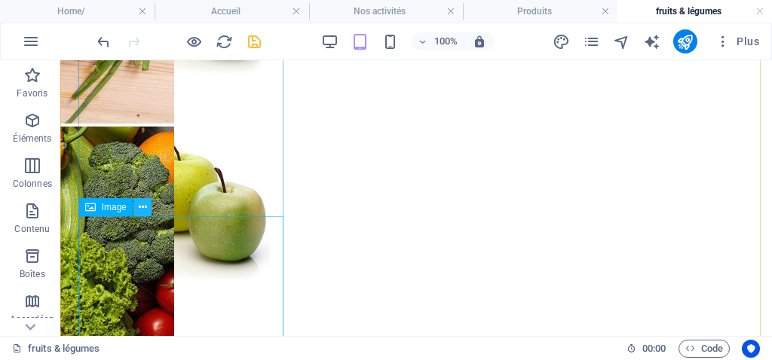
click at [139, 208] on icon at bounding box center [143, 208] width 8 height 16
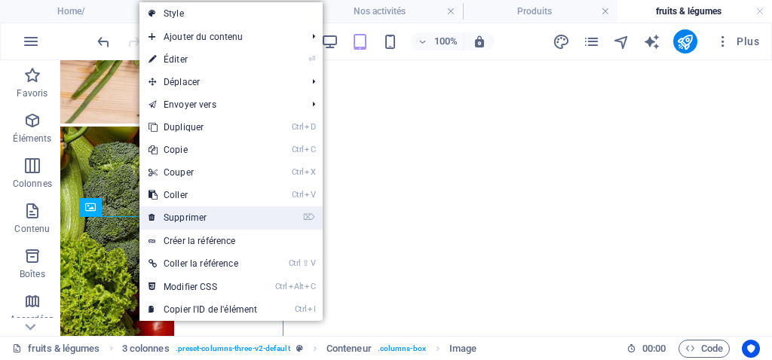
click at [185, 214] on link "⌦ Supprimer" at bounding box center [202, 218] width 127 height 23
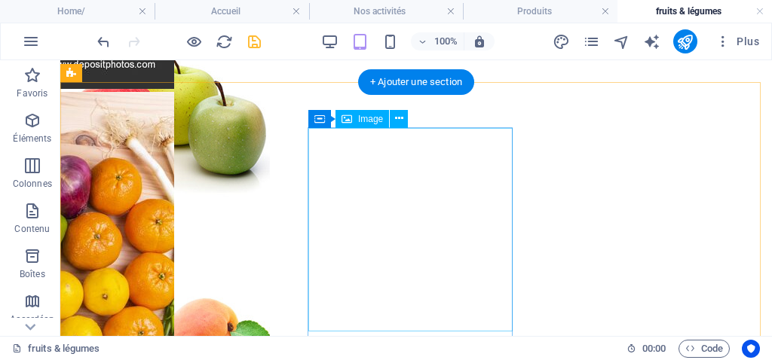
scroll to position [1088, 0]
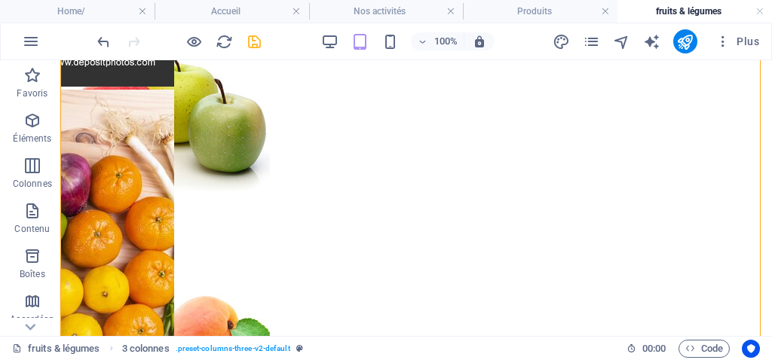
drag, startPoint x: 626, startPoint y: 288, endPoint x: 573, endPoint y: 258, distance: 60.8
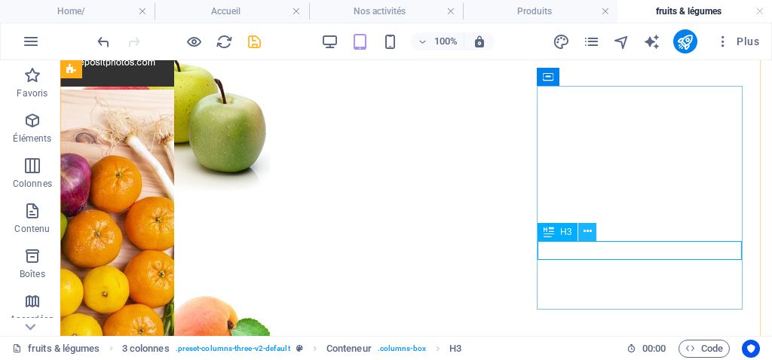
click at [587, 226] on icon at bounding box center [587, 232] width 8 height 16
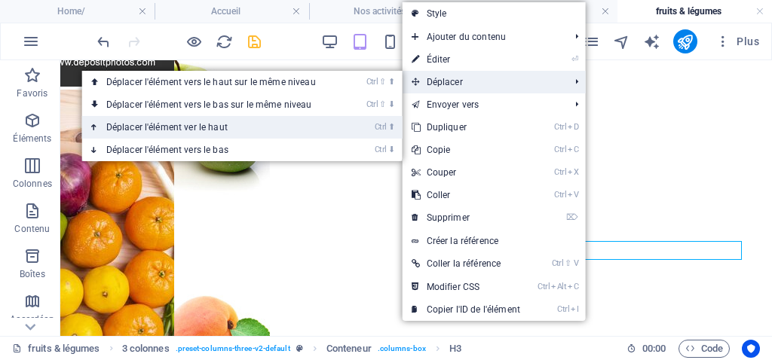
click at [177, 128] on link "Ctrl ⬆ Déplacer l'élément ver le haut" at bounding box center [214, 127] width 264 height 23
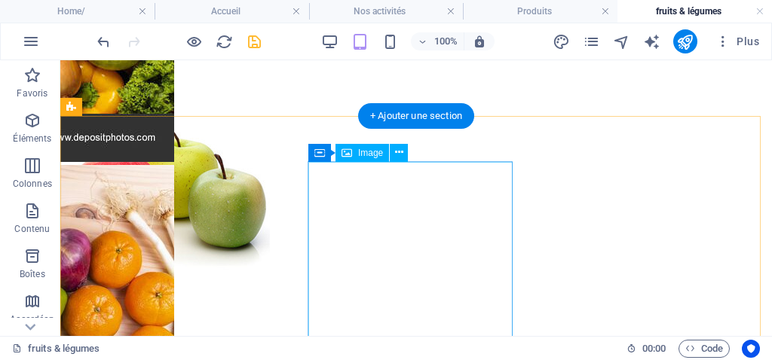
scroll to position [937, 0]
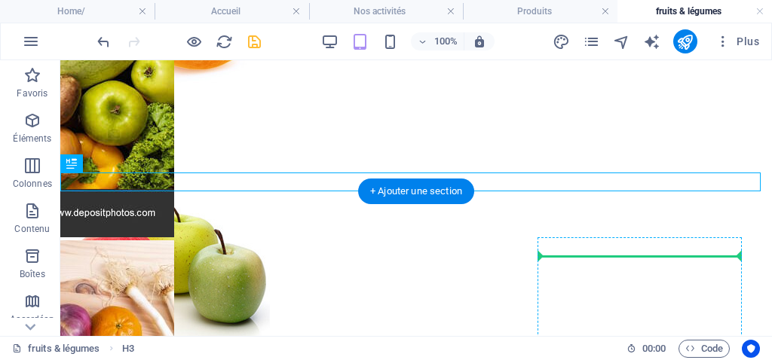
drag, startPoint x: 151, startPoint y: 226, endPoint x: 617, endPoint y: 259, distance: 467.0
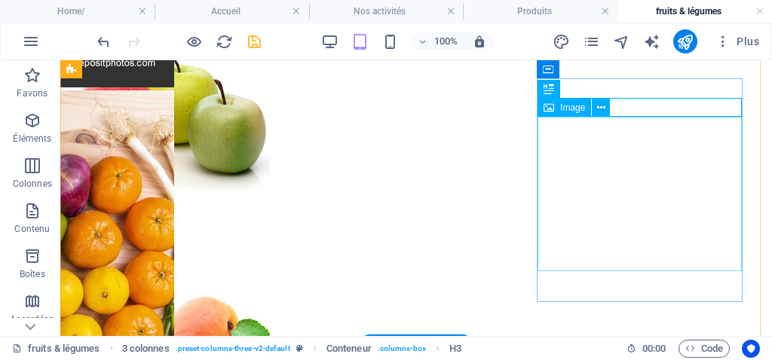
scroll to position [1012, 0]
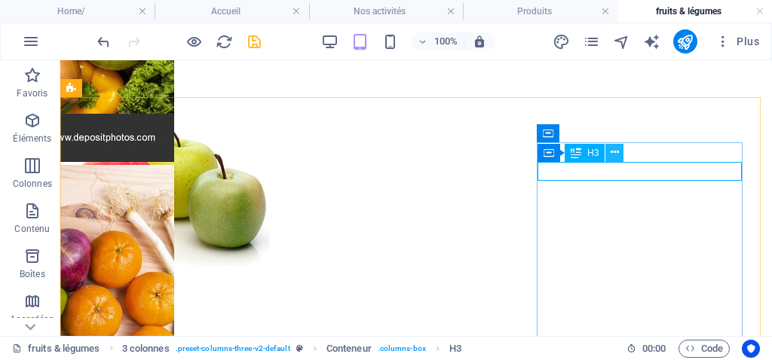
click at [614, 151] on icon at bounding box center [615, 153] width 8 height 16
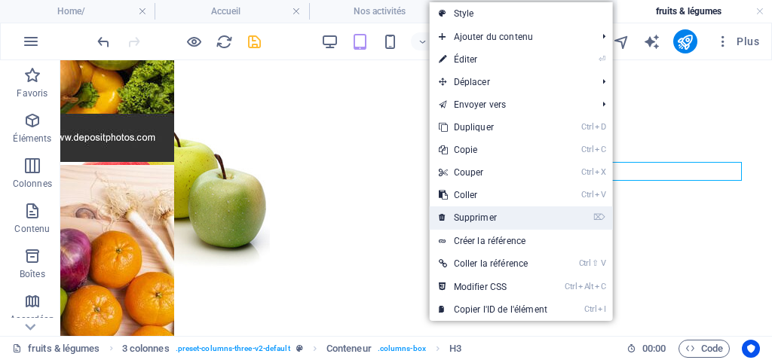
drag, startPoint x: 491, startPoint y: 213, endPoint x: 432, endPoint y: 153, distance: 84.7
click at [491, 213] on link "⌦ Supprimer" at bounding box center [493, 218] width 127 height 23
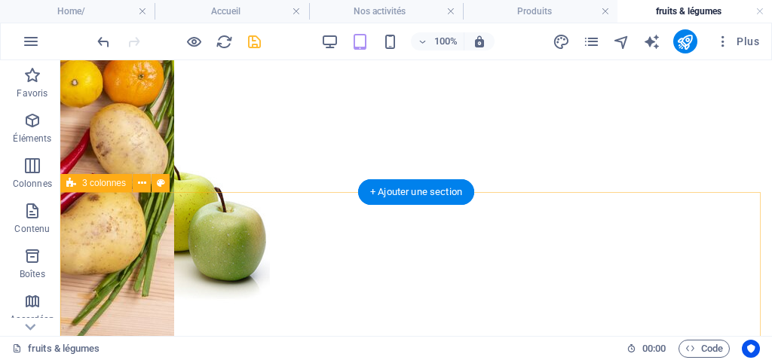
scroll to position [334, 0]
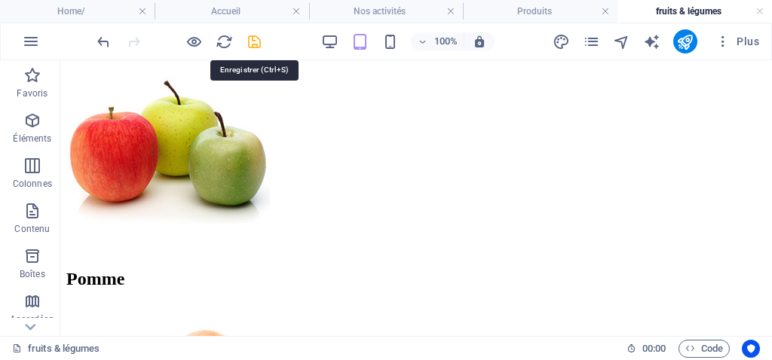
click at [254, 46] on icon "save" at bounding box center [254, 41] width 17 height 17
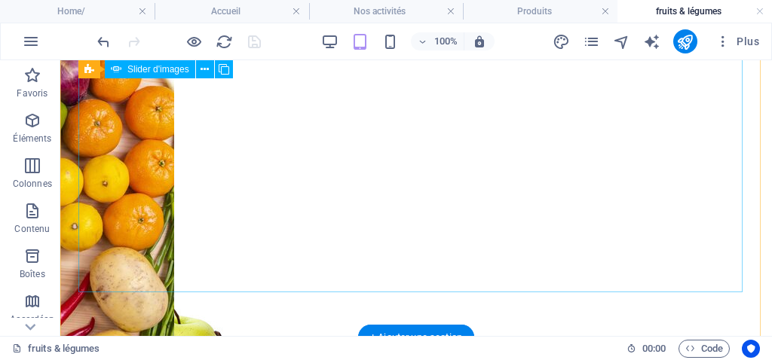
scroll to position [0, 0]
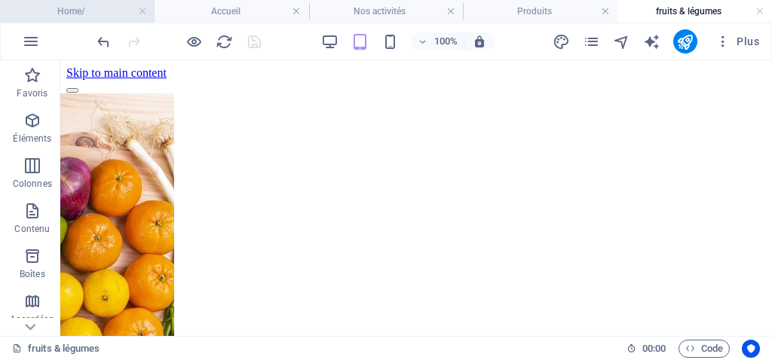
click at [117, 8] on h4 "Home/" at bounding box center [77, 11] width 155 height 17
